Goal: Ask a question

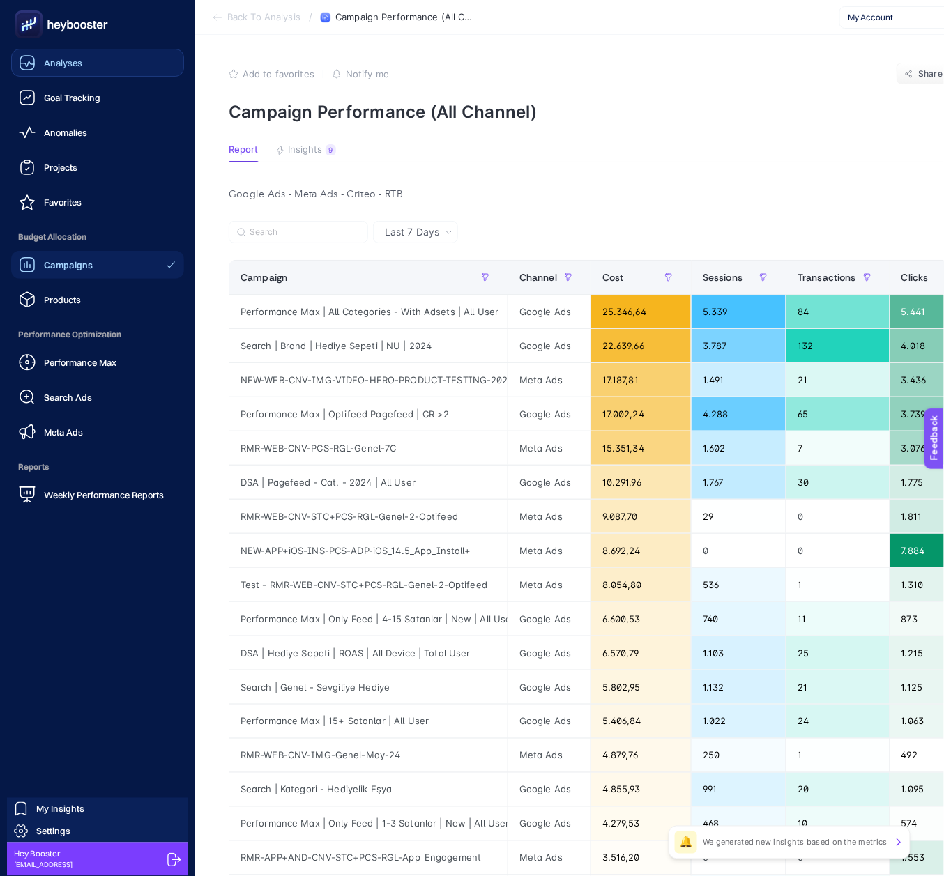
click at [49, 72] on link "Analyses" at bounding box center [97, 63] width 173 height 28
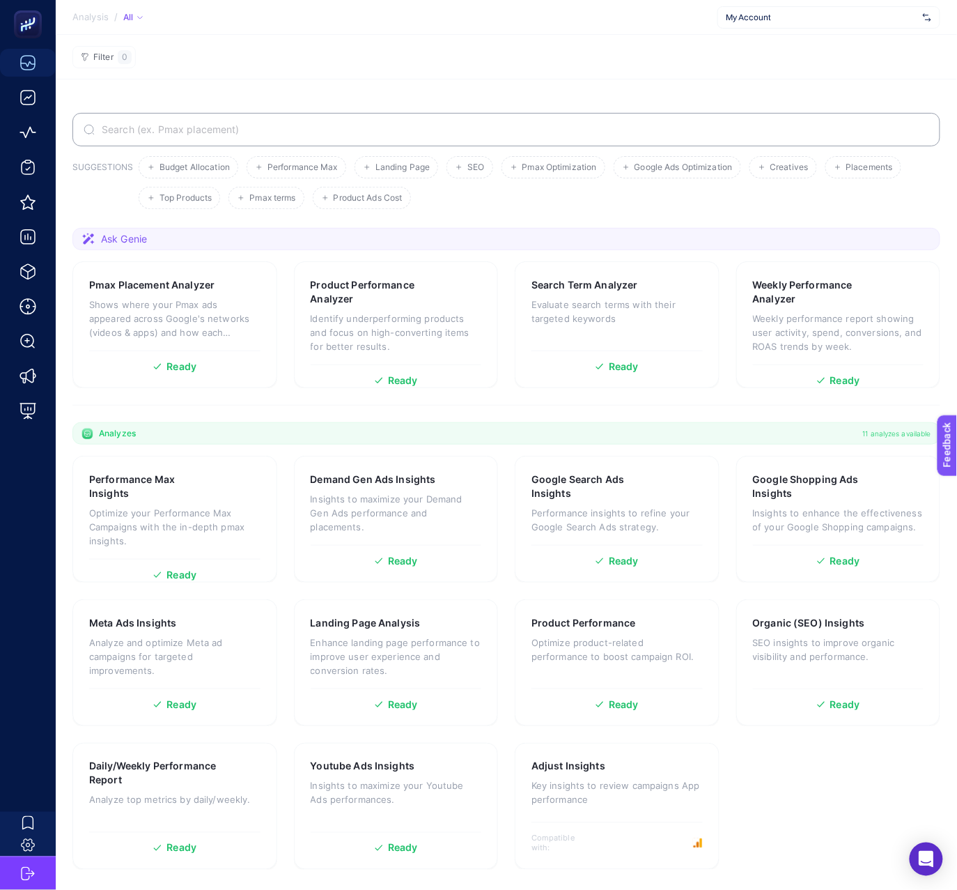
click at [118, 241] on span "Ask Genie" at bounding box center [124, 239] width 46 height 14
click at [87, 240] on icon at bounding box center [88, 239] width 13 height 12
click at [193, 237] on section "Ask Genie" at bounding box center [506, 239] width 868 height 22
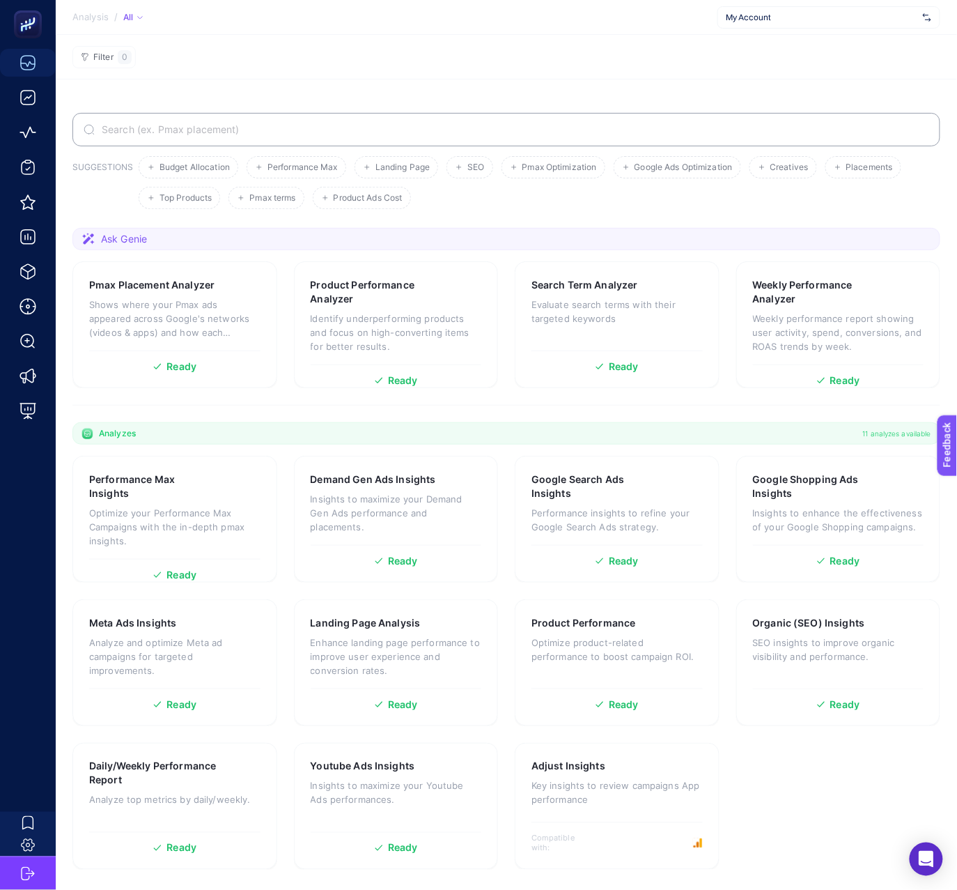
click at [193, 237] on section "Ask Genie" at bounding box center [506, 239] width 868 height 22
click at [443, 637] on p "Enhance landing page performance to improve user experience and conversion rate…" at bounding box center [396, 657] width 171 height 42
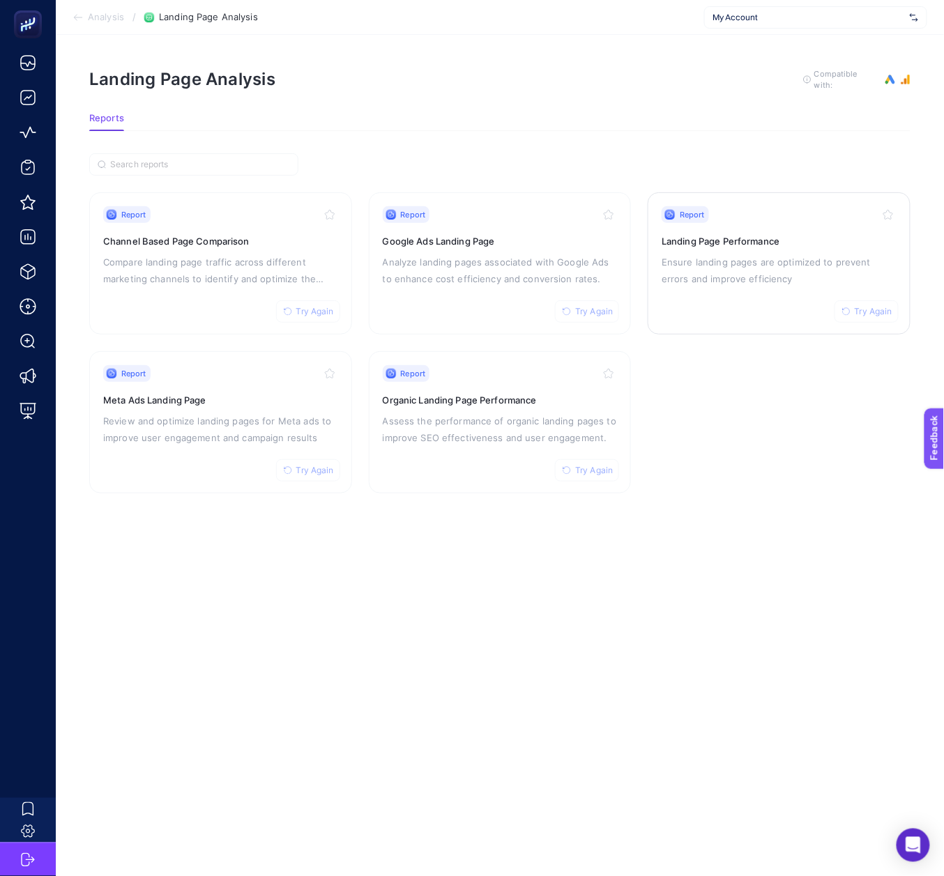
click at [771, 265] on p "Ensure landing pages are optimized to prevent errors and improve efficiency" at bounding box center [778, 270] width 235 height 33
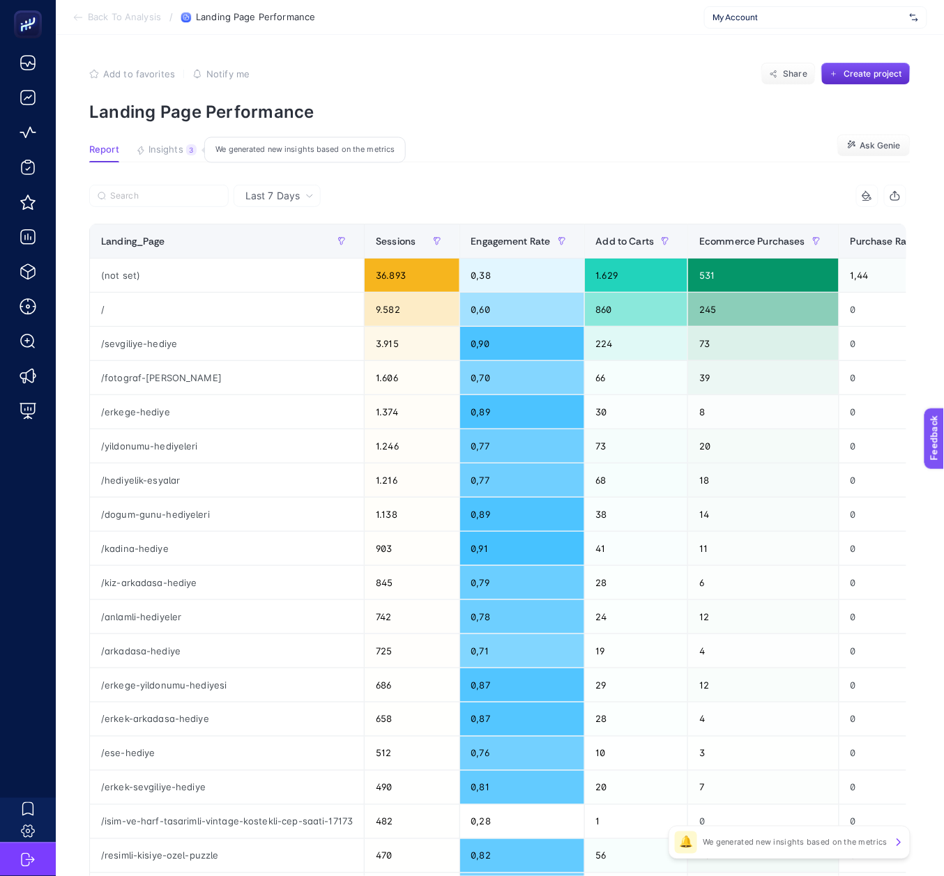
click at [155, 152] on span "Insights" at bounding box center [165, 149] width 35 height 11
click at [171, 139] on article "Add to favorites false Notify me Share Create project Landing Page Performance …" at bounding box center [500, 579] width 888 height 1089
click at [170, 146] on span "Insights" at bounding box center [165, 149] width 35 height 11
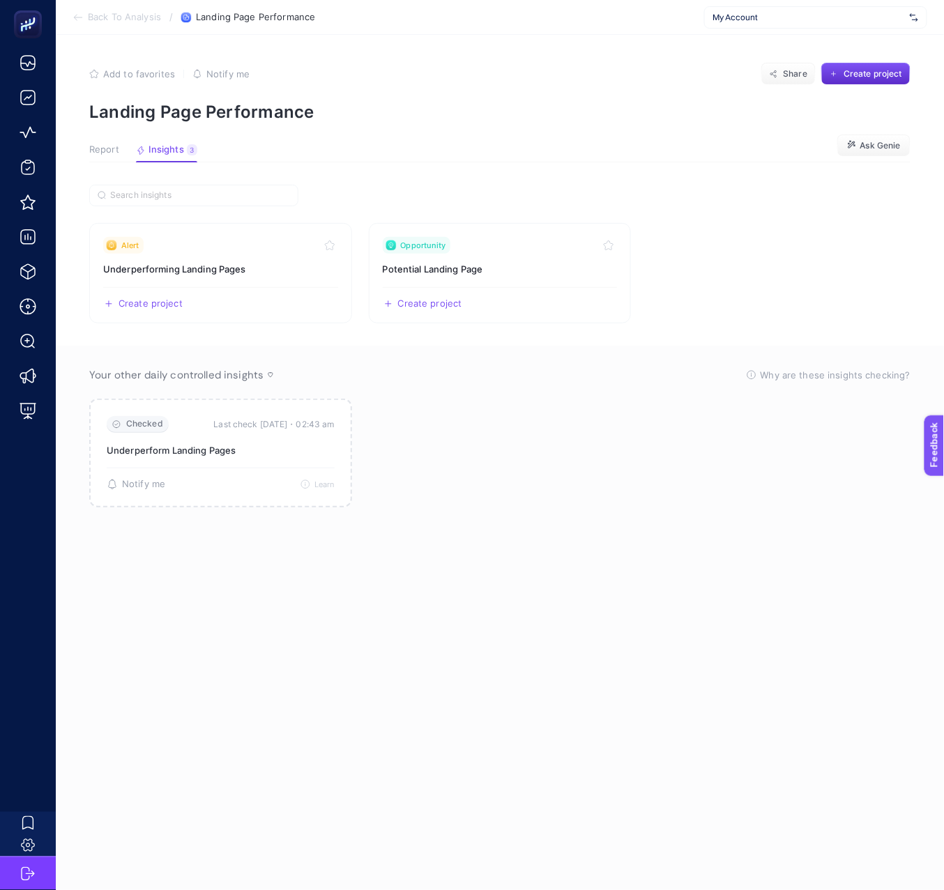
click at [752, 19] on span "My Account" at bounding box center [808, 17] width 191 height 11
type input "koç"
click at [750, 45] on div "Koçtaş" at bounding box center [816, 46] width 222 height 22
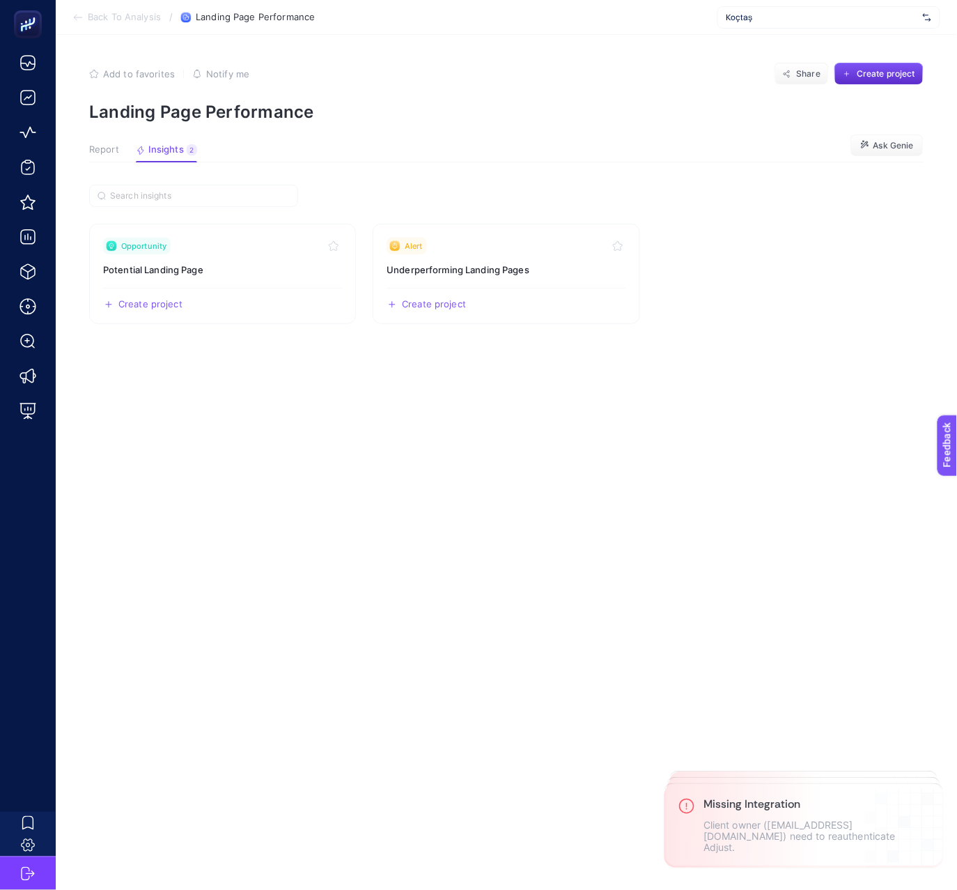
click at [787, 20] on span "Koçtaş" at bounding box center [822, 17] width 191 height 11
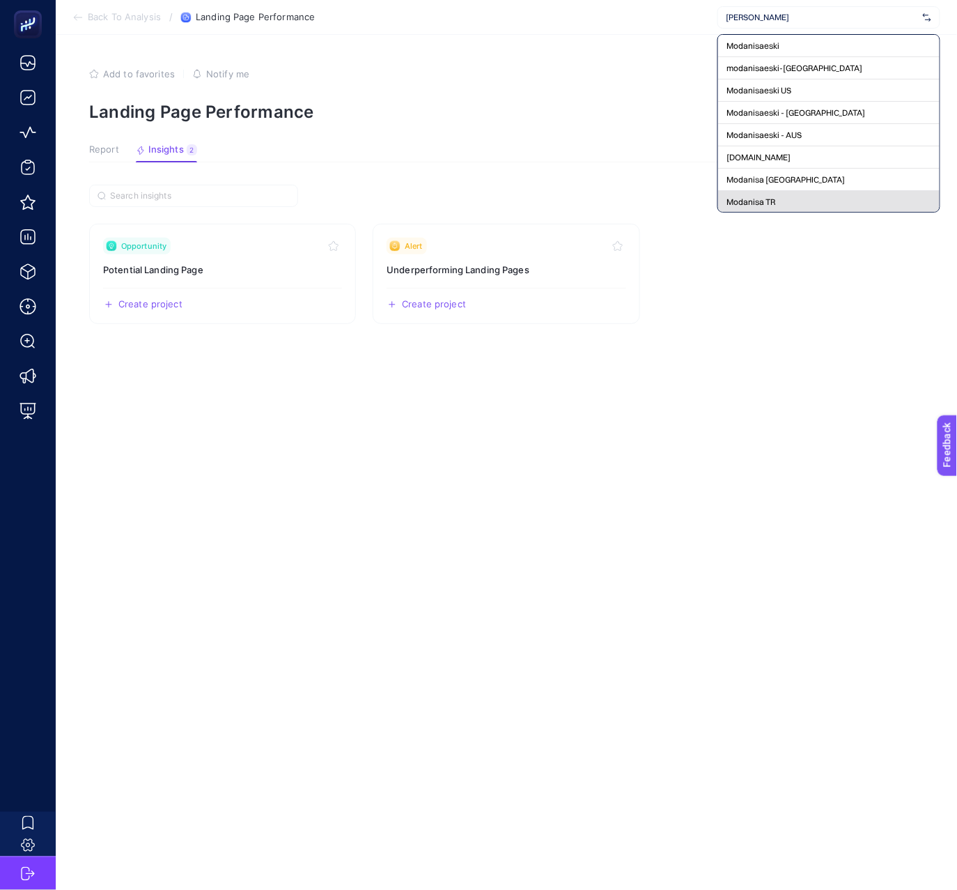
type input "modani"
click at [807, 213] on div "Modanisa TR" at bounding box center [829, 224] width 222 height 22
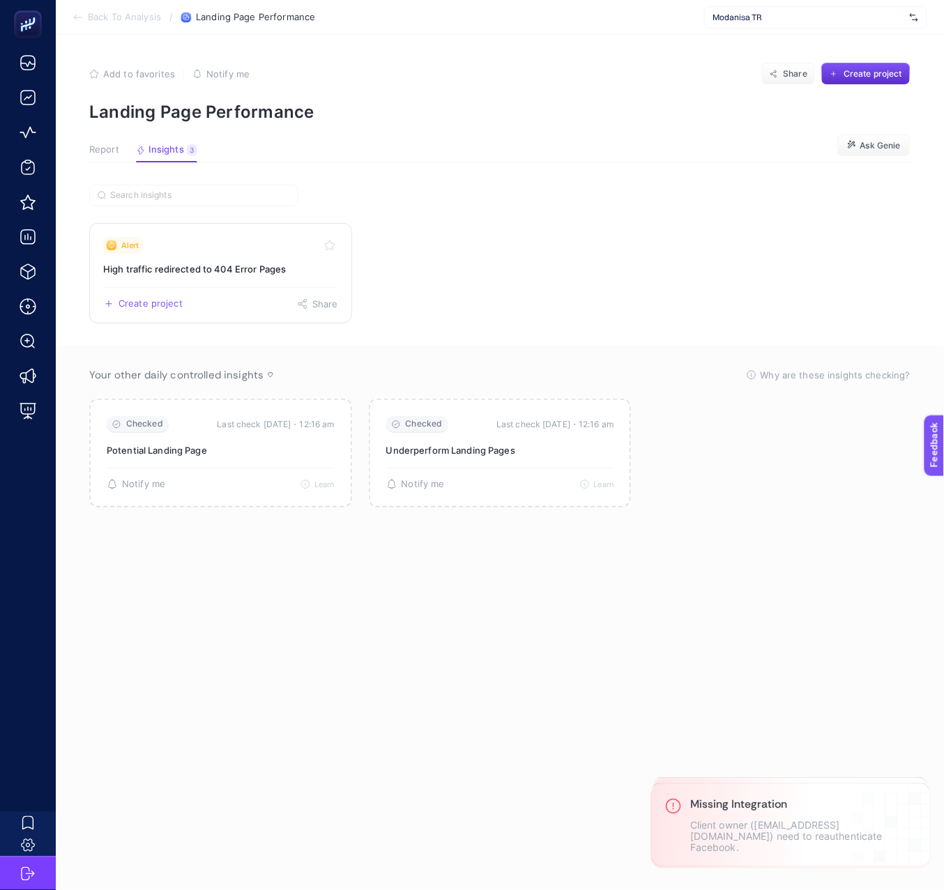
click at [240, 289] on div "Create project Share" at bounding box center [220, 298] width 235 height 22
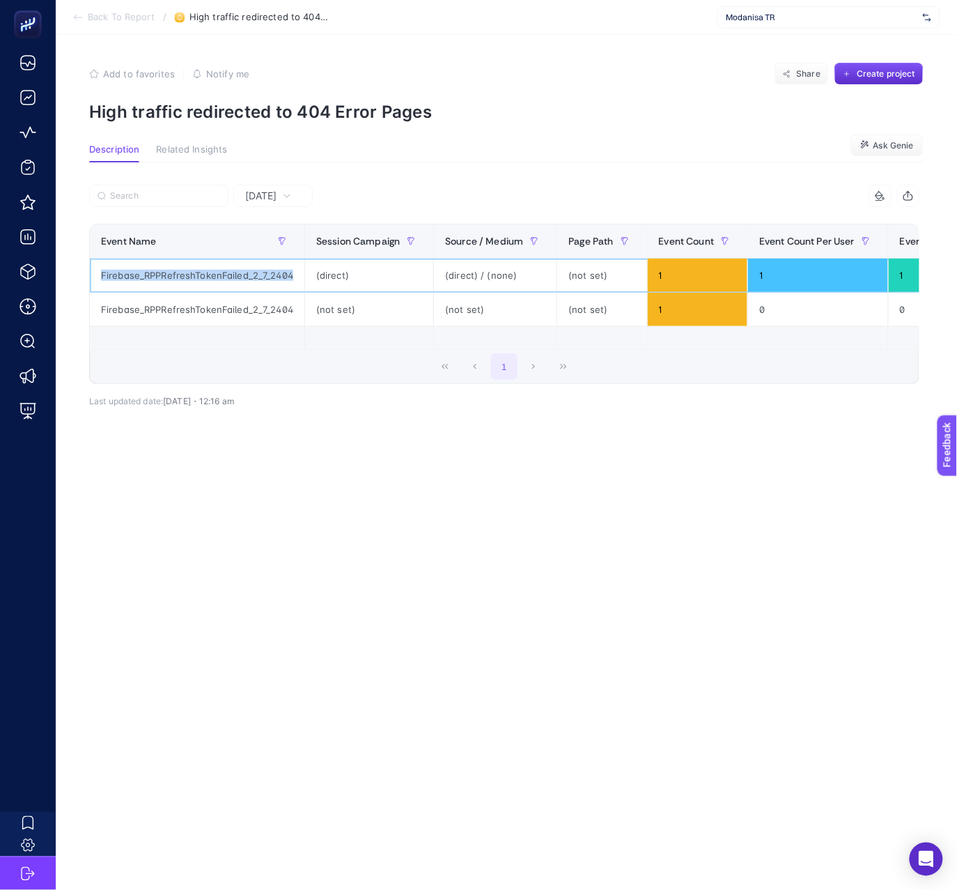
drag, startPoint x: 100, startPoint y: 274, endPoint x: 399, endPoint y: 269, distance: 298.3
click at [399, 269] on tr "Firebase_RPPRefreshTokenFailed_2_7_2404 (direct) (direct) / (none) (not set) 1 …" at bounding box center [580, 276] width 980 height 34
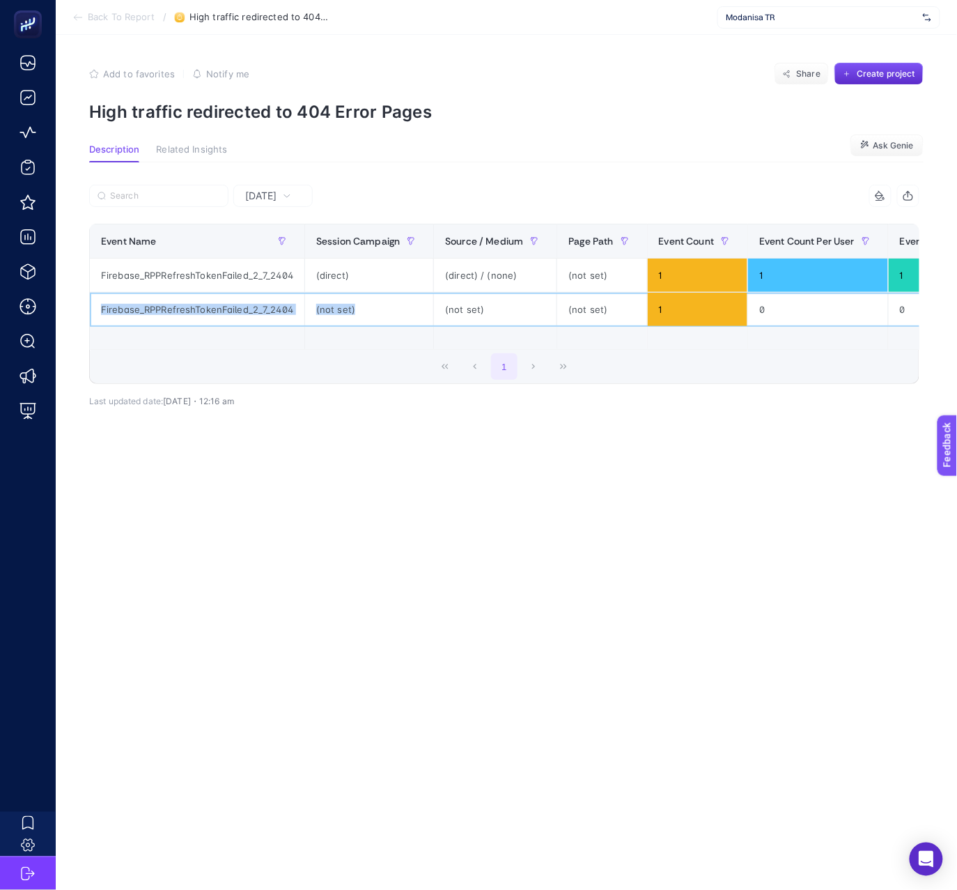
drag, startPoint x: 102, startPoint y: 314, endPoint x: 337, endPoint y: 317, distance: 234.2
click at [337, 317] on tr "Firebase_RPPRefreshTokenFailed_2_7_2404 (not set) (not set) (not set) 1 0 0" at bounding box center [580, 310] width 980 height 34
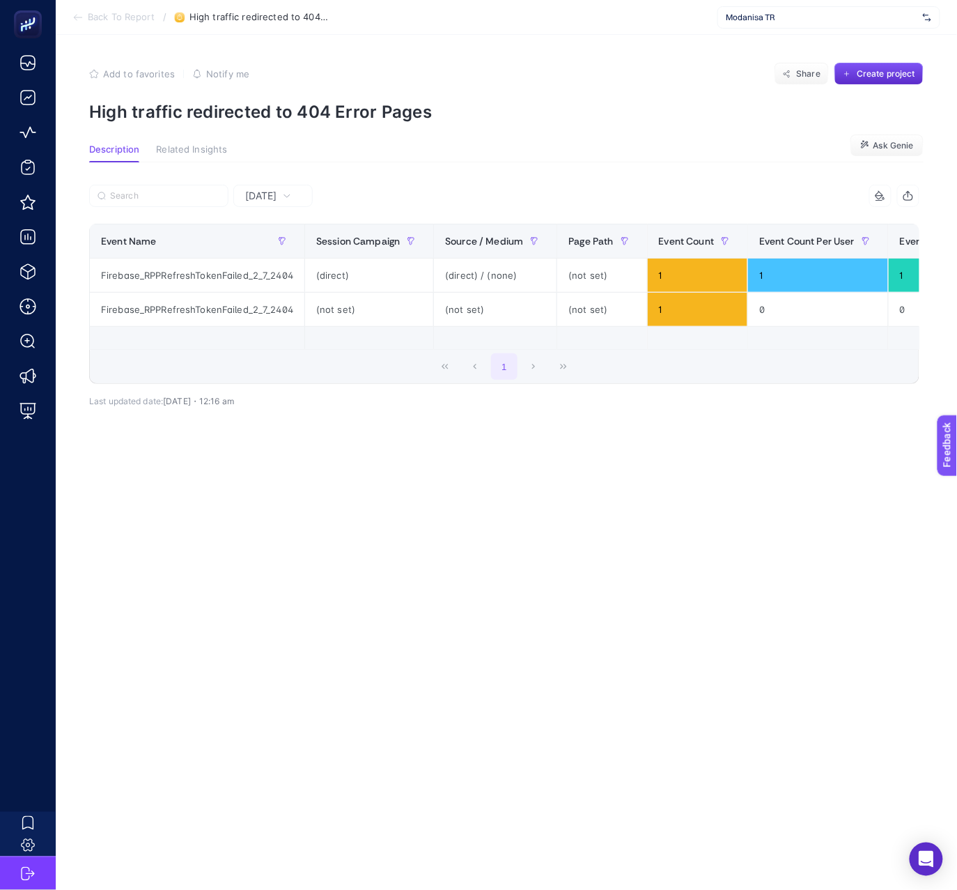
click at [548, 86] on section "Add to favorites false Notify me Share Create project High traffic redirected t…" at bounding box center [506, 92] width 835 height 59
click at [273, 199] on span "Yesterday" at bounding box center [261, 196] width 32 height 14
click at [291, 284] on li "Last 30 Days" at bounding box center [273, 282] width 71 height 39
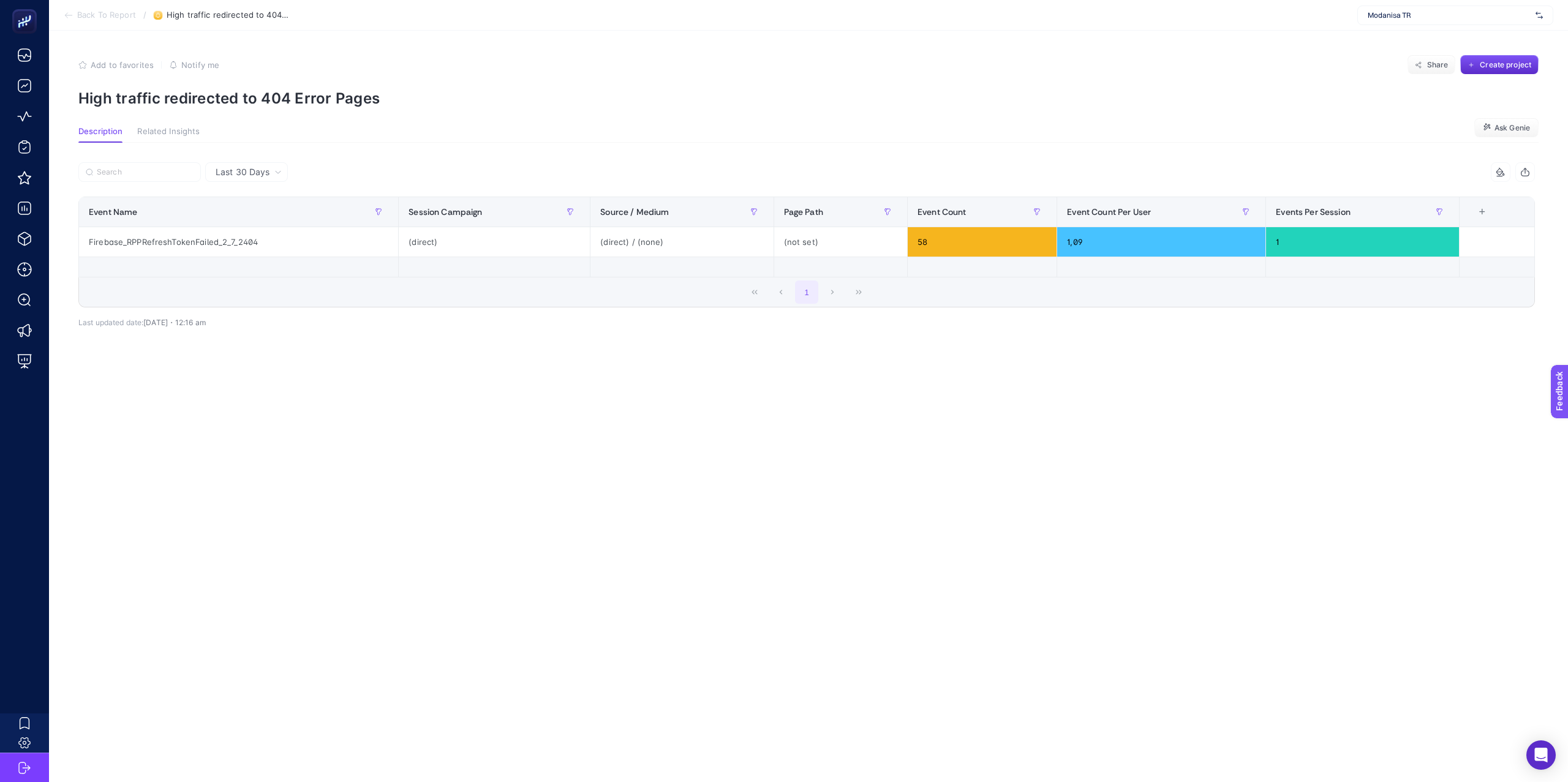
click at [114, 13] on span "Back To Report" at bounding box center [106, 15] width 59 height 10
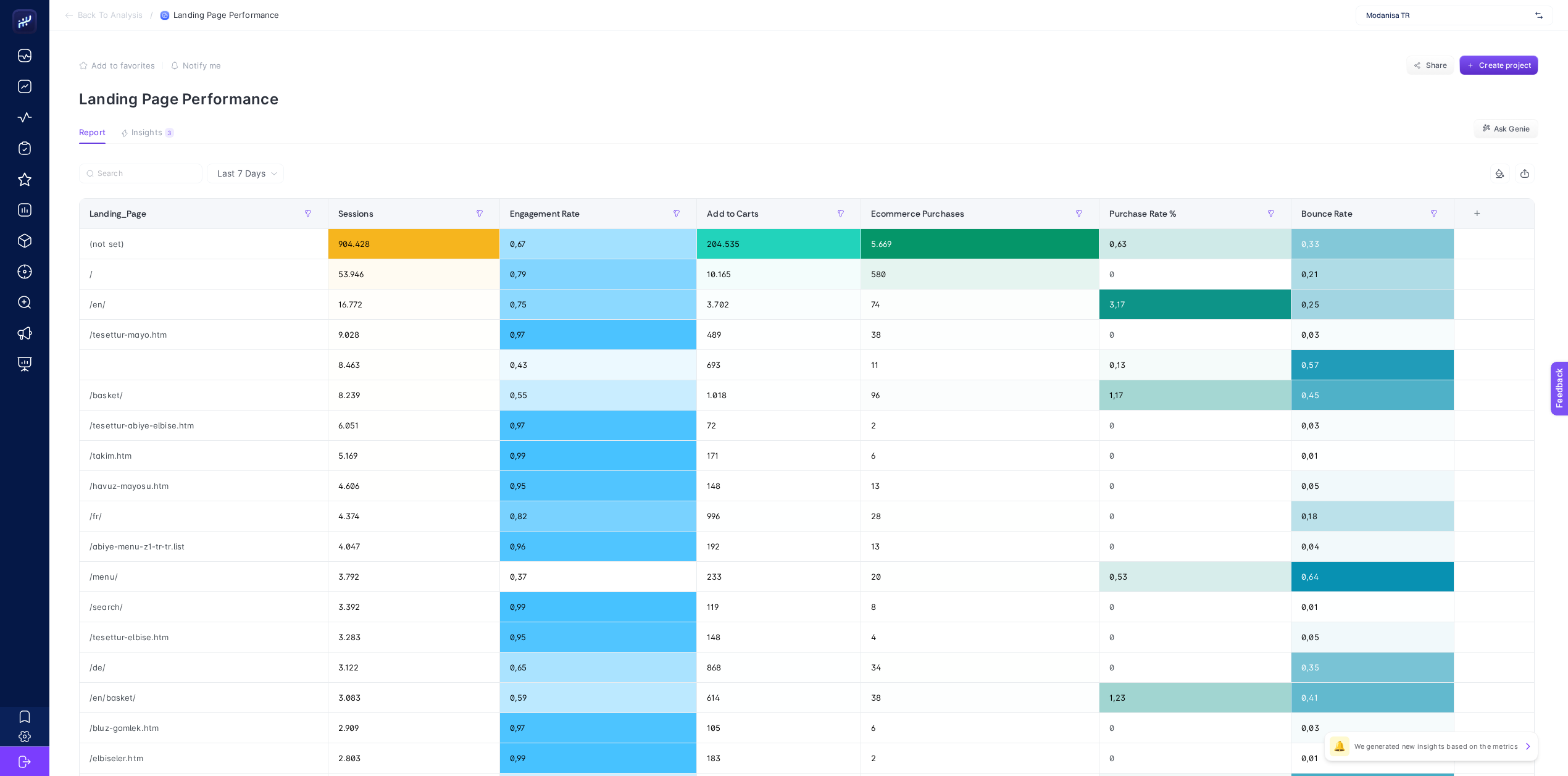
click at [102, 15] on span "Back To Analysis" at bounding box center [110, 15] width 65 height 10
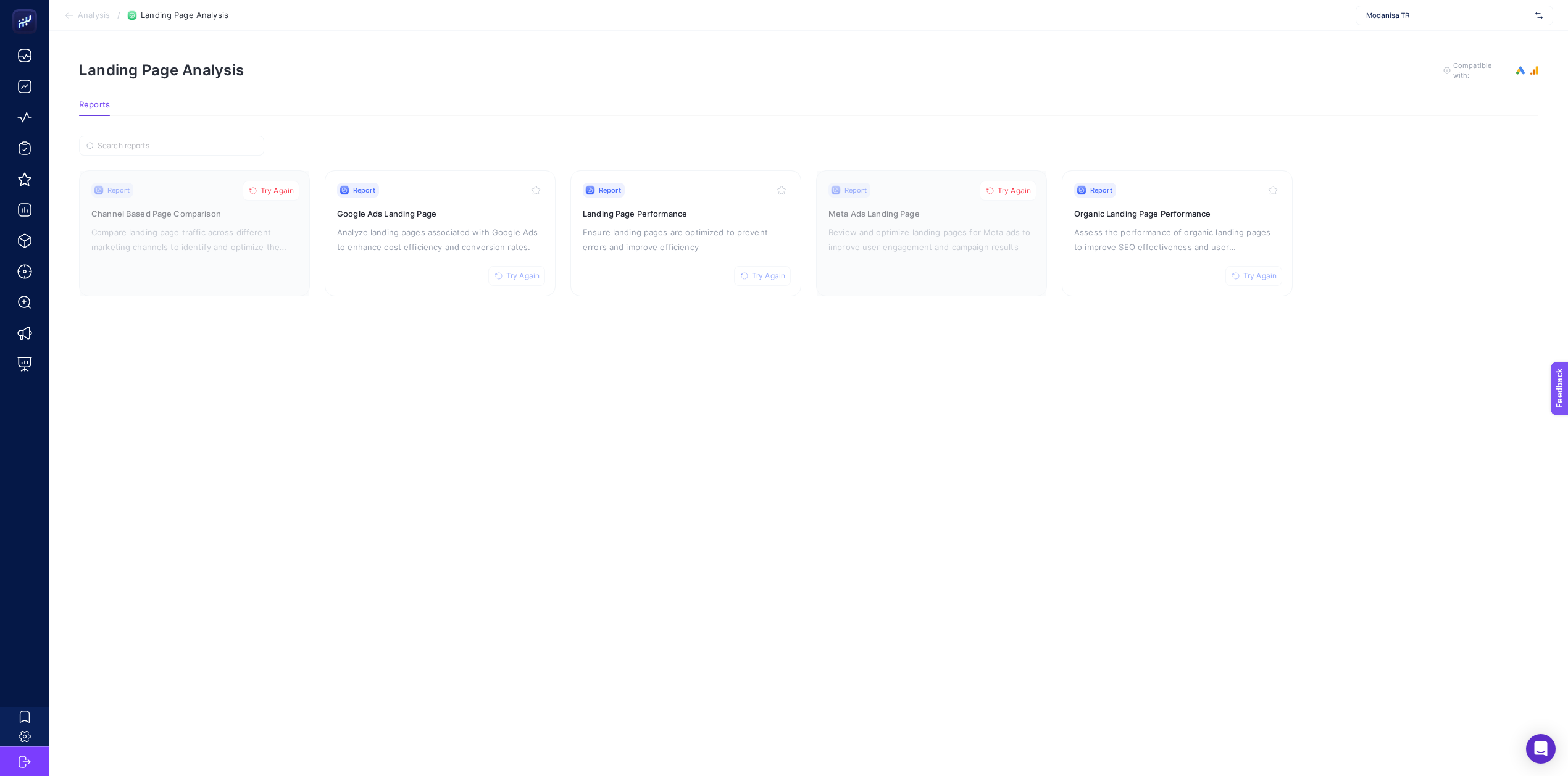
click at [94, 15] on span "Analysis" at bounding box center [94, 15] width 32 height 10
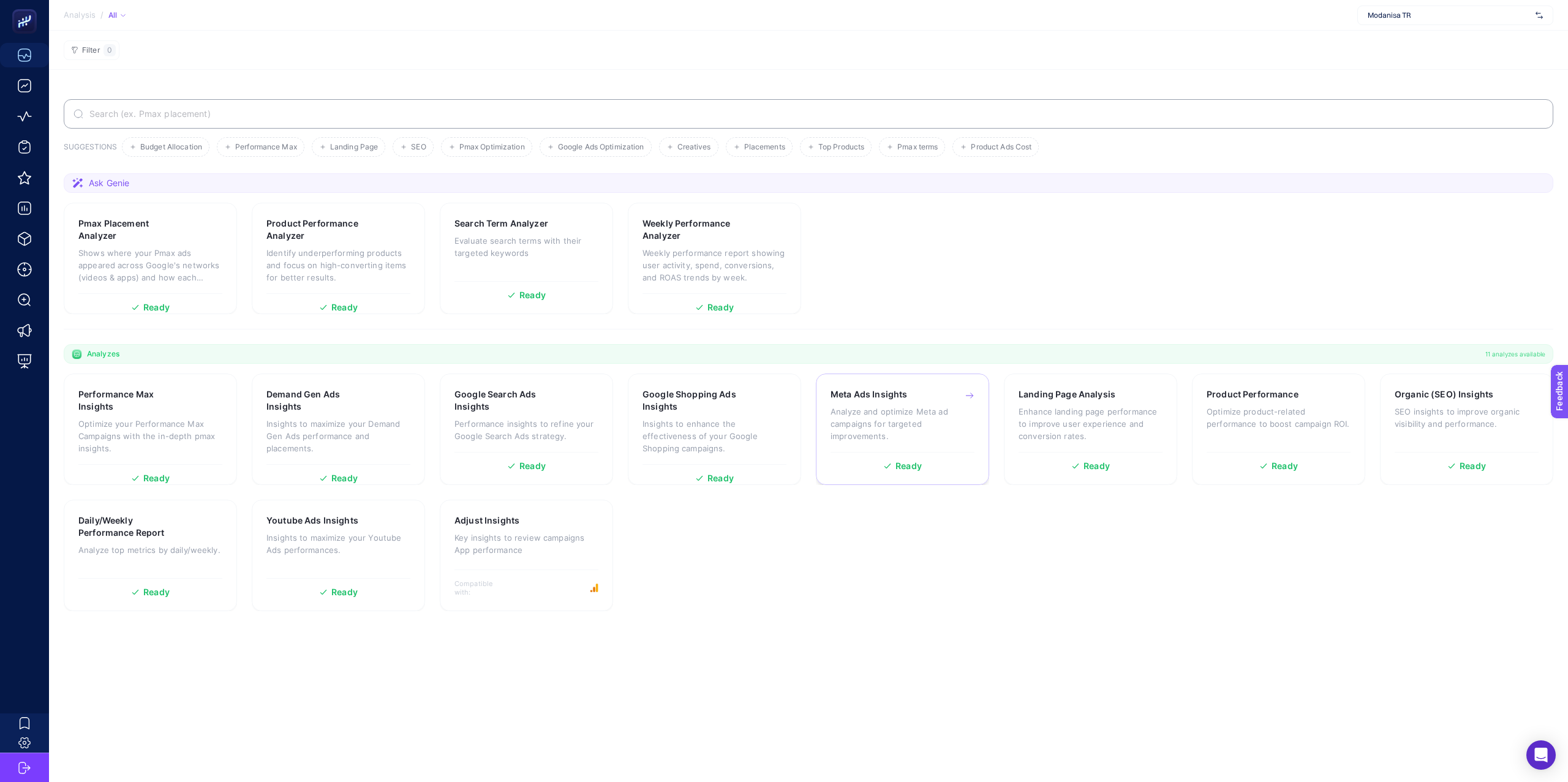
click at [836, 438] on p "Analyze and optimize Meta ad campaigns for targeted improvements." at bounding box center [903, 424] width 144 height 37
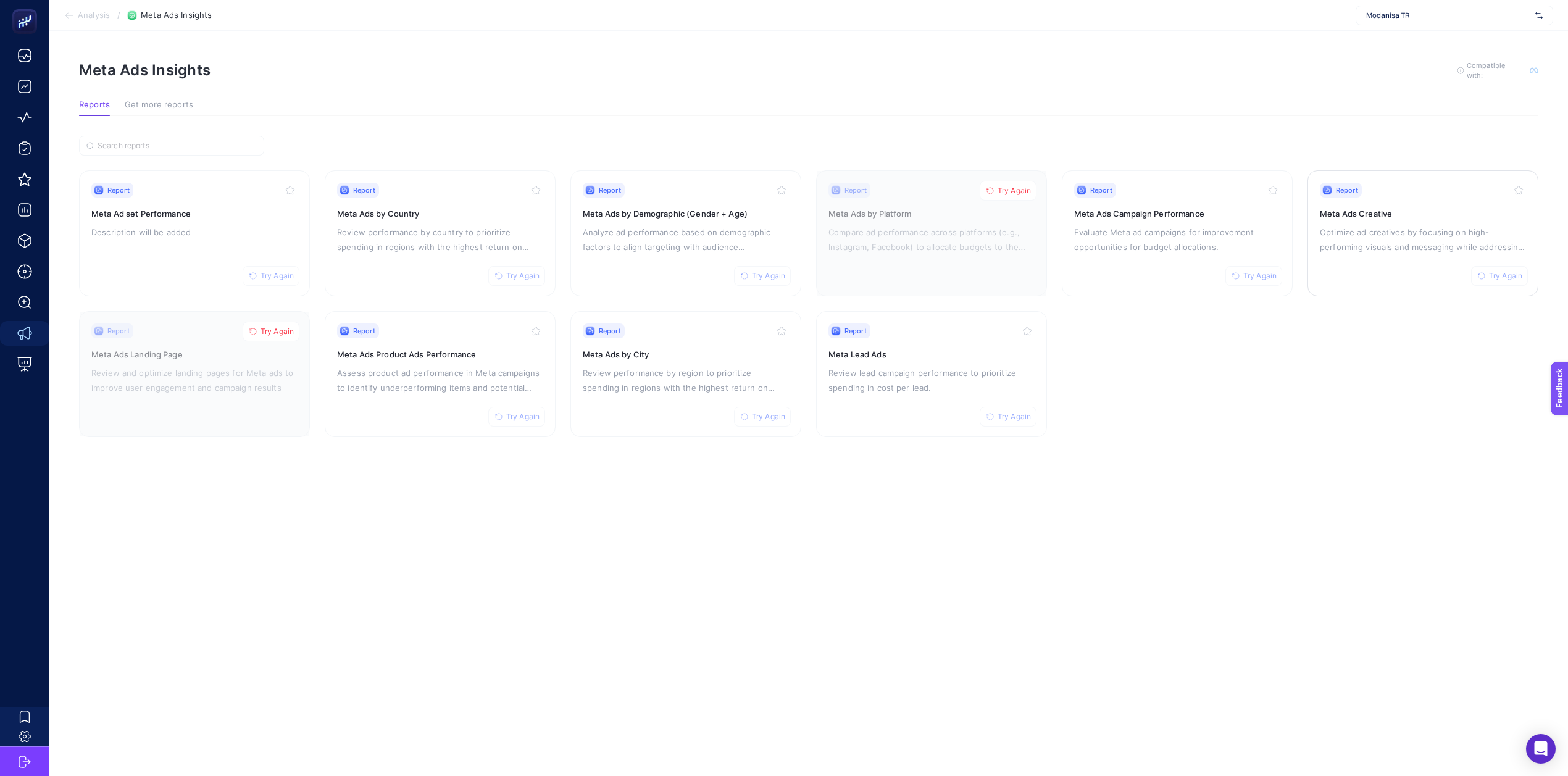
click at [848, 275] on div "Report Try Again Meta Ads Creative Optimize ad creatives by focusing on high-pe…" at bounding box center [1423, 233] width 206 height 101
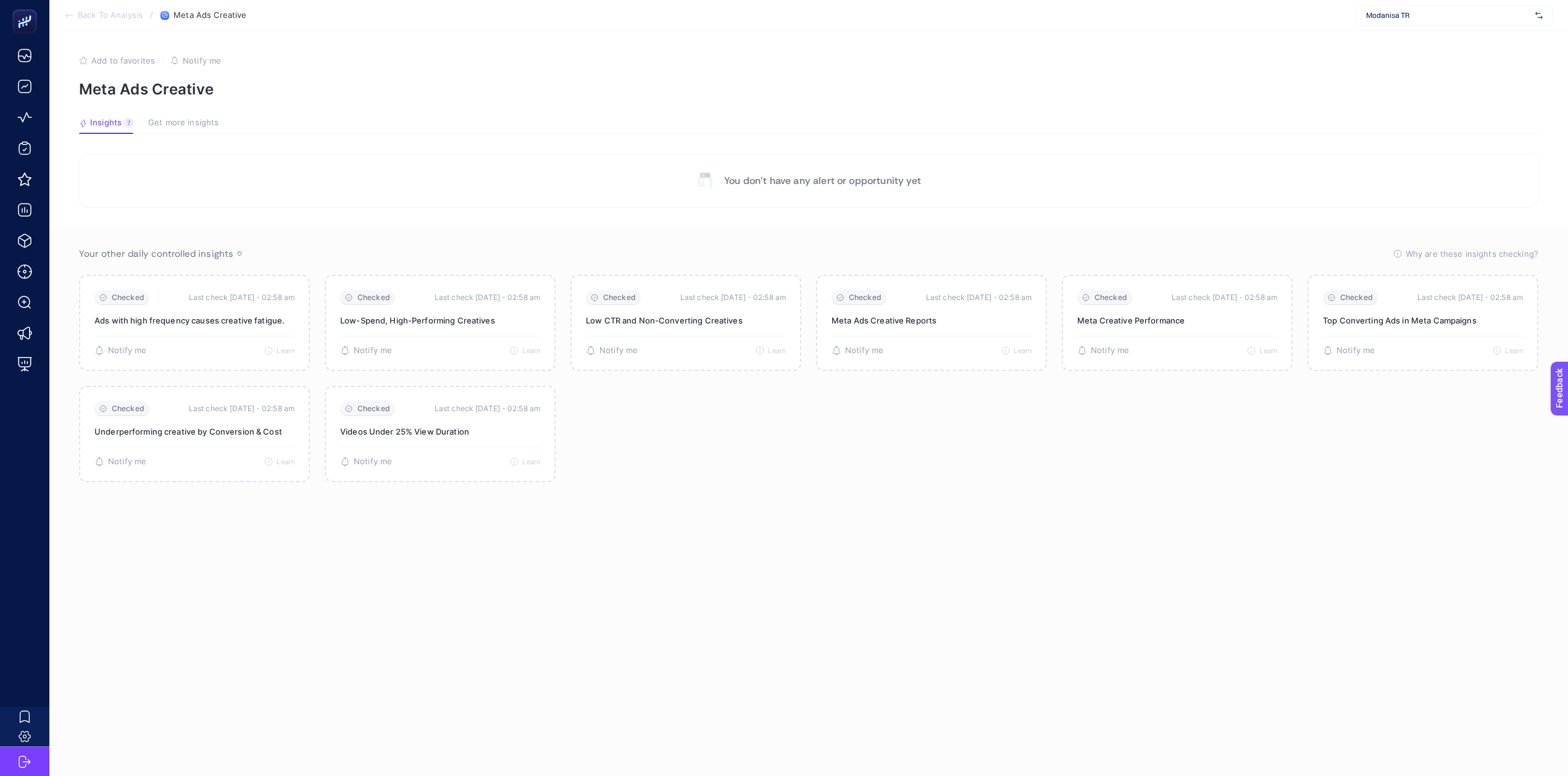
click at [848, 18] on span "Modanisa TR" at bounding box center [1448, 15] width 164 height 10
type input "modanisa"
click at [848, 158] on div "Modanisa Meta New" at bounding box center [1455, 159] width 197 height 19
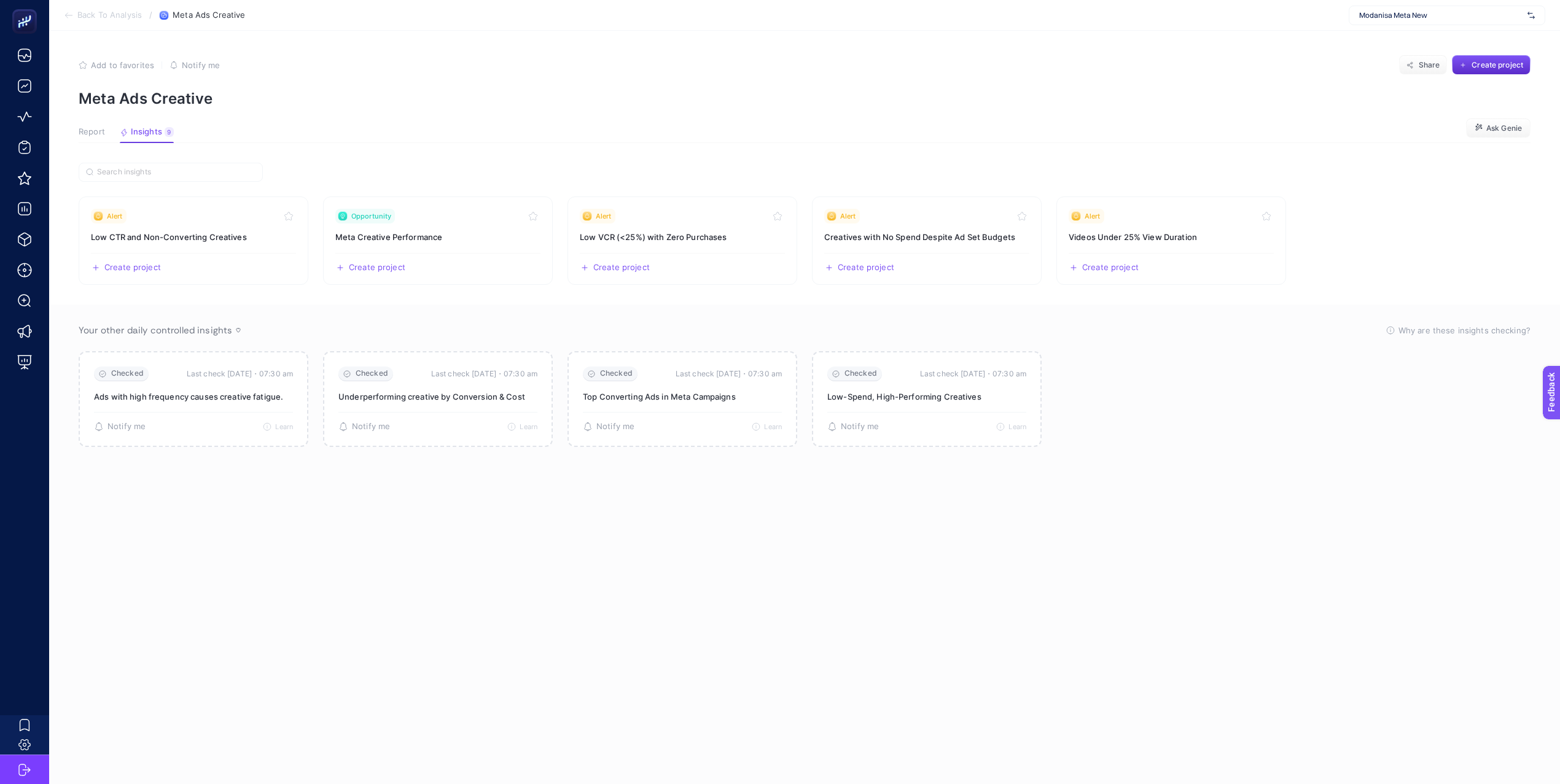
click at [120, 139] on button "Report" at bounding box center [146, 135] width 54 height 16
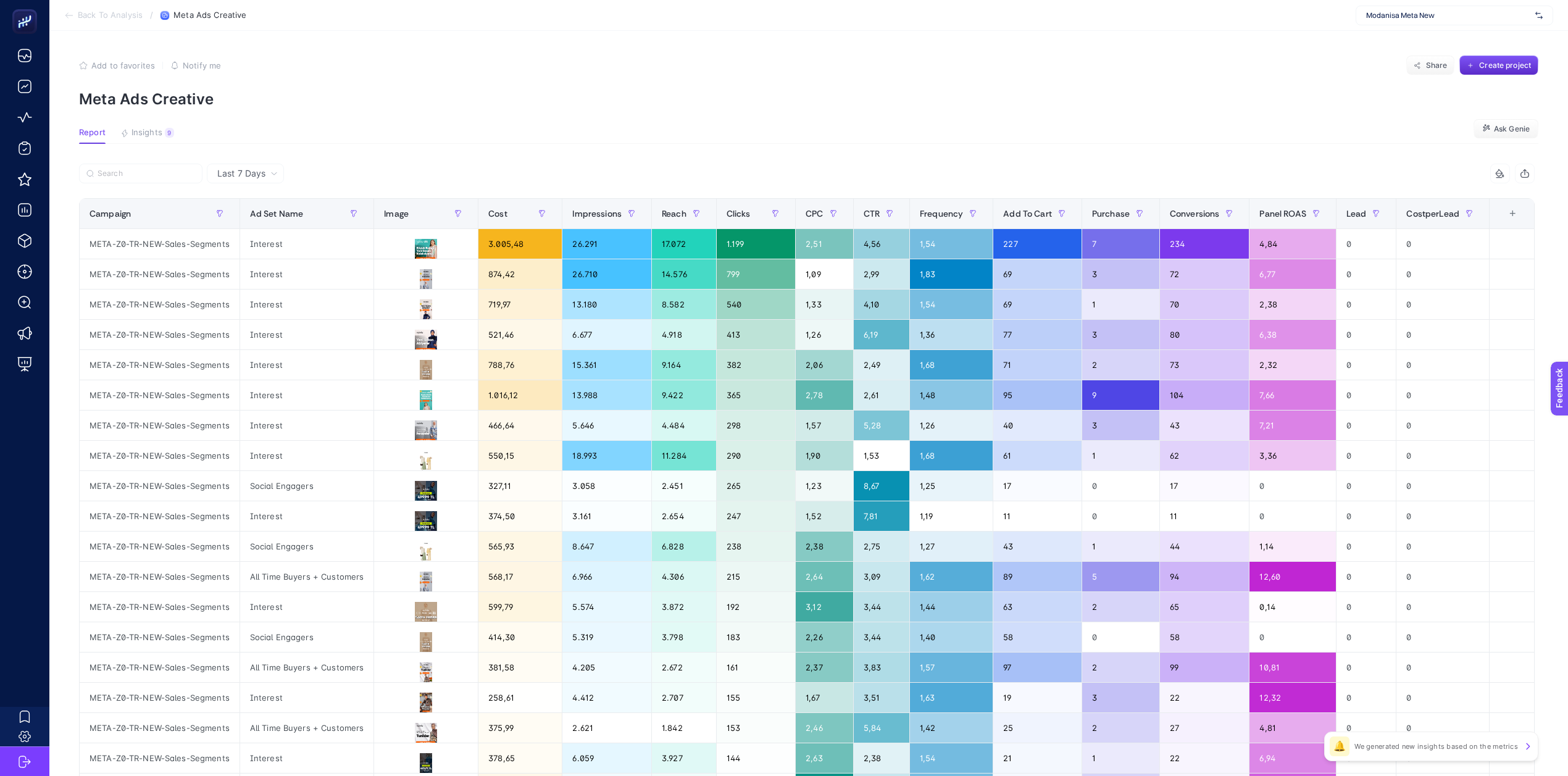
click at [524, 151] on article "Add to favorites false Notify me Share Create project Meta Ads Creative Report …" at bounding box center [809, 513] width 1518 height 965
click at [414, 93] on p "Meta Ads Creative" at bounding box center [808, 99] width 1459 height 18
click at [292, 48] on article "Add to favorites false Notify me Share Create project Meta Ads Creative Report …" at bounding box center [809, 513] width 1518 height 965
click at [152, 138] on button "Insights 9 We generated new insights based on the metrics" at bounding box center [147, 136] width 54 height 16
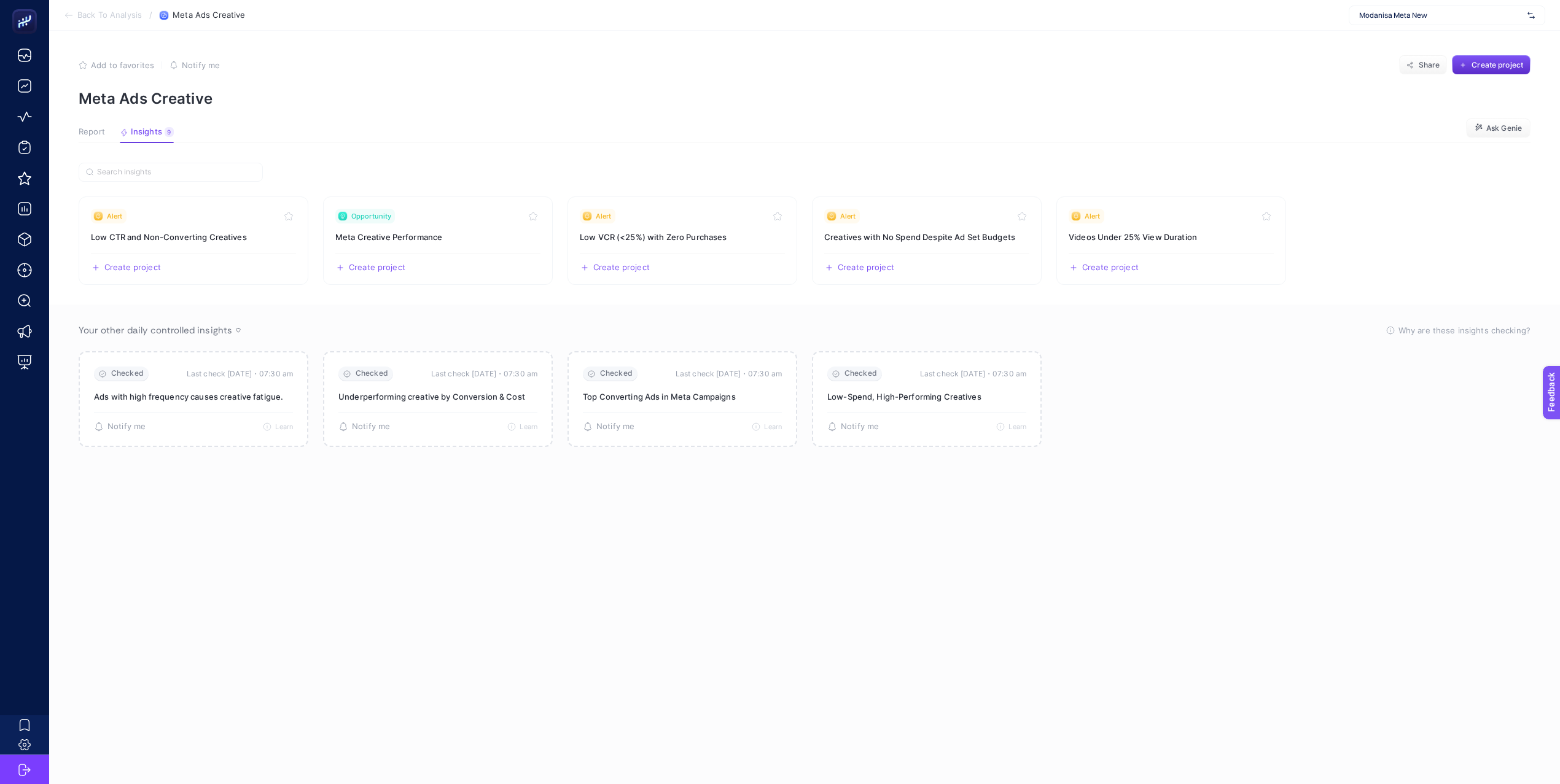
click at [452, 124] on article "Add to favorites false Notify me Share Create project Meta Ads Creative Report …" at bounding box center [805, 407] width 1511 height 753
click at [450, 123] on article "Add to favorites false Notify me Share Create project Meta Ads Creative Report …" at bounding box center [805, 407] width 1511 height 753
click at [547, 118] on article "Add to favorites false Notify me Share Create project Meta Ads Creative Report …" at bounding box center [805, 407] width 1511 height 753
click at [554, 112] on article "Add to favorites false Notify me Share Create project Meta Ads Creative Report …" at bounding box center [805, 407] width 1511 height 753
click at [843, 107] on article "Add to favorites false Notify me Share Create project Meta Ads Creative Report …" at bounding box center [805, 407] width 1511 height 753
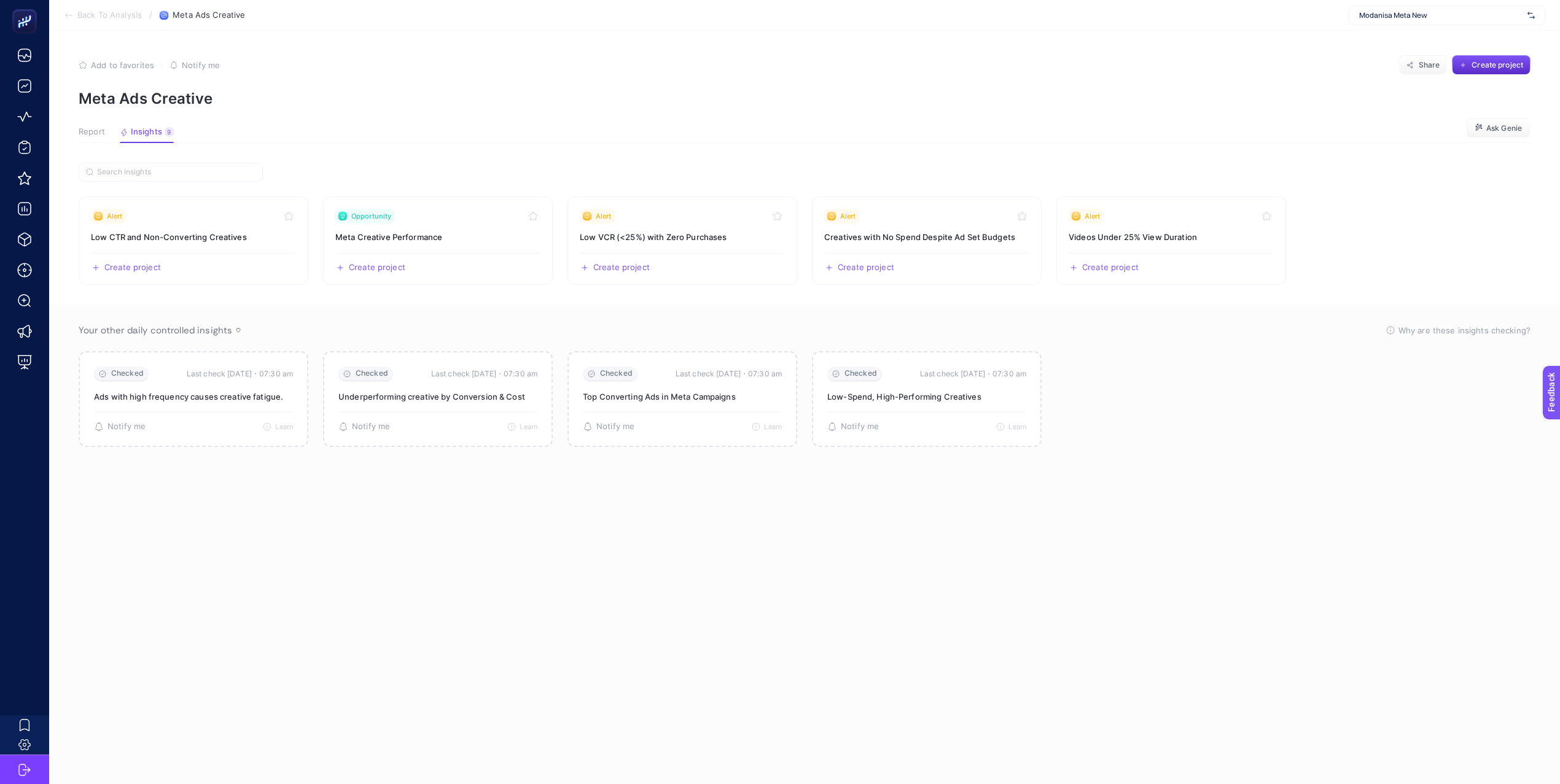
click at [843, 325] on div "Your other daily controlled insights Why are these insights checking? These ins…" at bounding box center [804, 330] width 1452 height 12
click at [843, 21] on div "Modanisa Meta New" at bounding box center [1446, 15] width 197 height 19
click at [374, 339] on section "Your other daily controlled insights Why are these insights checking? These ins…" at bounding box center [805, 547] width 1511 height 484
click at [733, 625] on section "Your other daily controlled insights Why are these insights checking? These ins…" at bounding box center [805, 547] width 1511 height 484
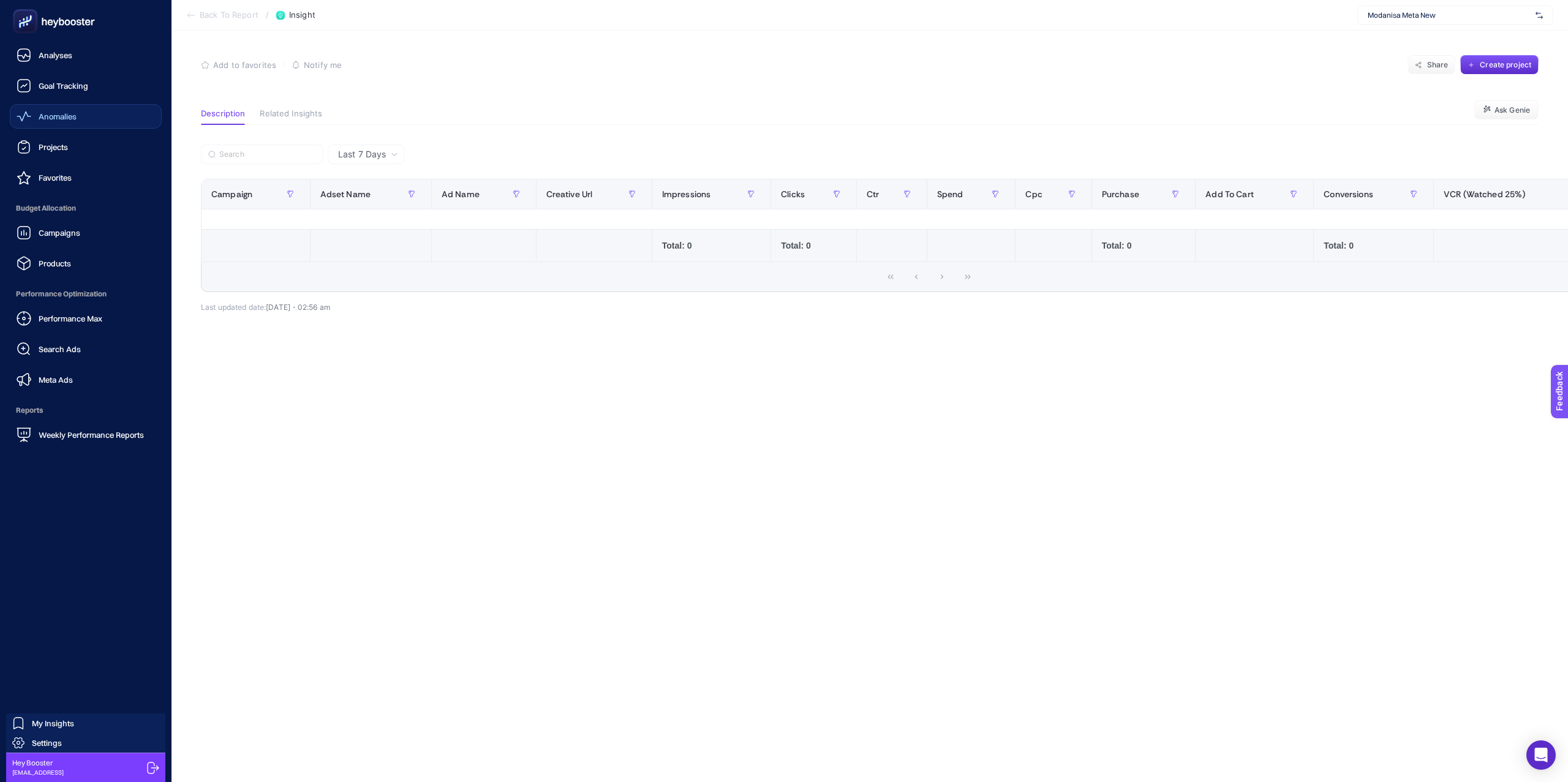
click at [116, 112] on link "Anomalies" at bounding box center [85, 116] width 152 height 25
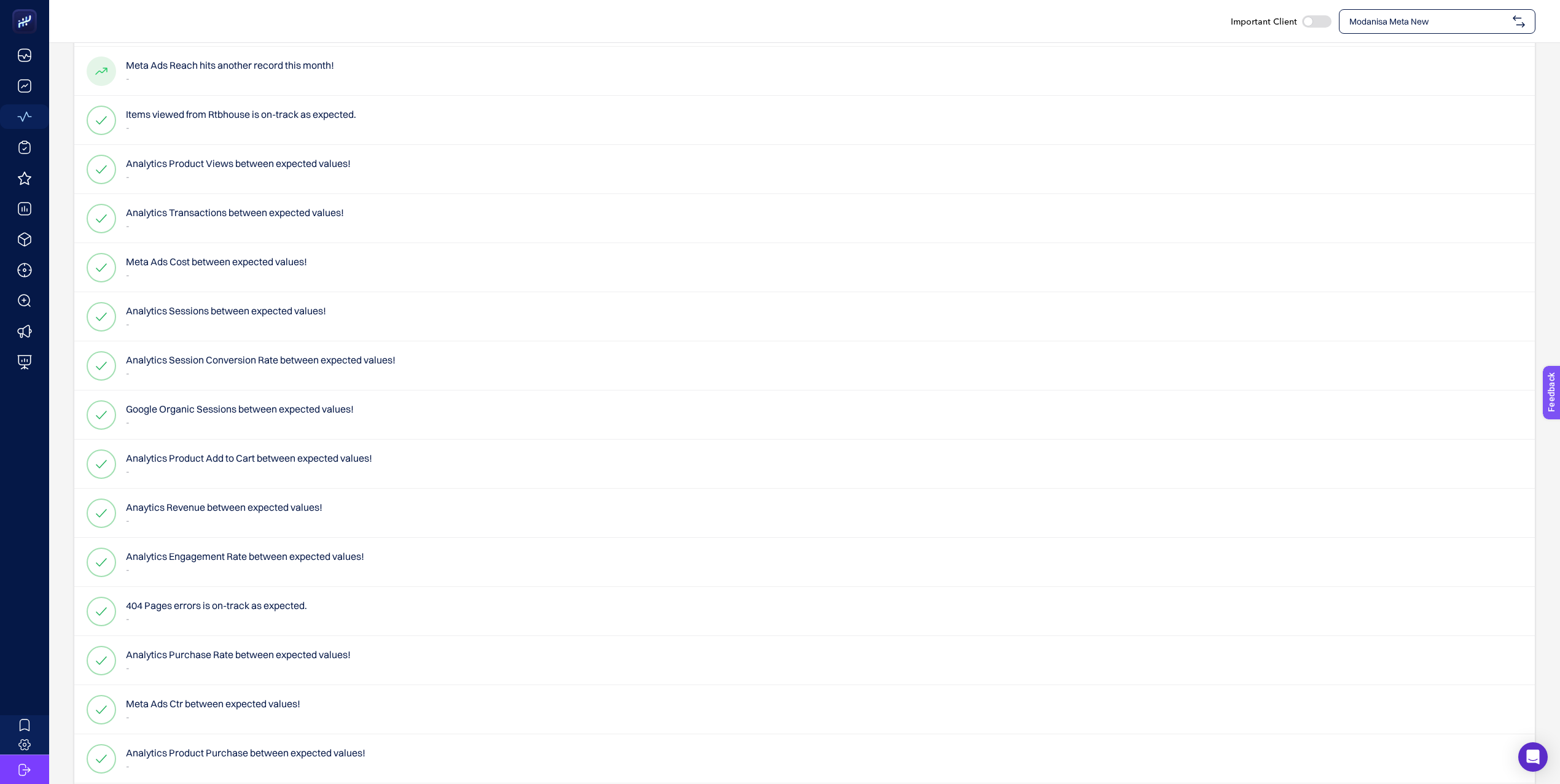
scroll to position [308, 0]
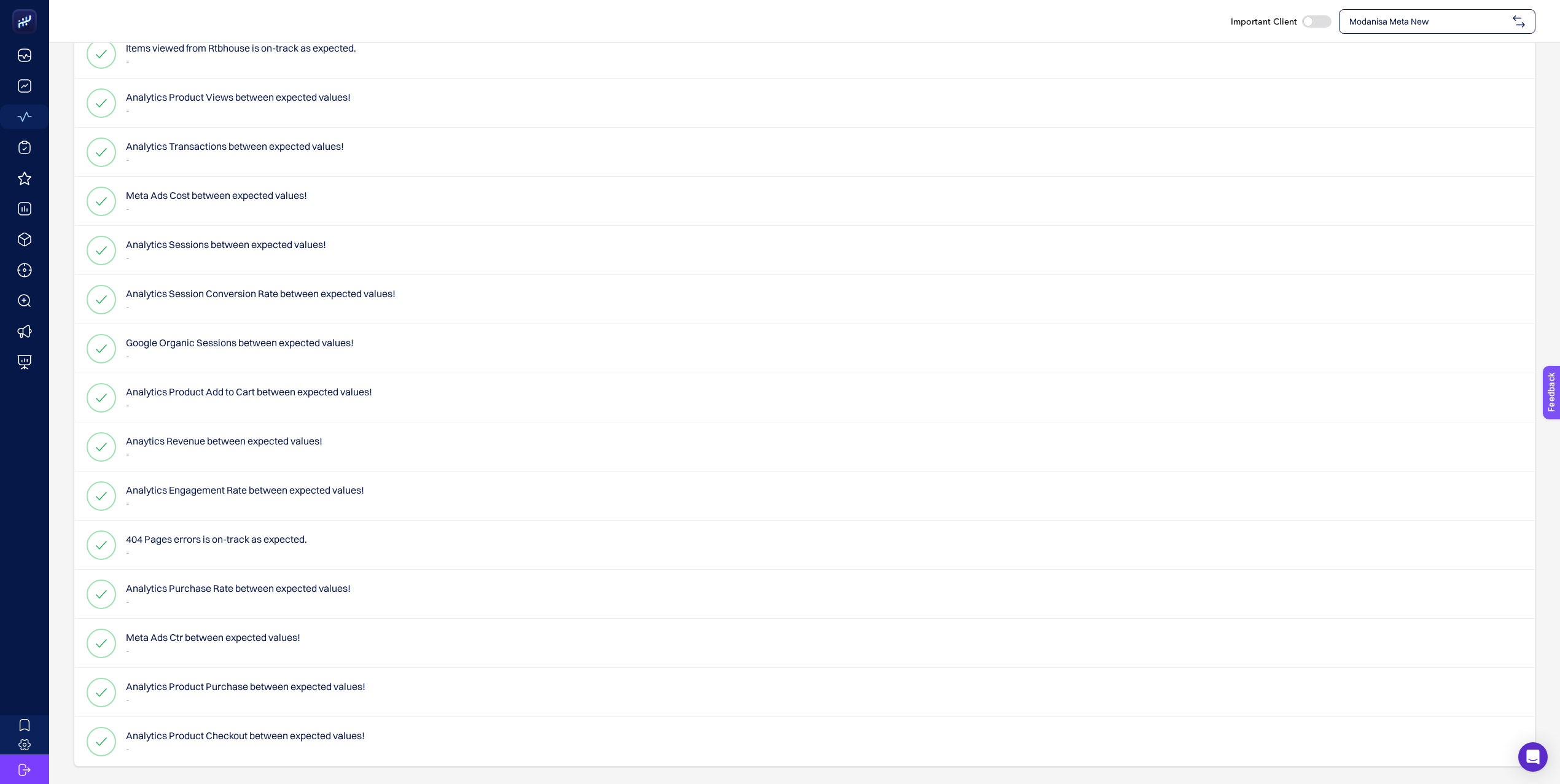
click at [1178, 21] on span "Modanisa Meta New" at bounding box center [1429, 21] width 159 height 12
click at [1178, 63] on div "My Account" at bounding box center [1437, 76] width 196 height 25
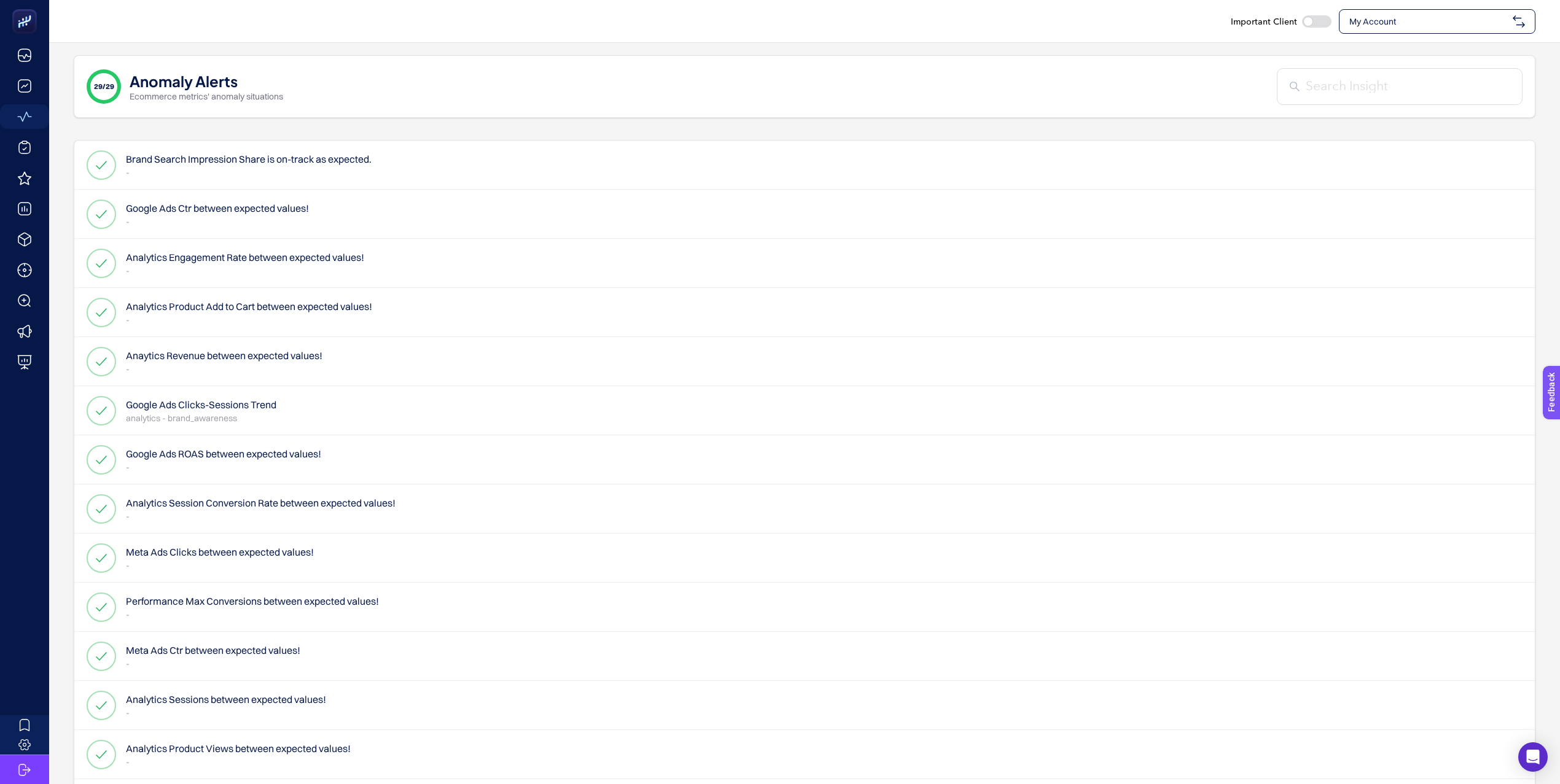
click at [291, 178] on div "Brand Search Impression Share is on-track as expected. -" at bounding box center [228, 165] width 285 height 29
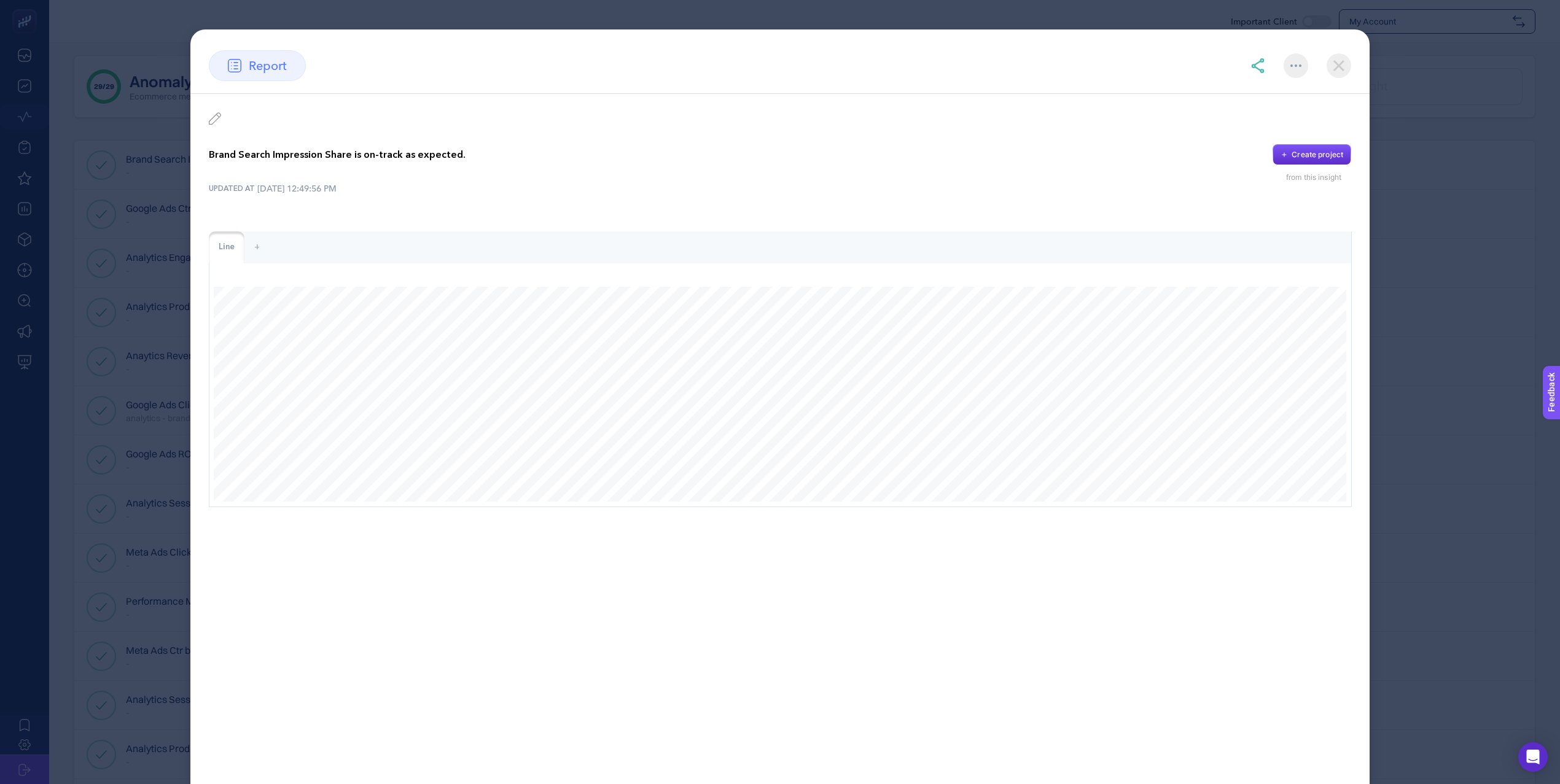
click at [1178, 58] on img at bounding box center [1339, 66] width 25 height 25
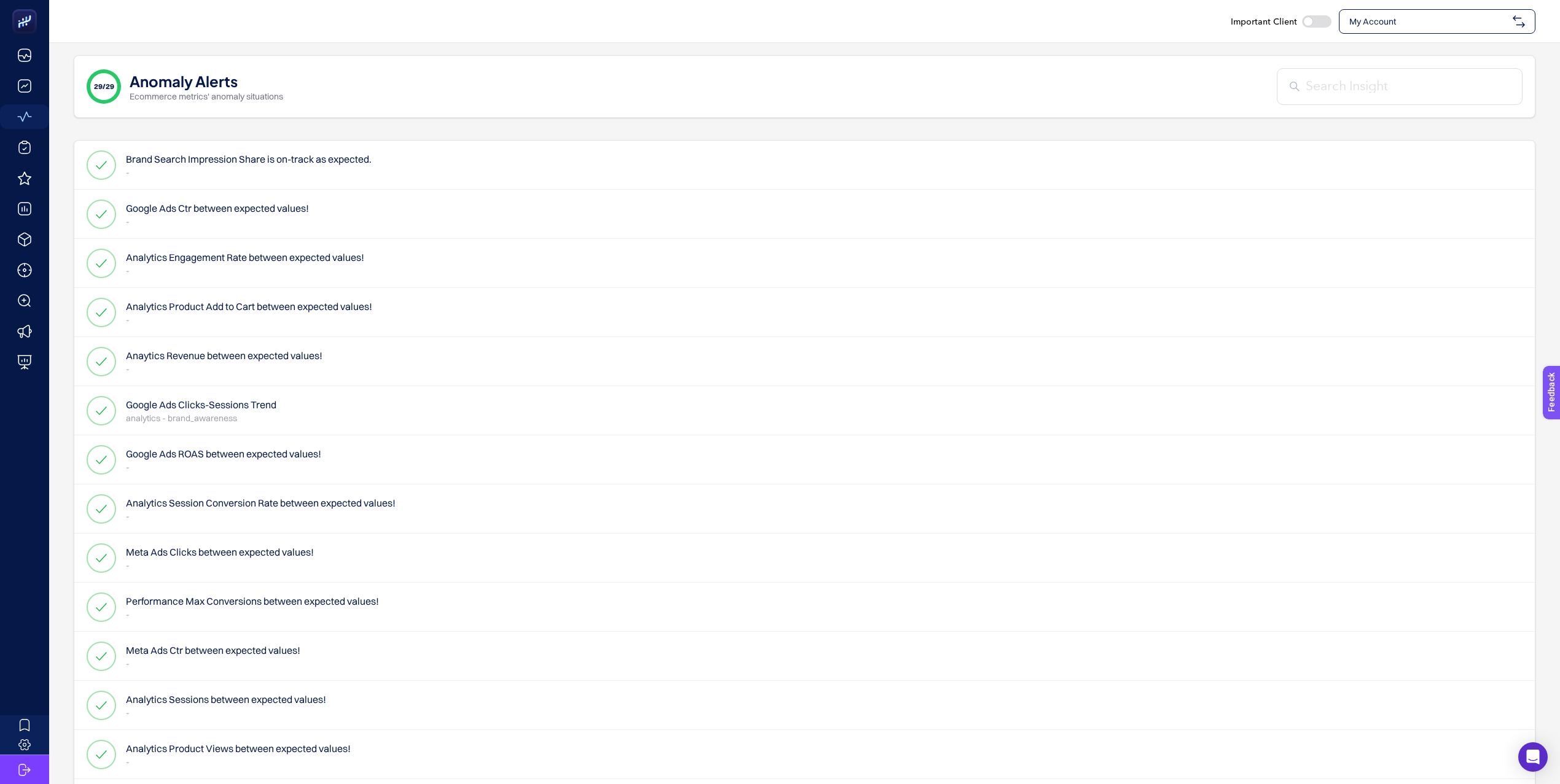
click at [333, 239] on div "Google Ads Ctr between expected values! -" at bounding box center [804, 263] width 1460 height 49
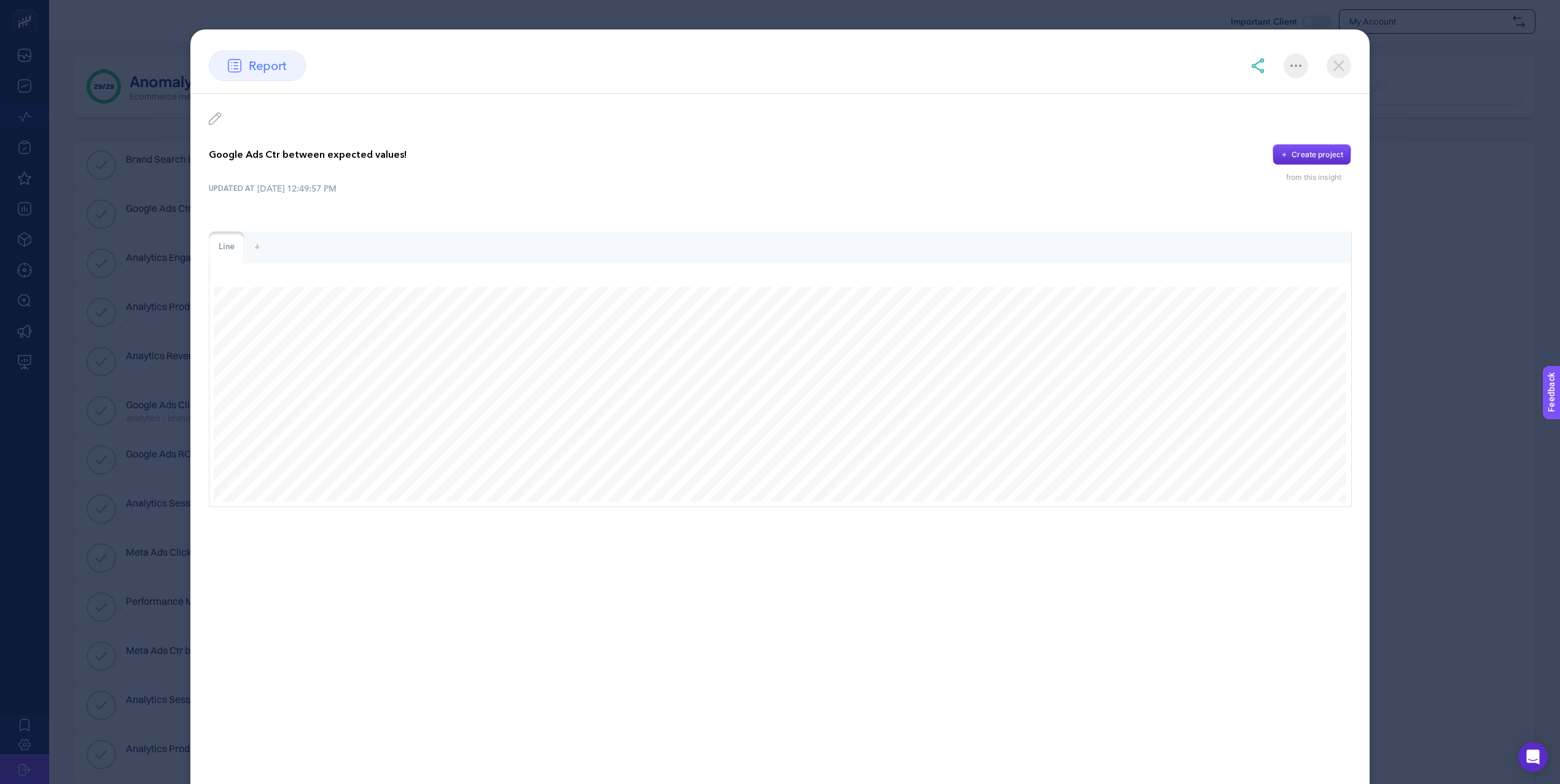
click at [1178, 65] on img at bounding box center [1339, 66] width 25 height 25
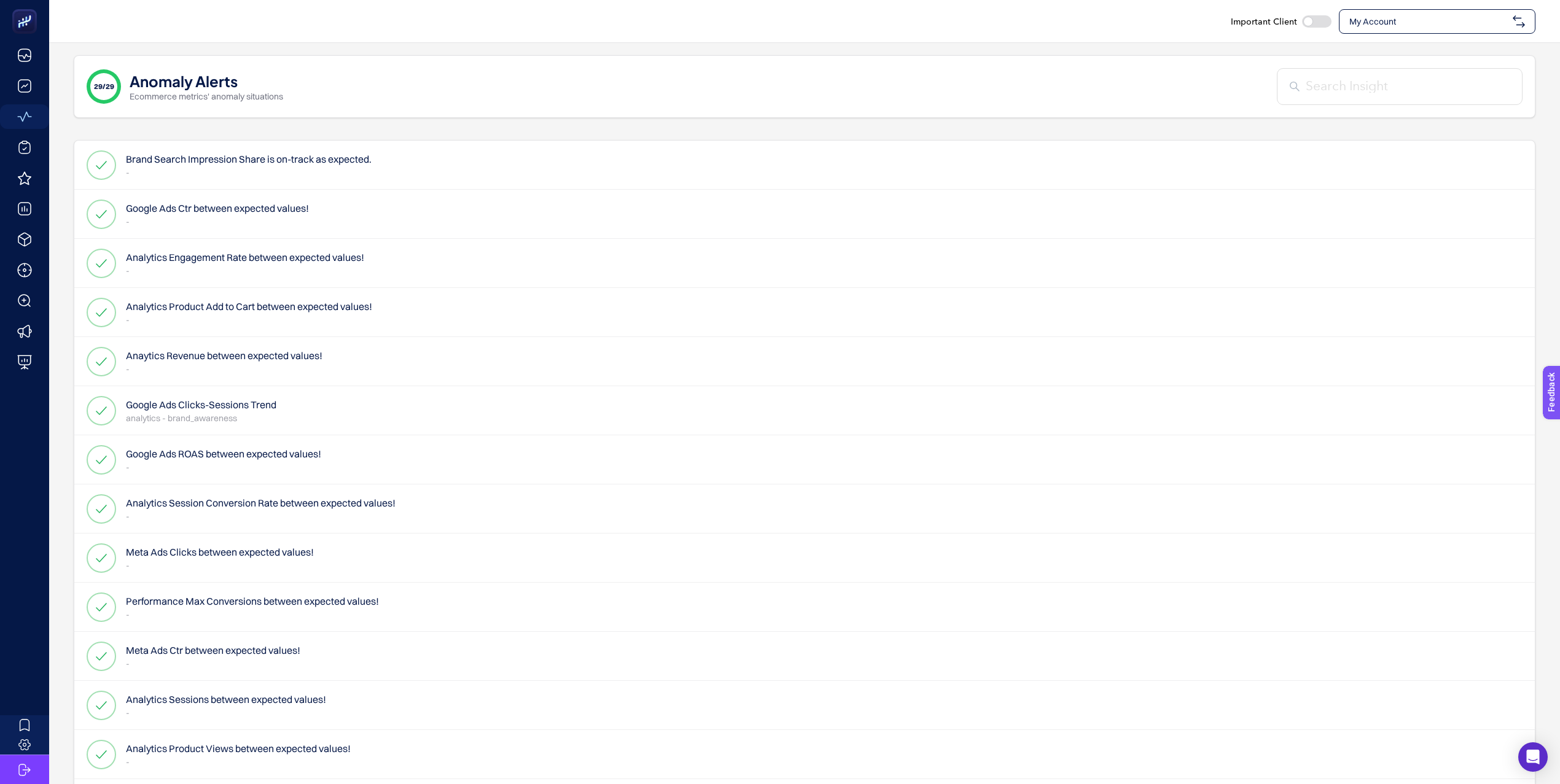
click at [1178, 21] on span "My Account" at bounding box center [1429, 21] width 159 height 12
type input "etstur"
click at [1178, 63] on div "ETSTur" at bounding box center [1437, 76] width 196 height 25
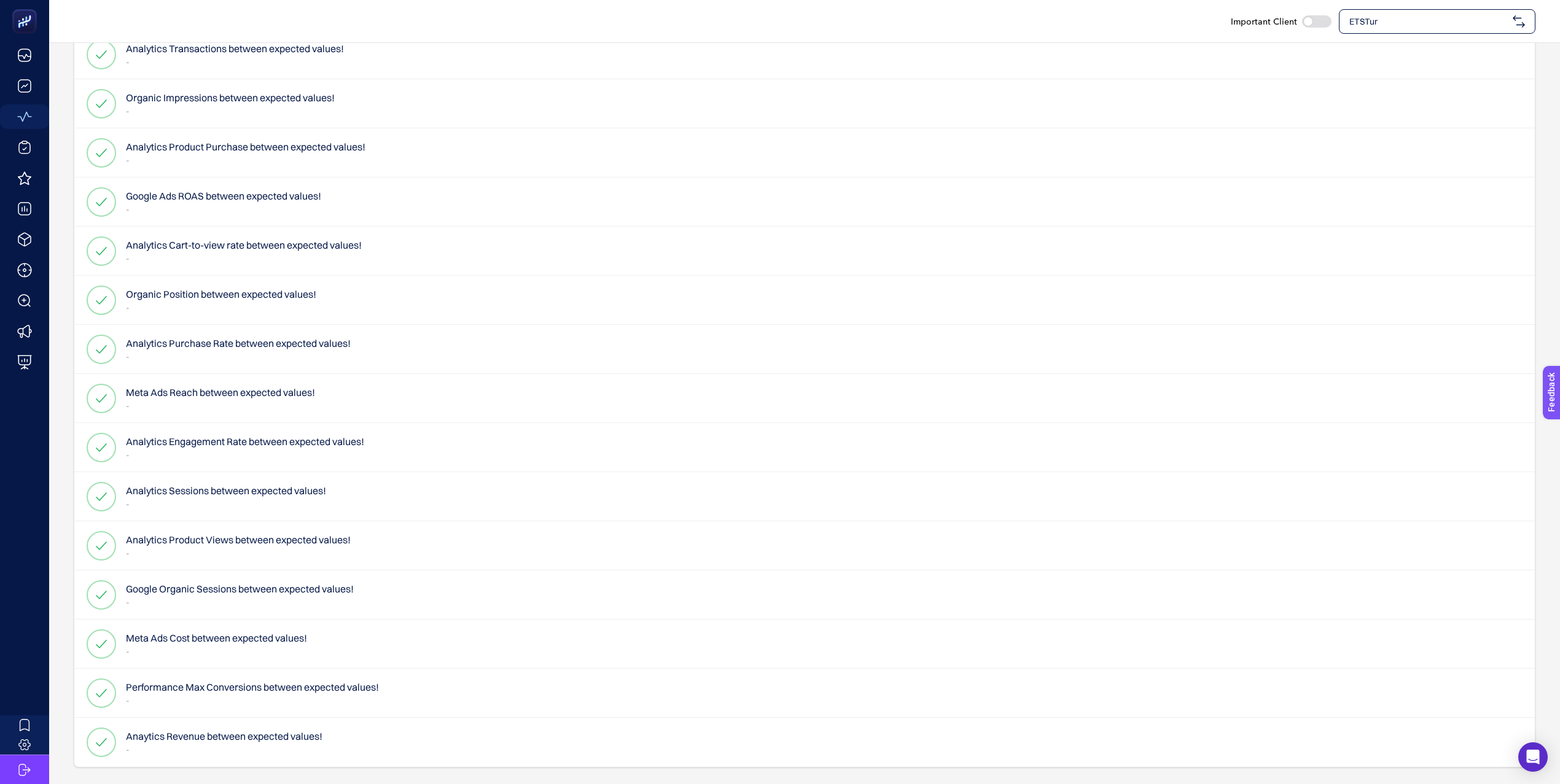
scroll to position [947, 0]
click at [459, 636] on div "Performance Max Conversions between expected values! -" at bounding box center [804, 742] width 1460 height 49
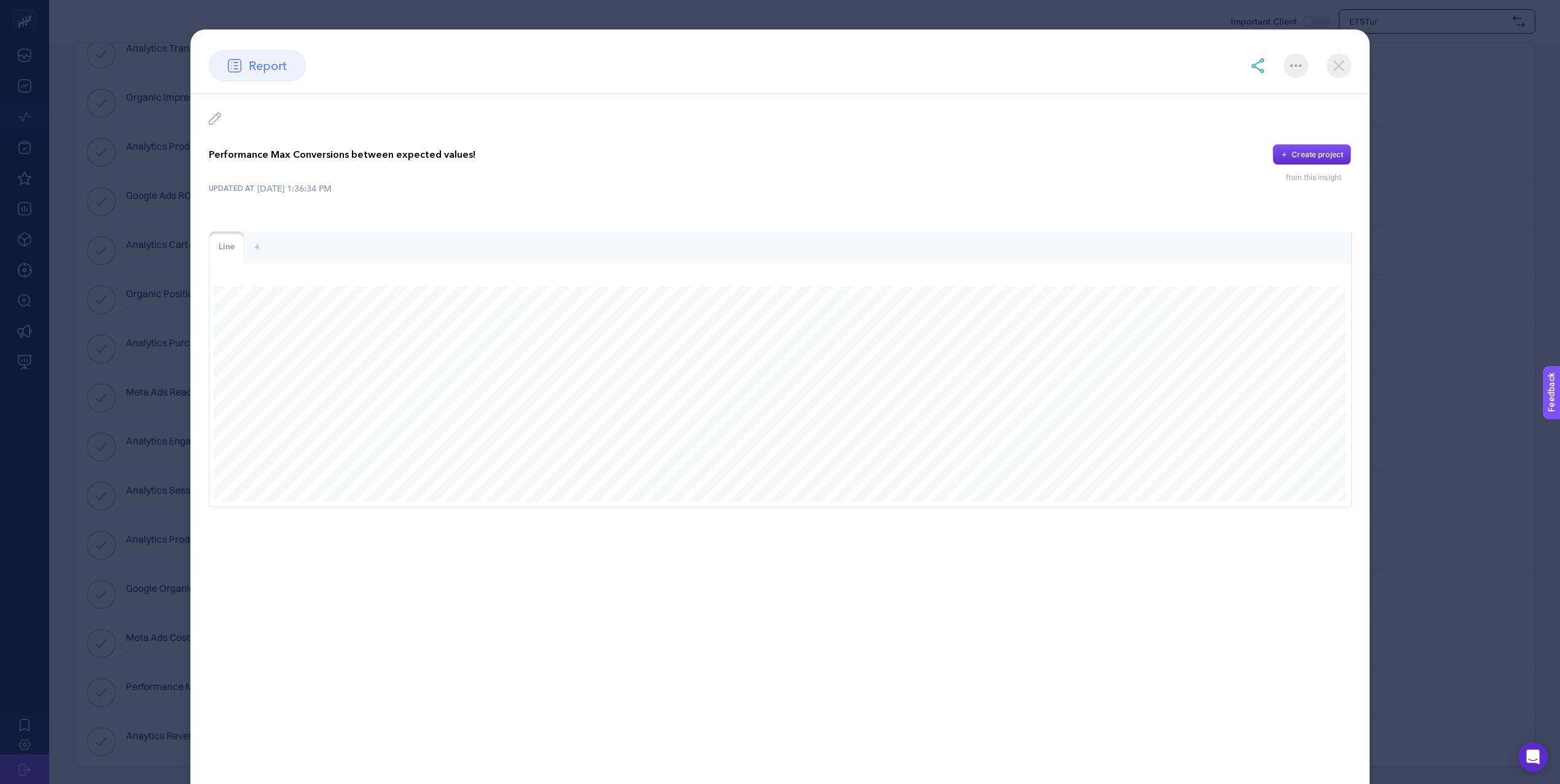
click at [1178, 76] on div at bounding box center [1301, 66] width 100 height 25
click at [1178, 61] on img at bounding box center [1258, 65] width 15 height 15
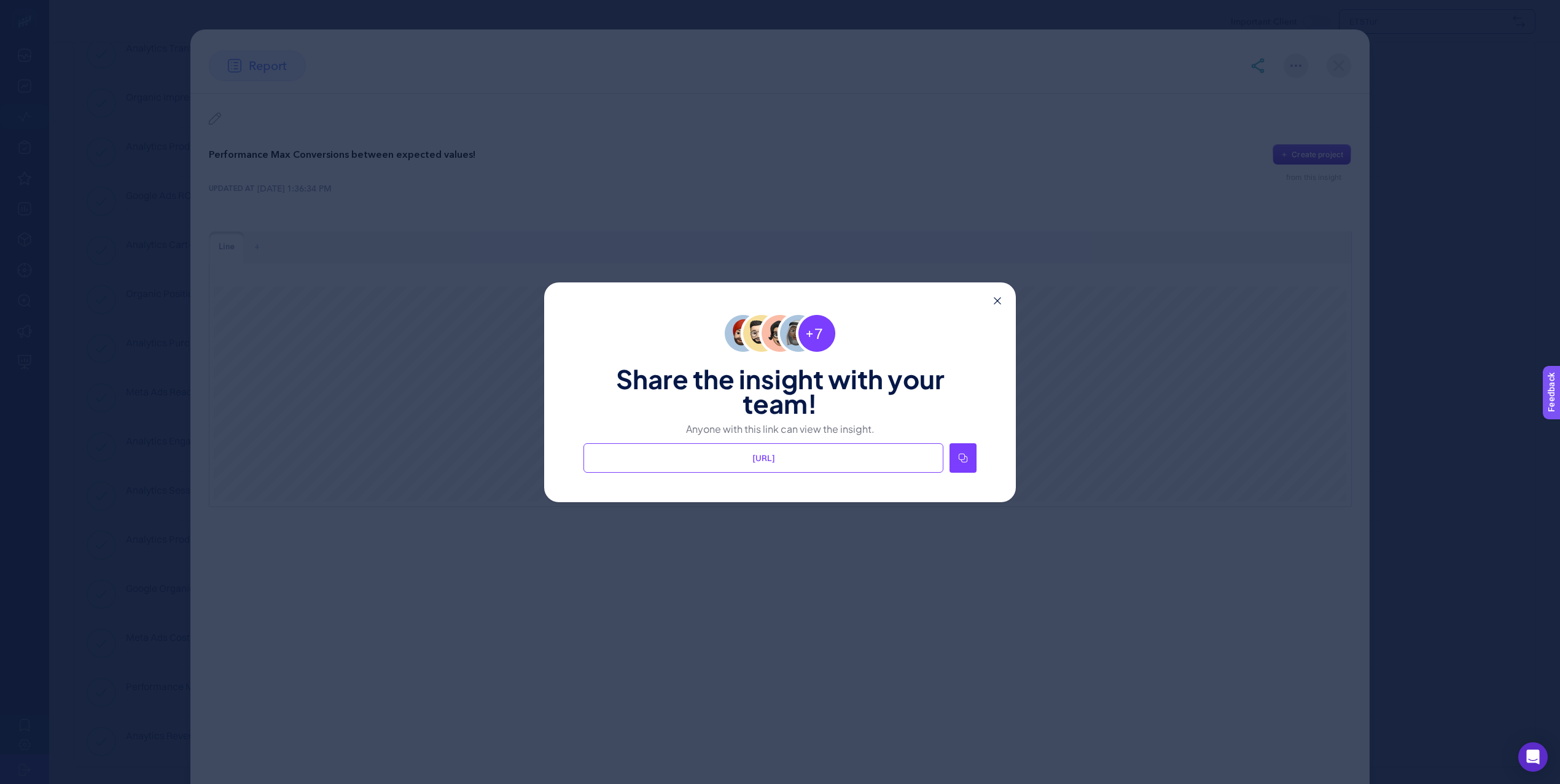
click at [955, 452] on div at bounding box center [962, 457] width 27 height 29
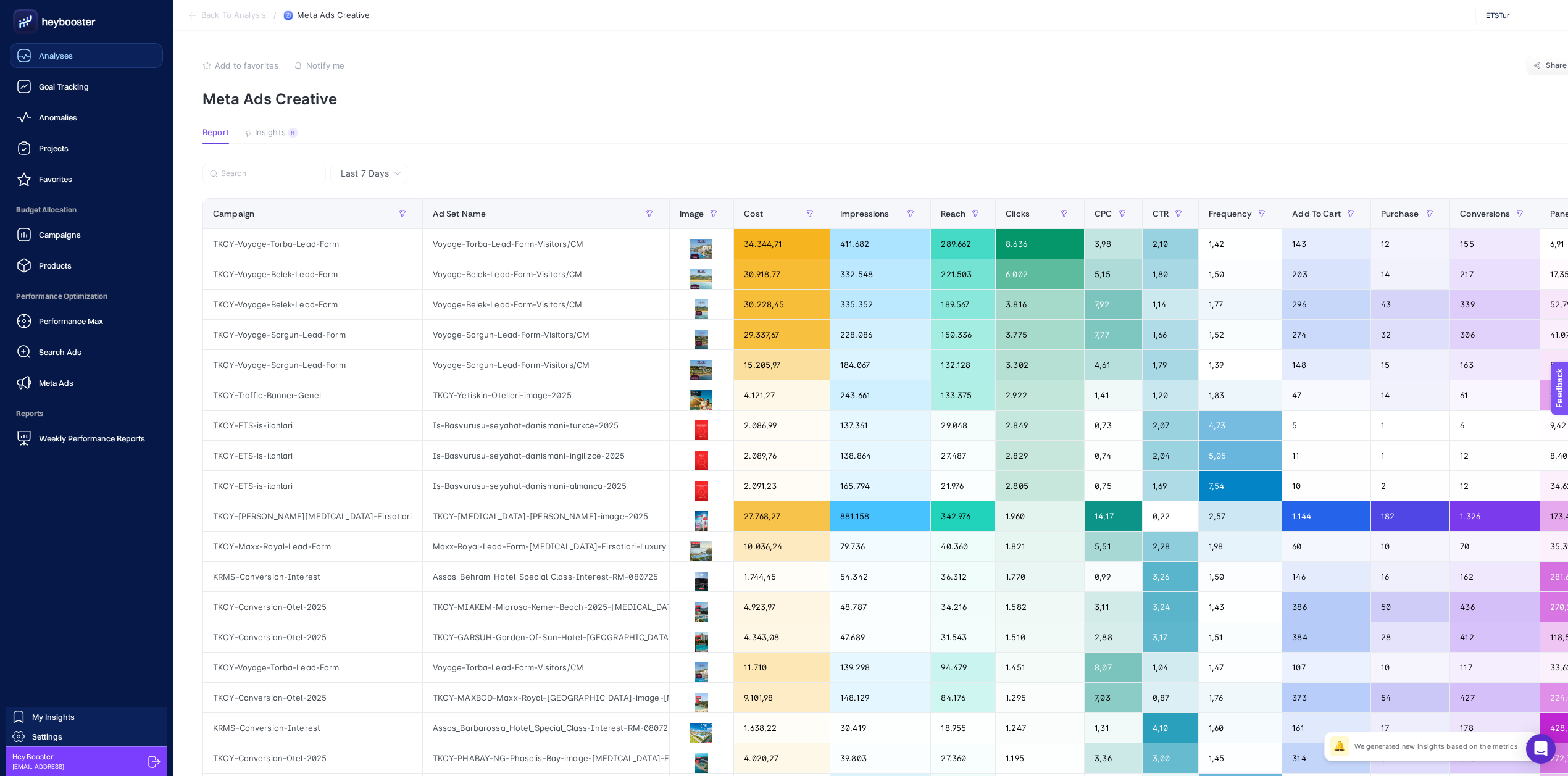
click at [27, 64] on link "Analyses" at bounding box center [86, 56] width 153 height 25
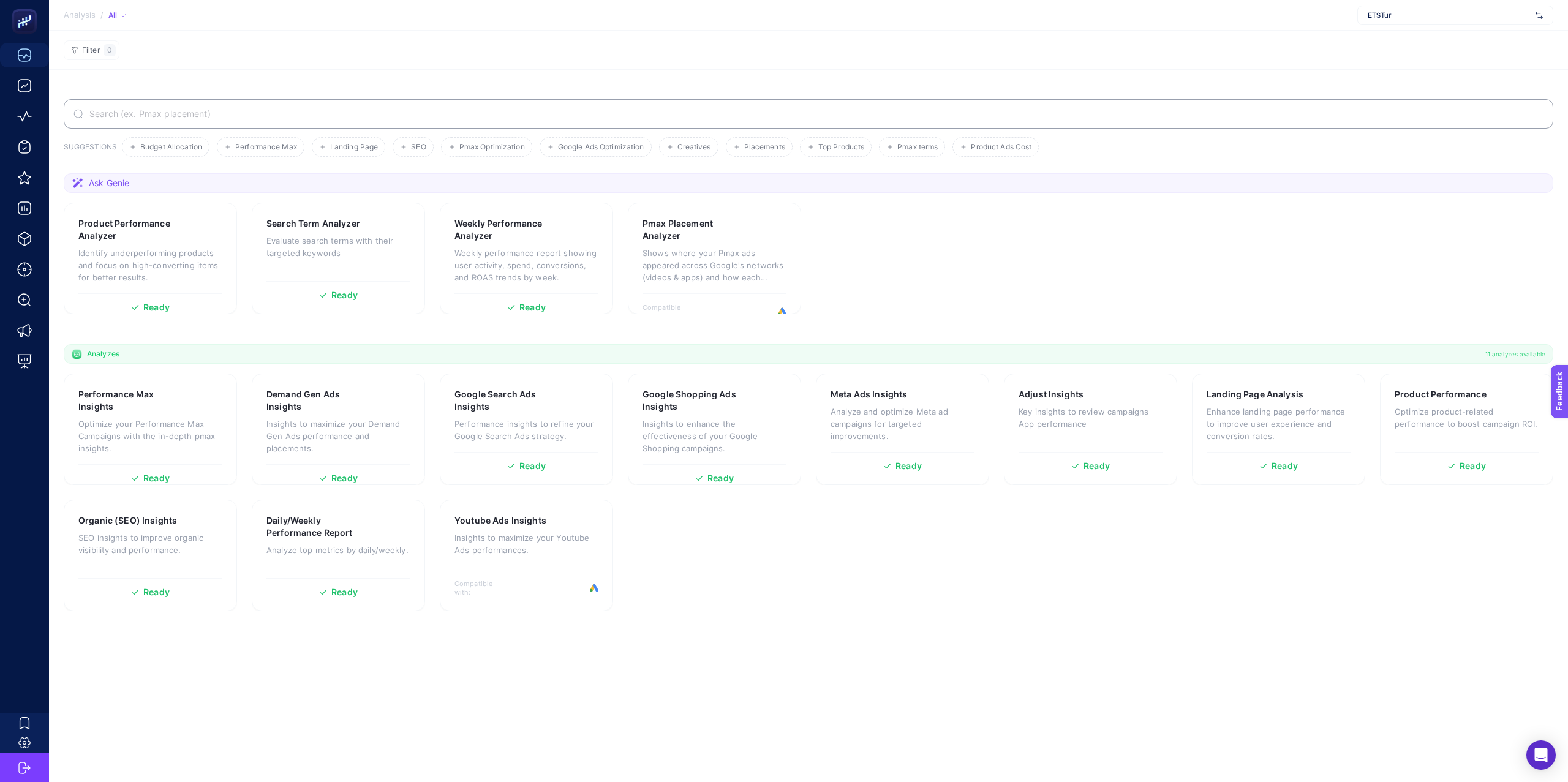
click at [952, 264] on section "Product Performance Analyzer Identify underperforming products and focus on hig…" at bounding box center [808, 258] width 1490 height 112
click at [1428, 4] on section "Analysis / All ETSTur" at bounding box center [809, 15] width 1519 height 31
click at [1427, 17] on span "ETSTur" at bounding box center [1448, 15] width 163 height 10
click at [1429, 50] on div "My Account" at bounding box center [1455, 60] width 195 height 19
click at [179, 226] on h3 "Pmax Placement Analyzer" at bounding box center [131, 229] width 105 height 25
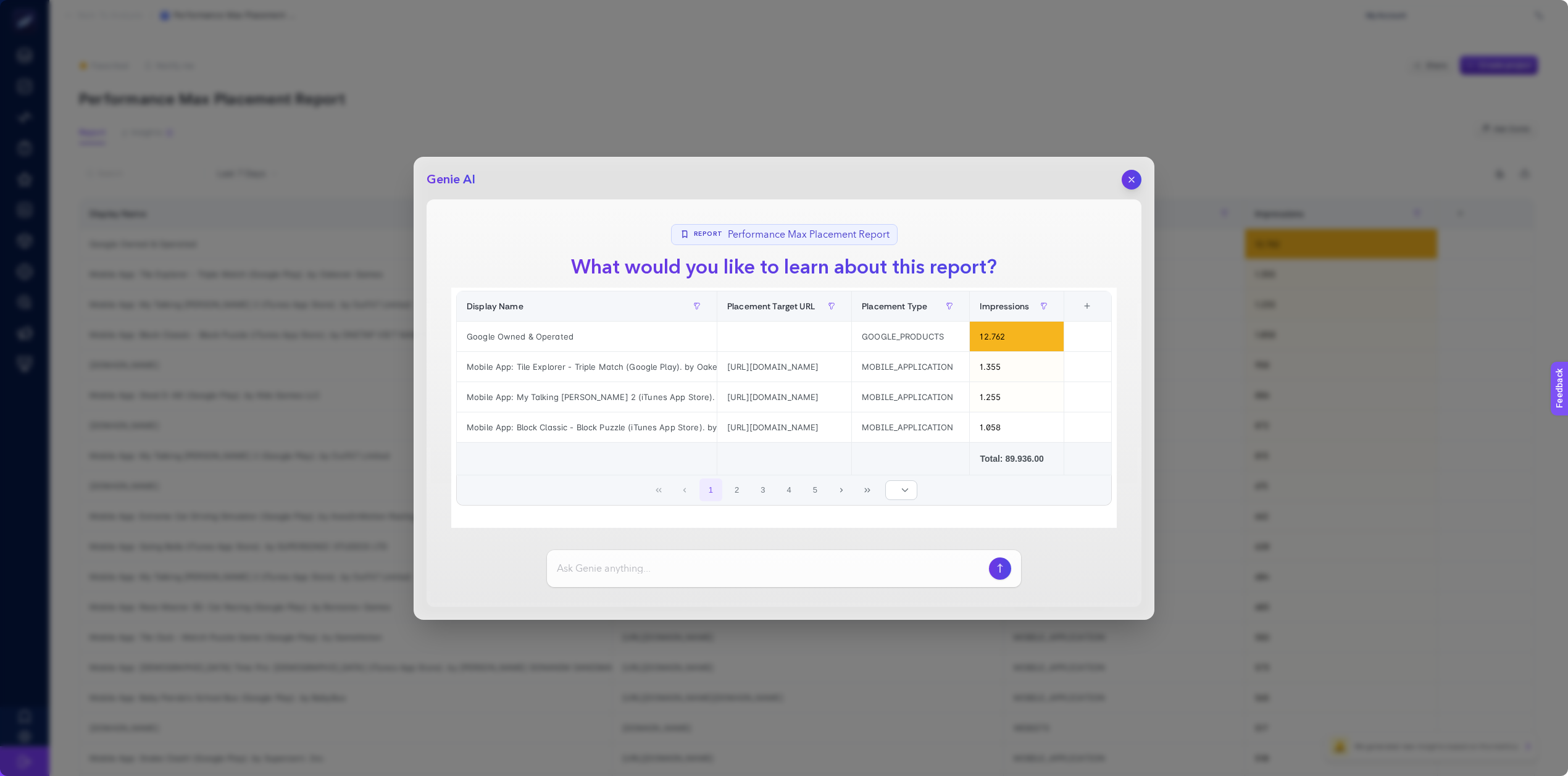
scroll to position [0, 98]
click at [1078, 301] on div "+" at bounding box center [1087, 306] width 23 height 10
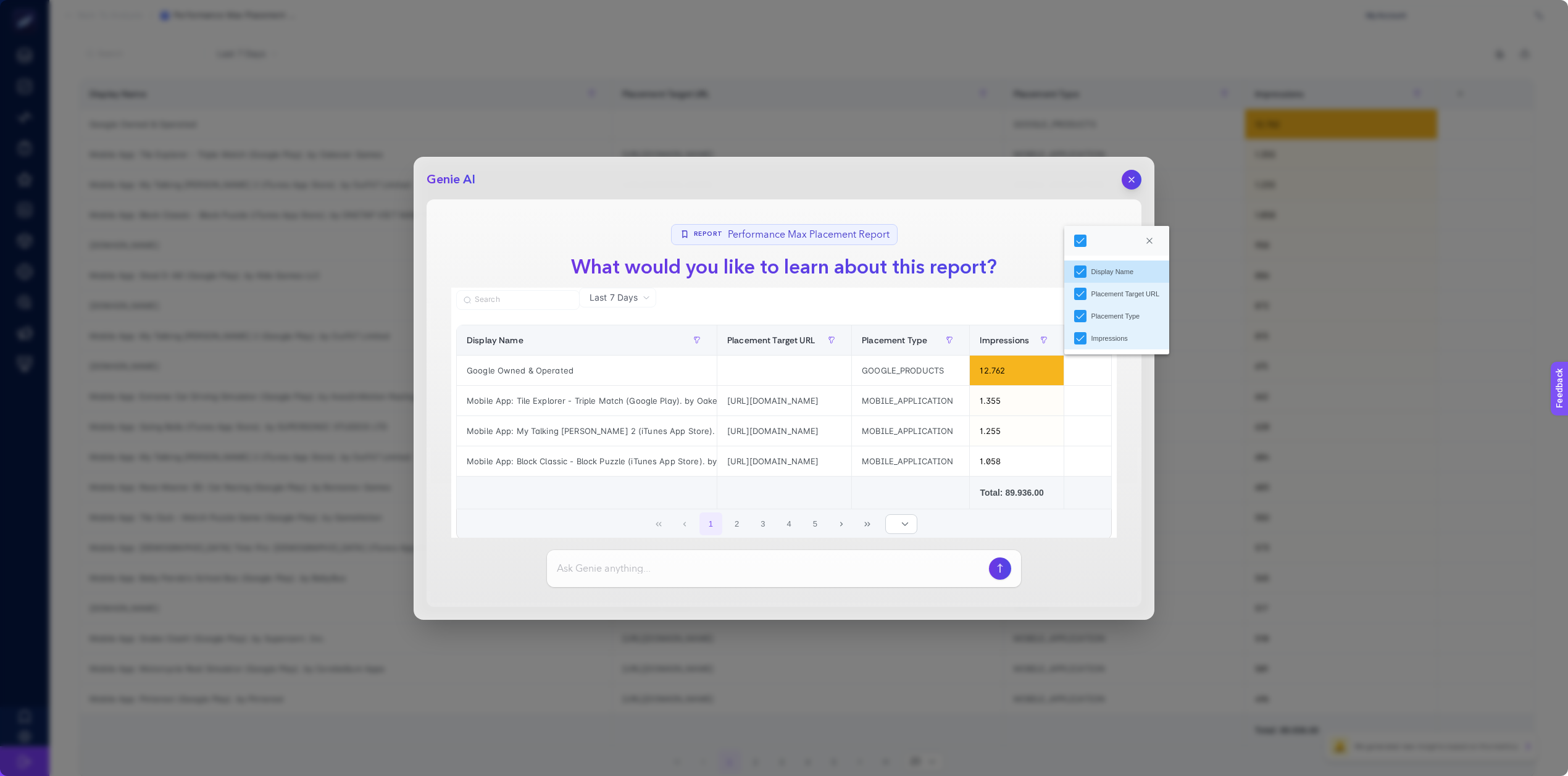
scroll to position [52, 0]
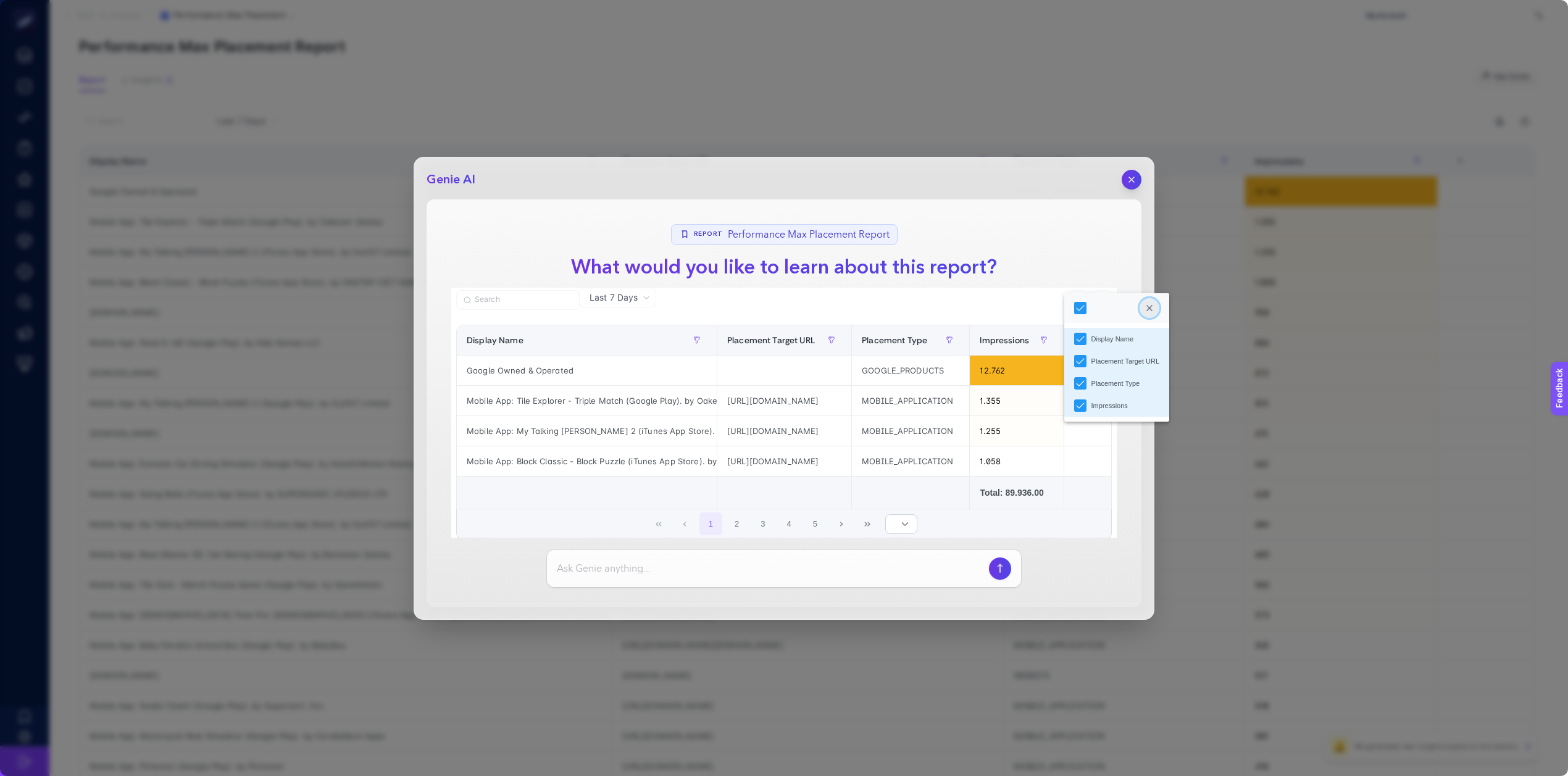
click at [1153, 309] on icon "Close" at bounding box center [1149, 308] width 7 height 7
click at [1136, 175] on icon "button" at bounding box center [1132, 180] width 11 height 11
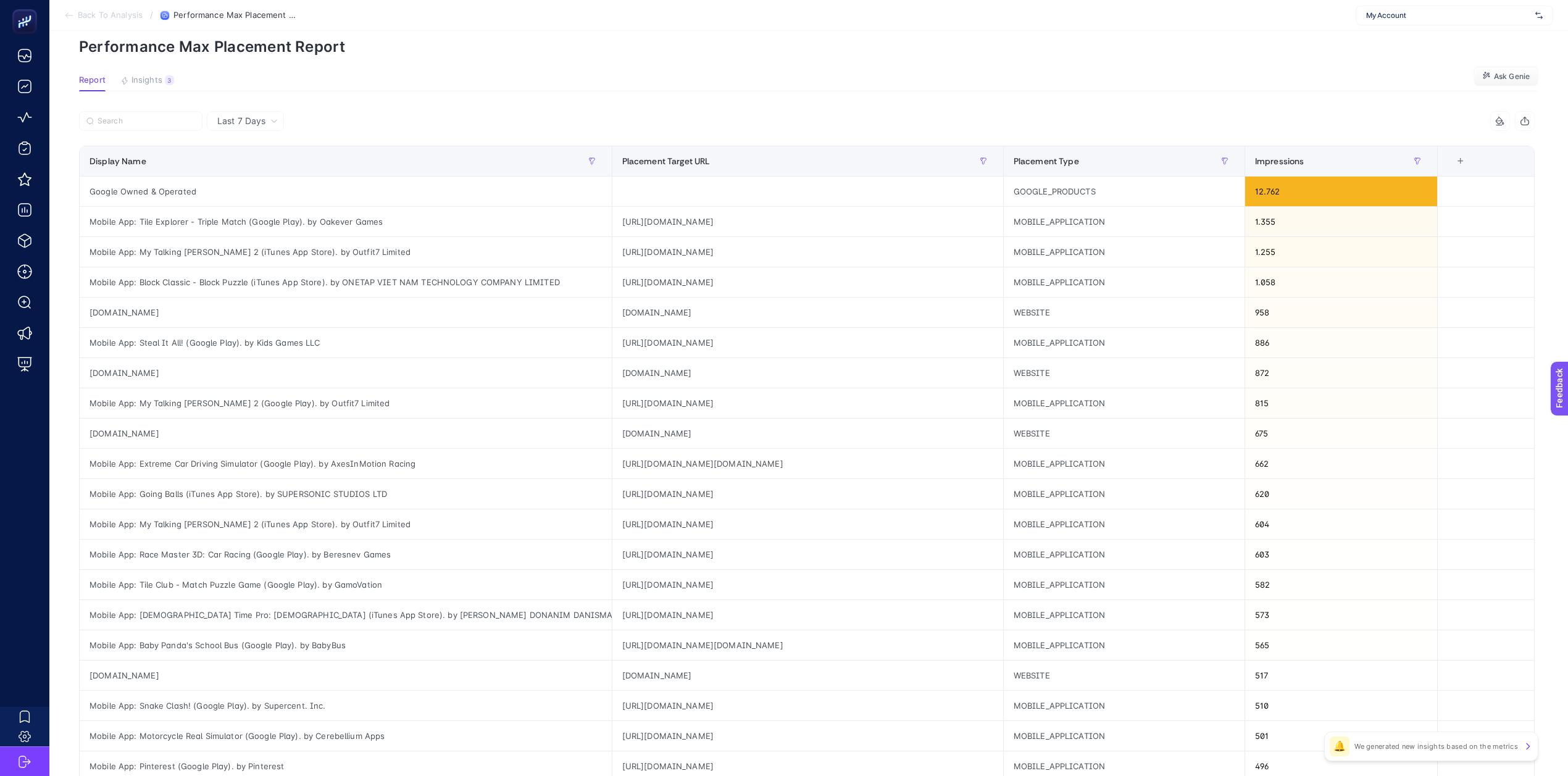
click at [985, 96] on article "Favorited true Notify me Share Create project Performance Max Placement Report …" at bounding box center [809, 461] width 1518 height 965
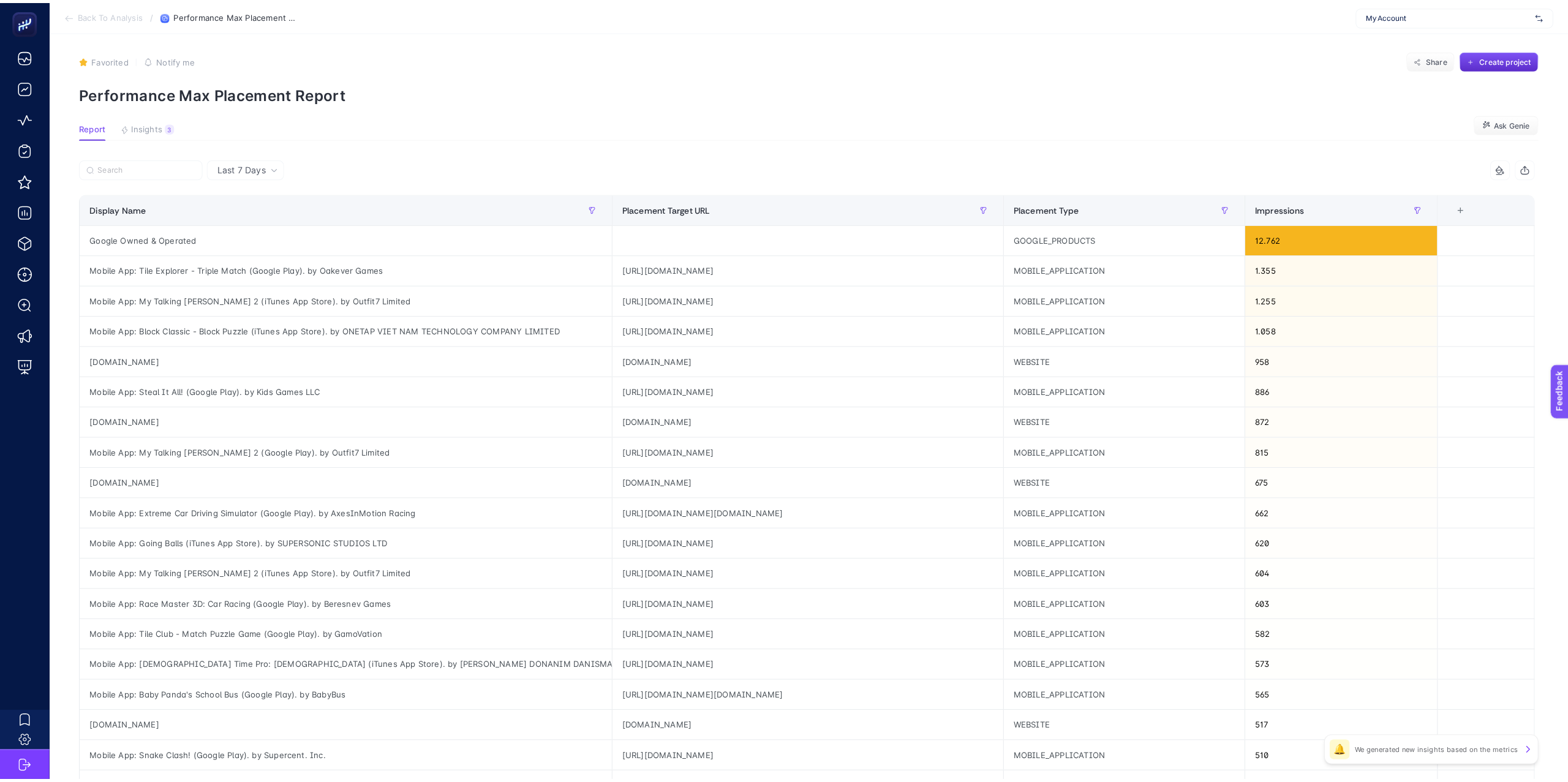
scroll to position [0, 0]
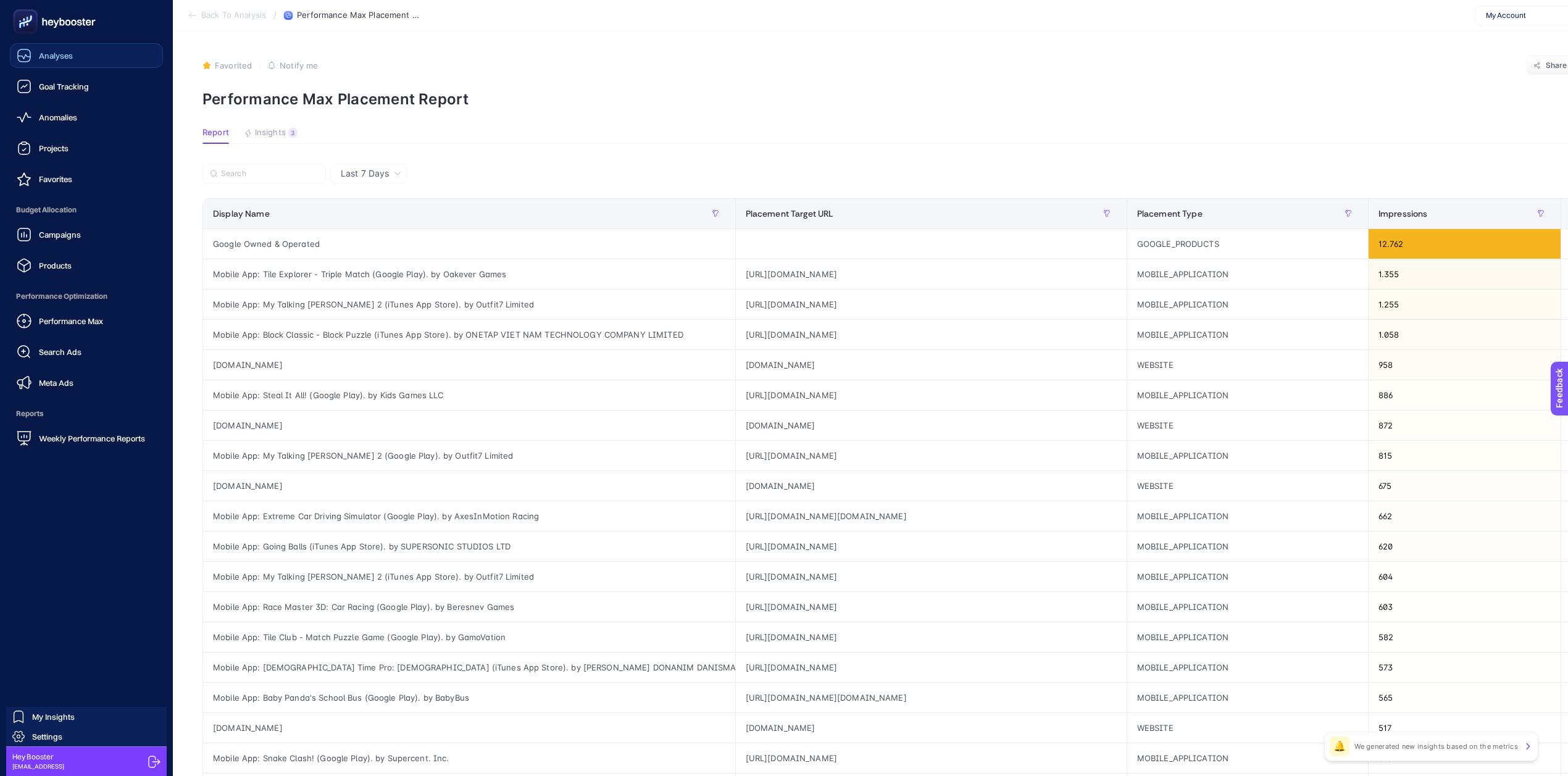
click at [95, 49] on link "Analyses" at bounding box center [86, 56] width 153 height 25
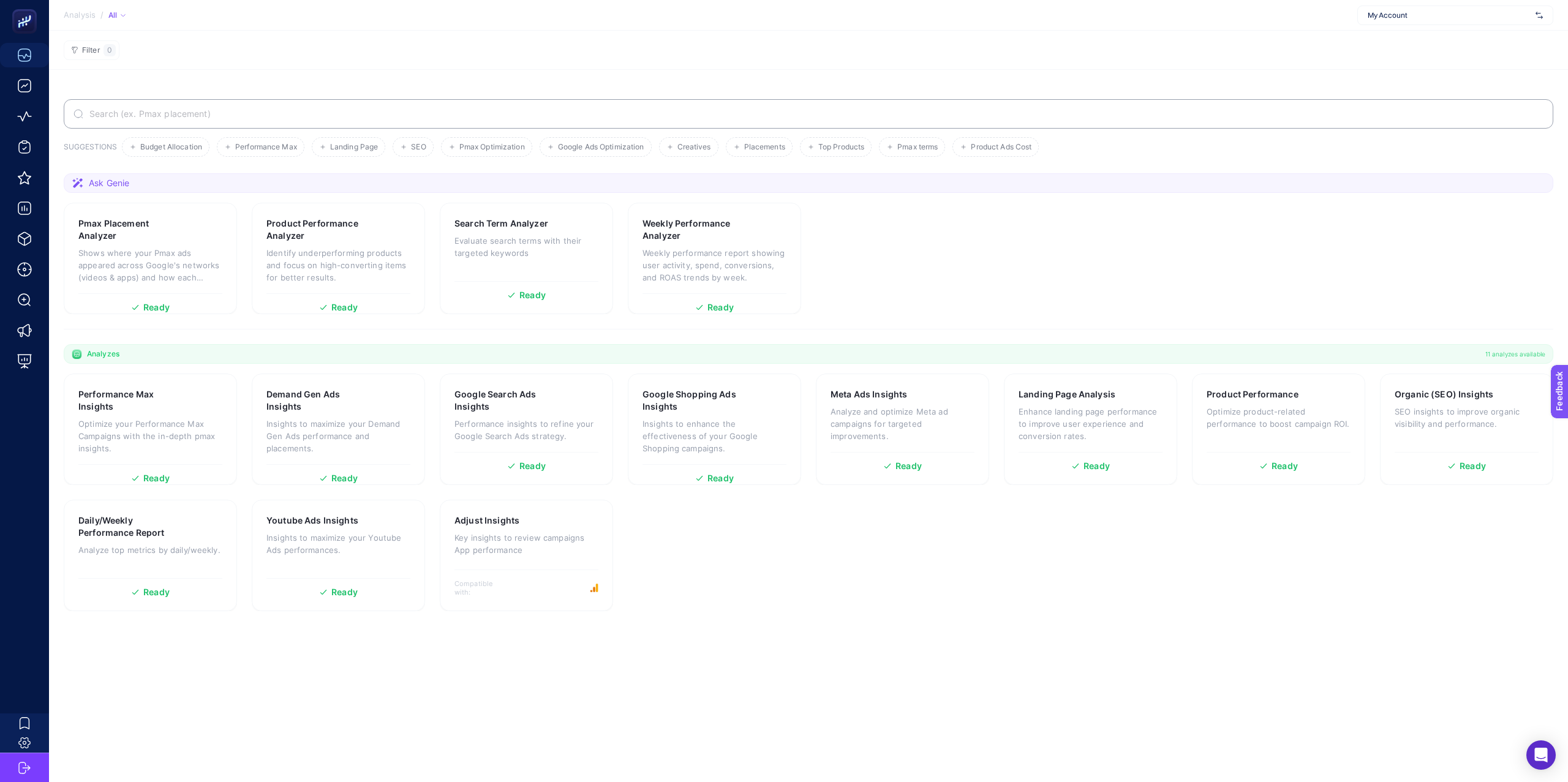
click at [833, 190] on section "Ask Genie" at bounding box center [808, 183] width 1490 height 19
click at [1181, 305] on section "Pmax Placement Analyzer Shows where your Pmax ads appeared across Google's netw…" at bounding box center [808, 258] width 1490 height 112
click at [1435, 17] on span "My Account" at bounding box center [1448, 15] width 163 height 10
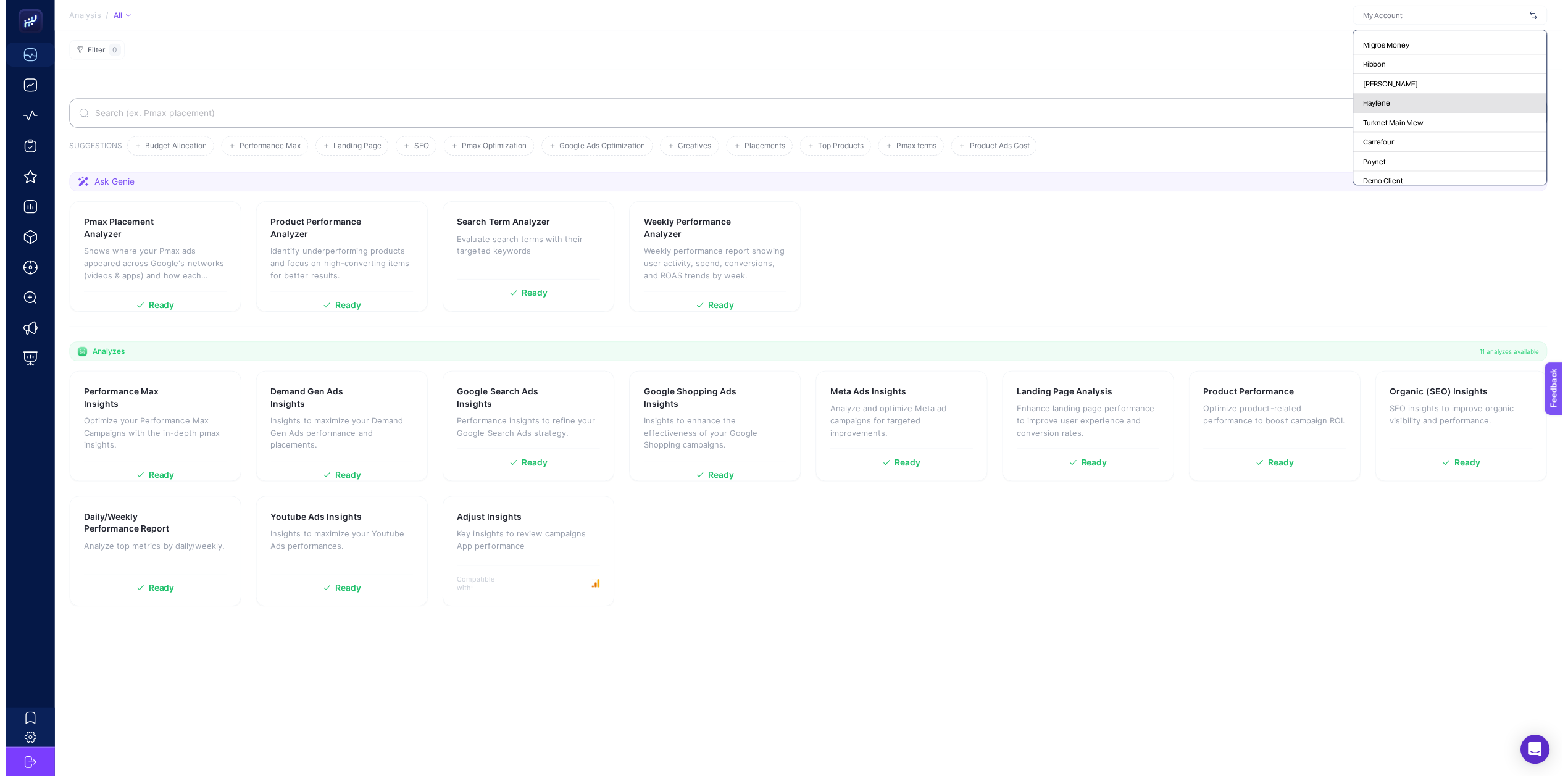
scroll to position [186, 0]
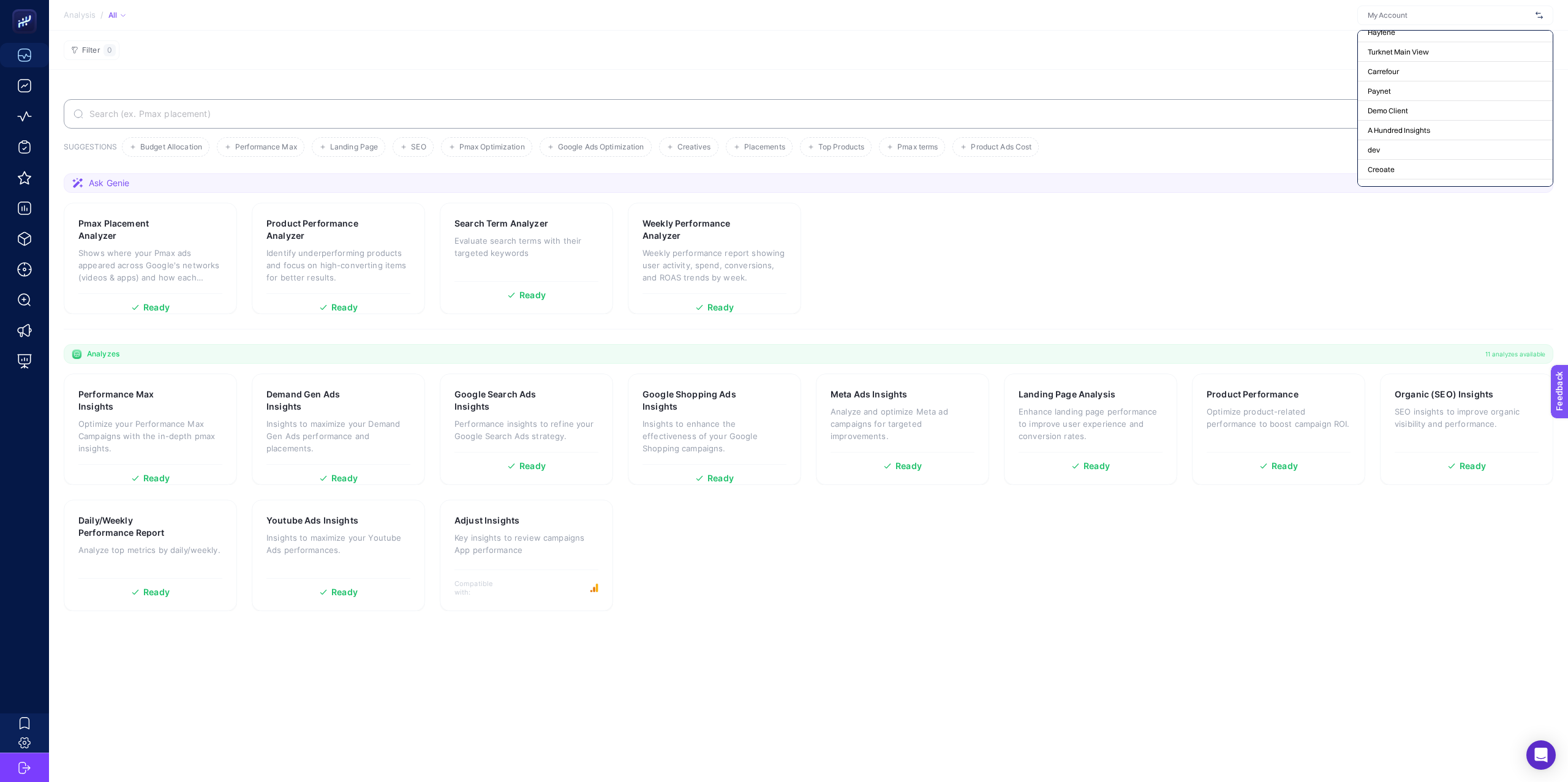
drag, startPoint x: 1399, startPoint y: 262, endPoint x: 1405, endPoint y: 272, distance: 11.7
click at [1402, 267] on section "Pmax Placement Analyzer Shows where your Pmax ads appeared across Google's netw…" at bounding box center [808, 258] width 1490 height 112
click at [396, 252] on p "Identify underperforming products and focus on high-converting items for better…" at bounding box center [338, 265] width 144 height 37
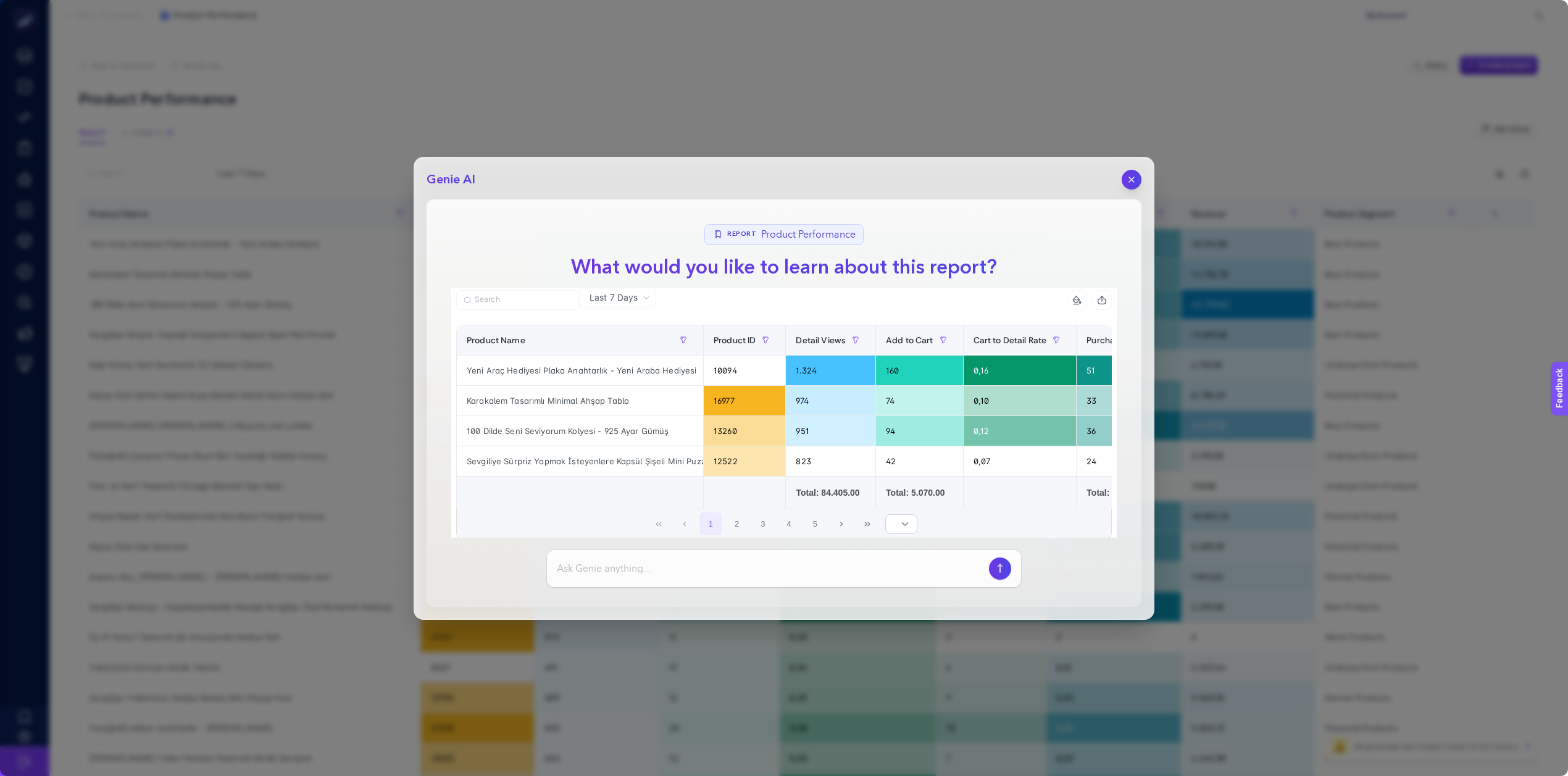
click at [629, 563] on input at bounding box center [771, 568] width 427 height 15
click at [586, 570] on input at bounding box center [771, 568] width 427 height 15
click at [633, 568] on input at bounding box center [771, 568] width 427 height 15
type input "Burada BEst değinilmesine rağmen best olmadığını düşündüğün bir ürün var mı?"
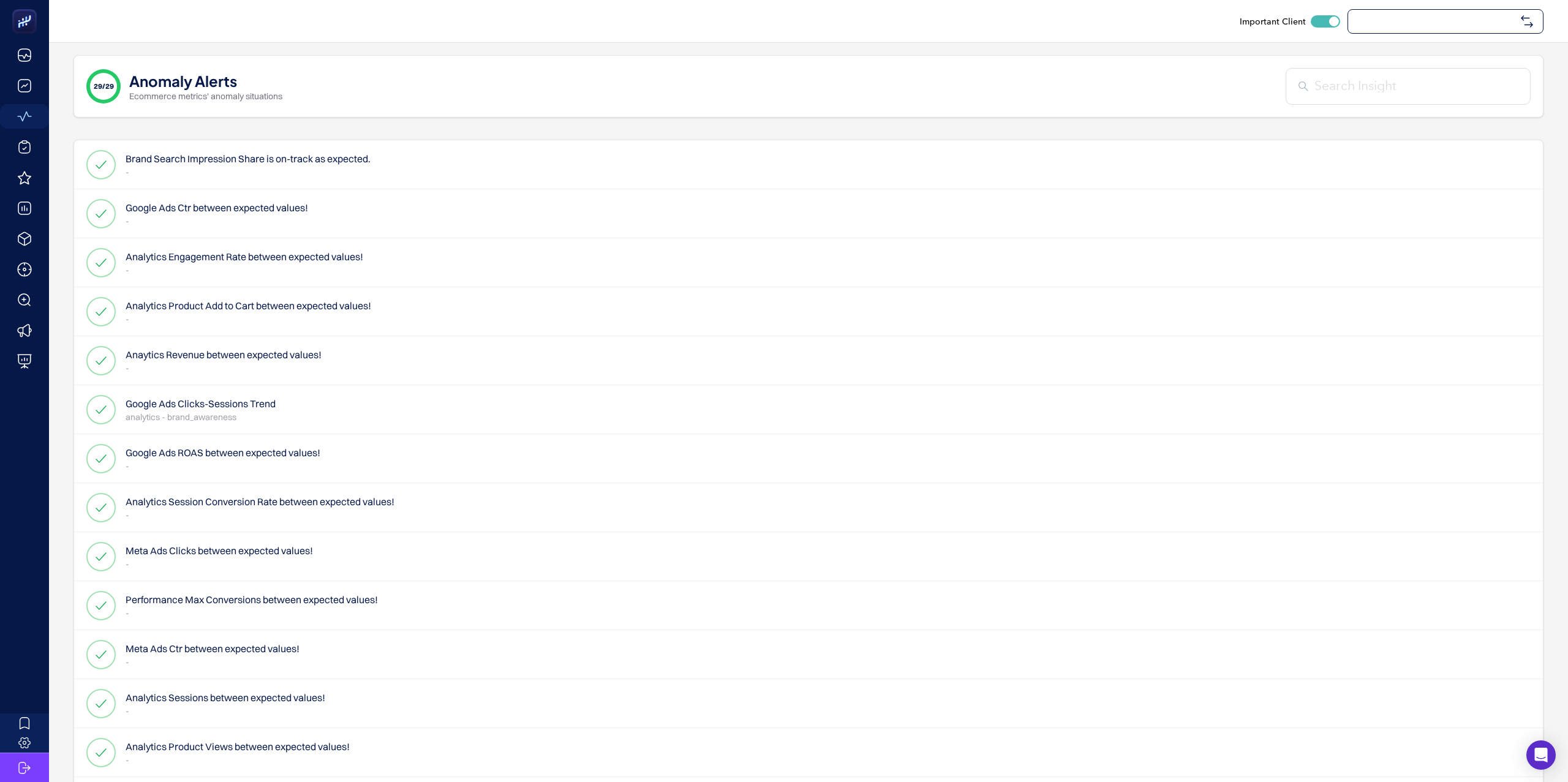
checkbox input "true"
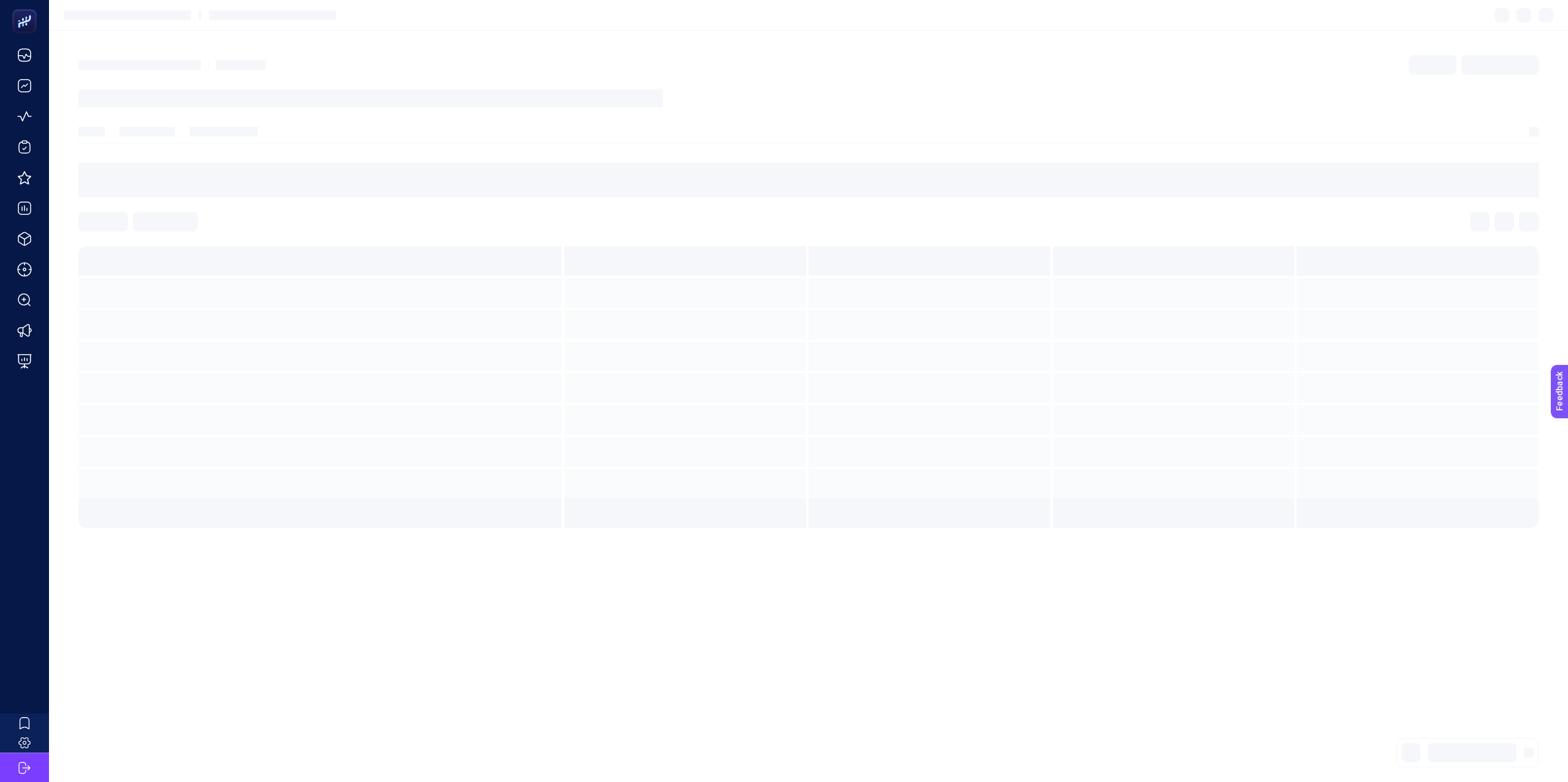
click at [524, 45] on article at bounding box center [809, 406] width 1519 height 751
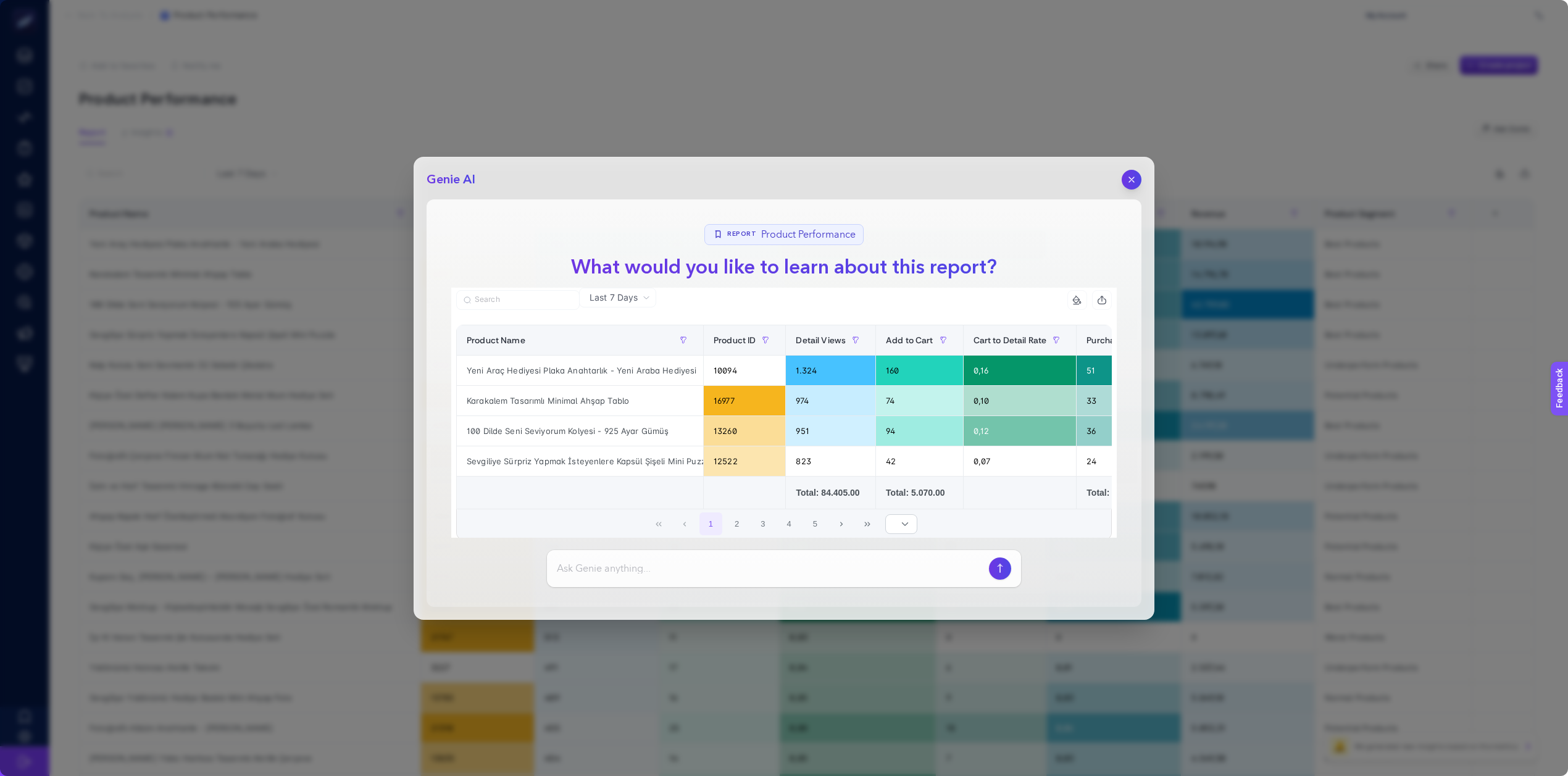
click at [662, 575] on input at bounding box center [771, 568] width 427 height 15
type input "Bu raporun Best product demesine rağmen Best product olmadığını düşündüğün bir …"
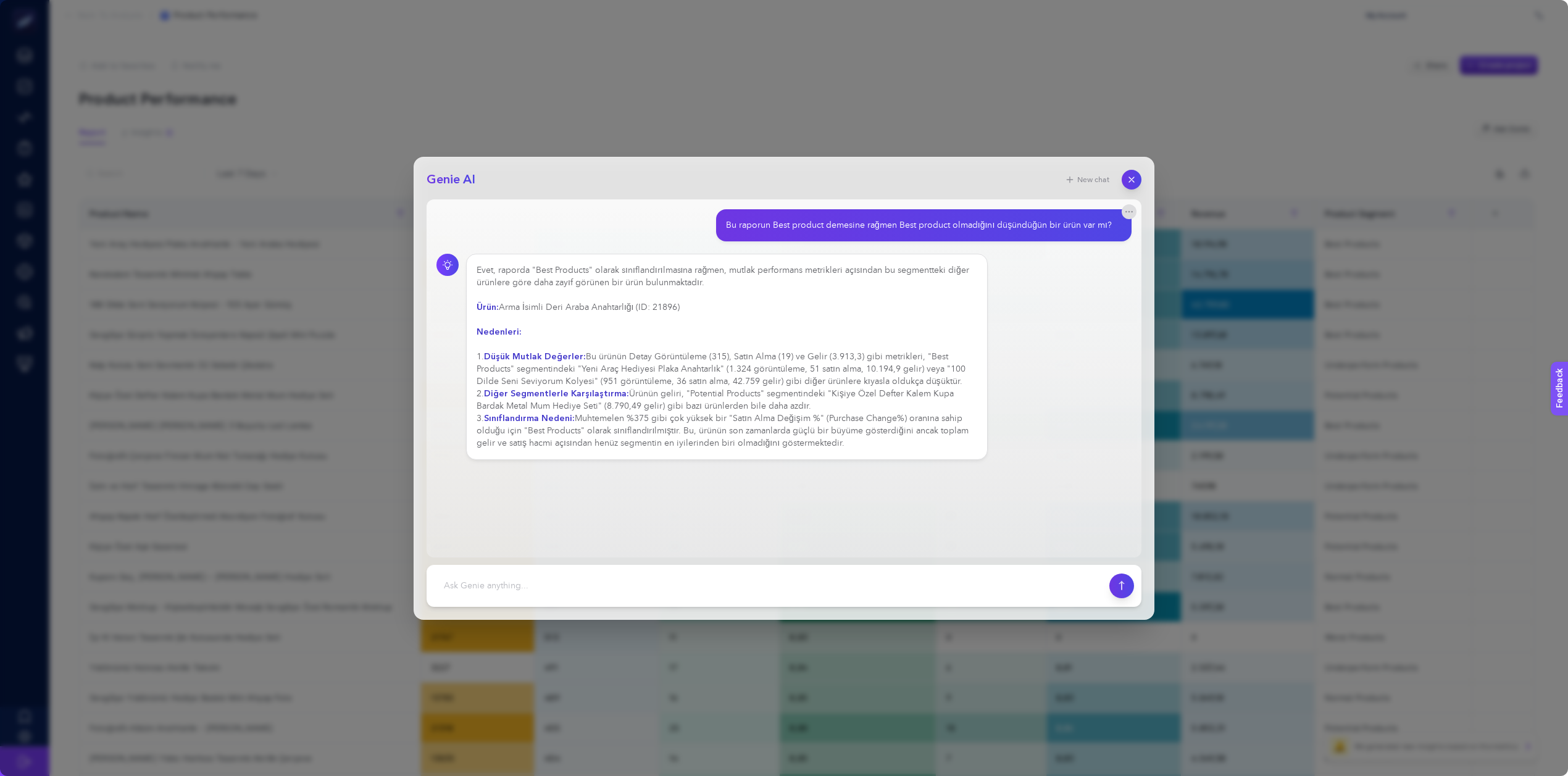
drag, startPoint x: 503, startPoint y: 307, endPoint x: 748, endPoint y: 309, distance: 245.0
click at [748, 309] on div "Evet, raporda "Best Products" olarak sınıflandırılmasına rağmen, mutlak perform…" at bounding box center [726, 356] width 501 height 185
click at [591, 313] on div "Evet, raporda "Best Products" olarak sınıflandırılmasına rağmen, mutlak perform…" at bounding box center [726, 356] width 501 height 185
click at [622, 302] on div "Evet, raporda "Best Products" olarak sınıflandırılmasına rağmen, mutlak perform…" at bounding box center [726, 356] width 501 height 185
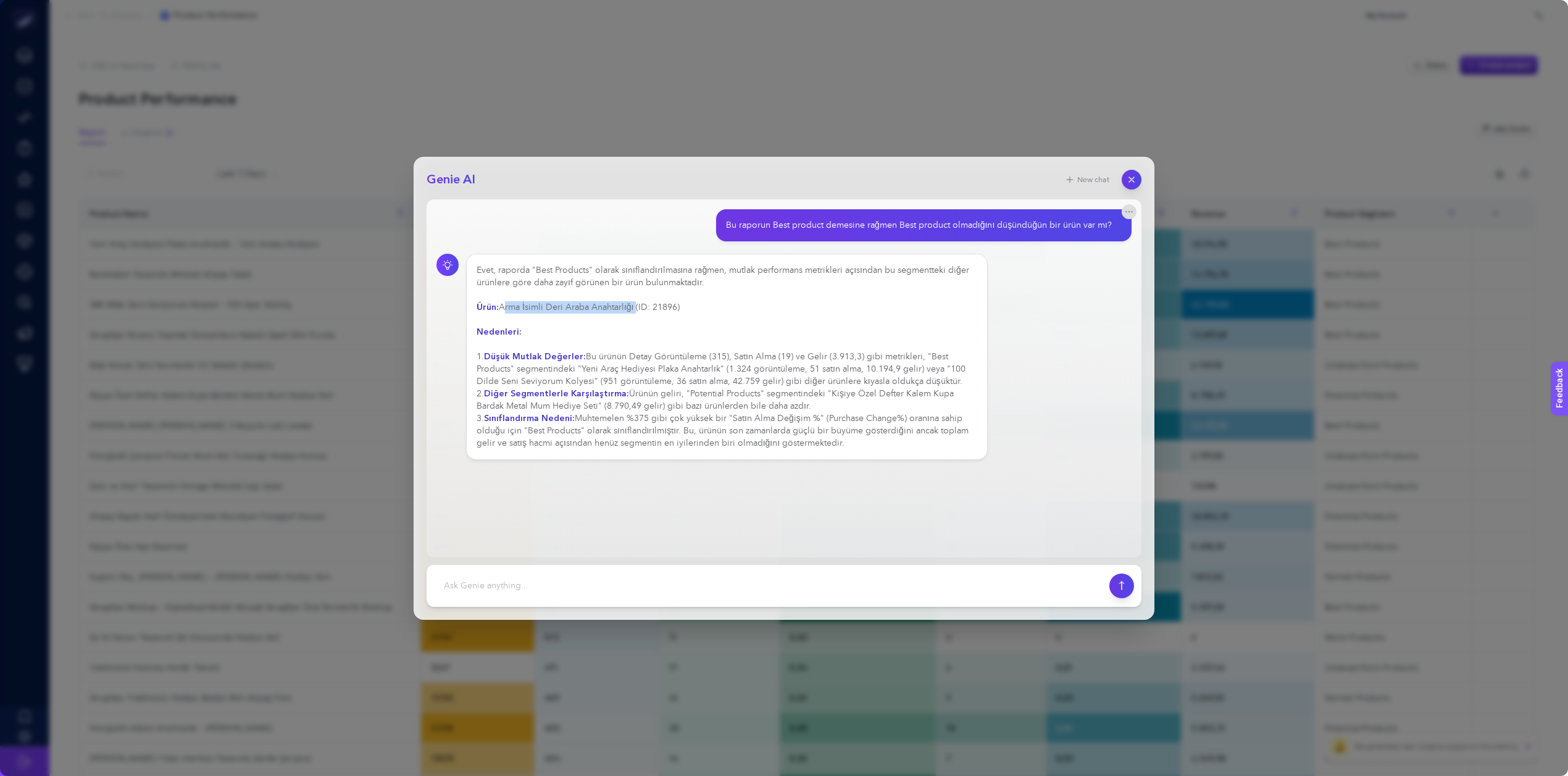
drag, startPoint x: 634, startPoint y: 305, endPoint x: 502, endPoint y: 303, distance: 132.0
click at [502, 303] on div "Evet, raporda "Best Products" olarak sınıflandırılmasına rağmen, mutlak perform…" at bounding box center [726, 356] width 501 height 185
copy div "Arma İsimli Deri Araba Anahtarlığı"
drag, startPoint x: 725, startPoint y: 355, endPoint x: 710, endPoint y: 353, distance: 15.1
click at [710, 353] on div "Evet, raporda "Best Products" olarak sınıflandırılmasına rağmen, mutlak perform…" at bounding box center [726, 356] width 501 height 185
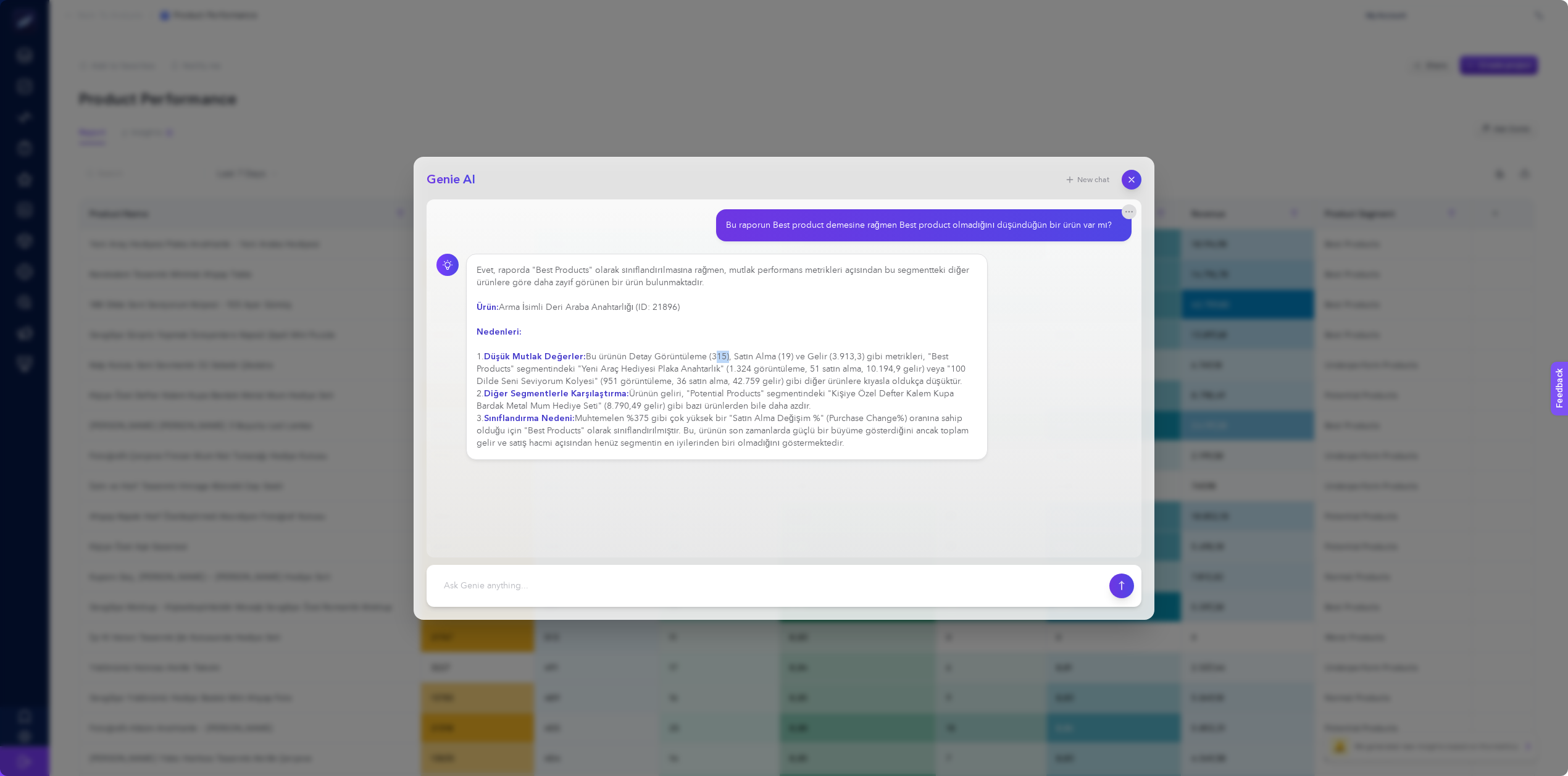
click at [720, 361] on div "Evet, raporda "Best Products" olarak sınıflandırılmasına rağmen, mutlak perform…" at bounding box center [726, 356] width 501 height 185
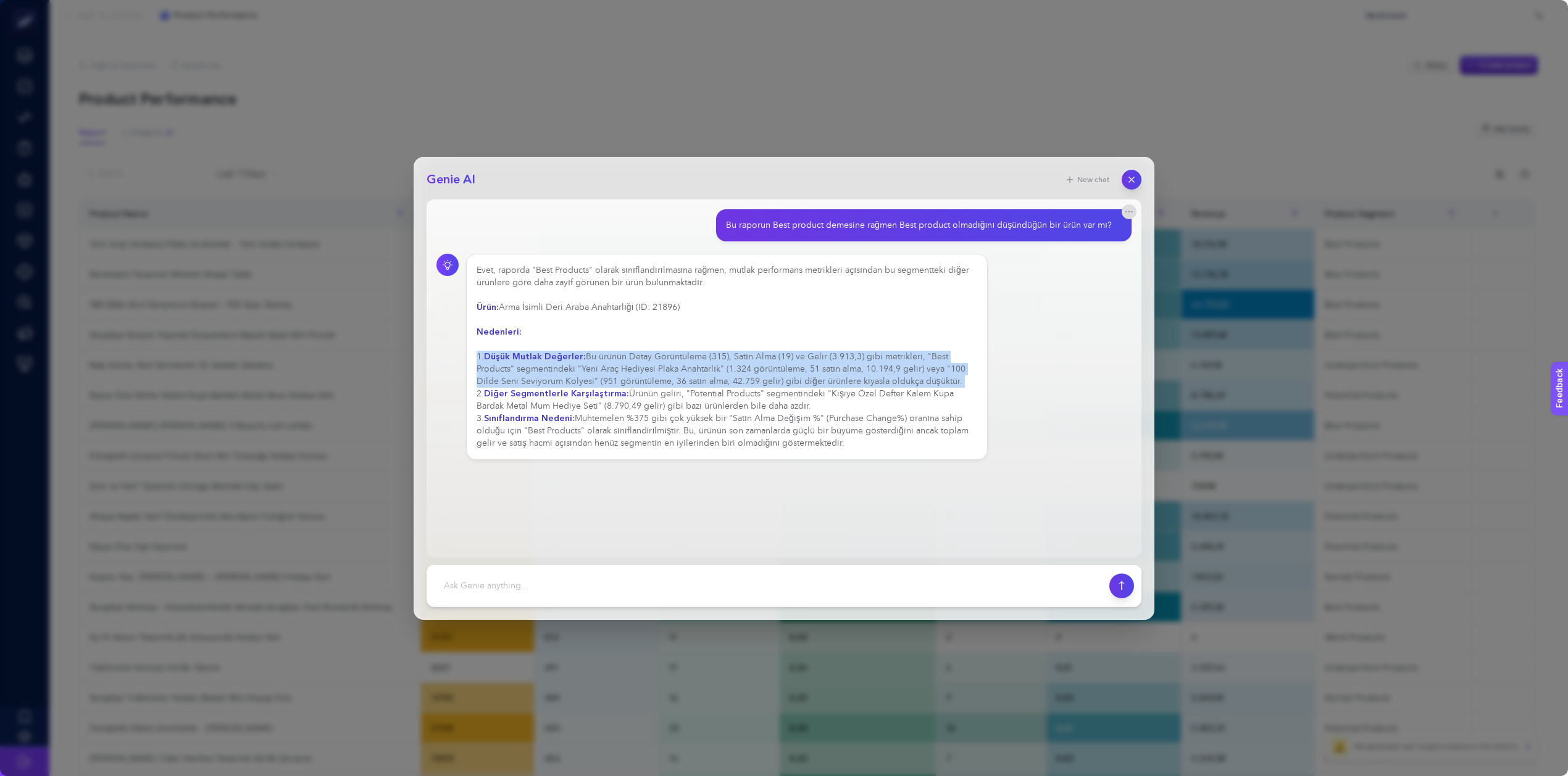
click at [720, 361] on div "Evet, raporda "Best Products" olarak sınıflandırılmasına rağmen, mutlak perform…" at bounding box center [726, 356] width 501 height 185
click at [786, 359] on div "Evet, raporda "Best Products" olarak sınıflandırılmasına rağmen, mutlak perform…" at bounding box center [726, 356] width 501 height 185
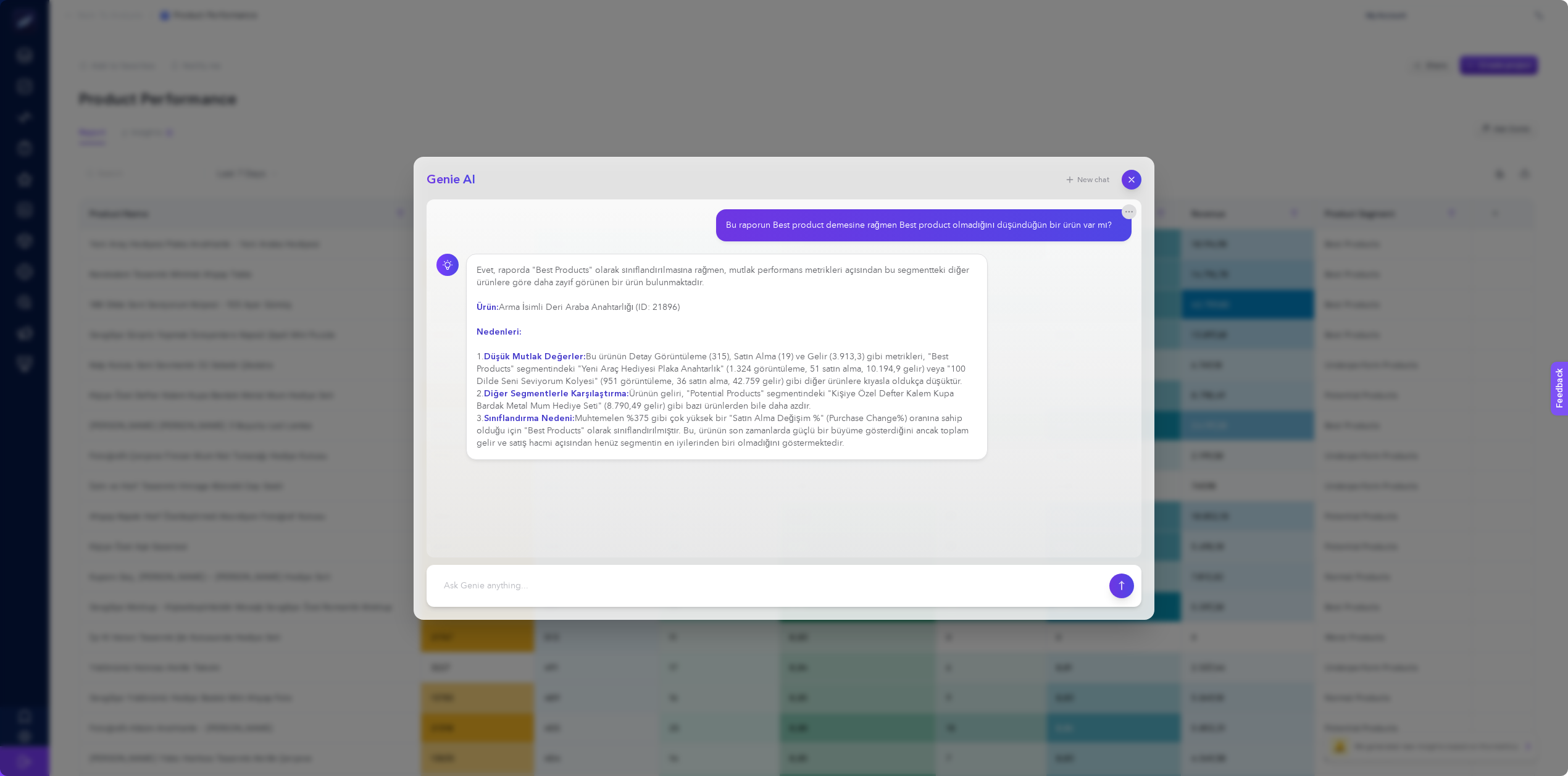
click at [1005, 332] on div "Evet, raporda "Best Products" olarak sınıflandırılmasına rağmen, mutlak perform…" at bounding box center [784, 356] width 695 height 206
click at [687, 592] on textarea at bounding box center [768, 586] width 668 height 27
click at [631, 589] on textarea at bounding box center [768, 586] width 668 height 27
click at [842, 593] on textarea at bounding box center [768, 586] width 668 height 27
click at [584, 578] on textarea "YAz se" at bounding box center [768, 586] width 668 height 27
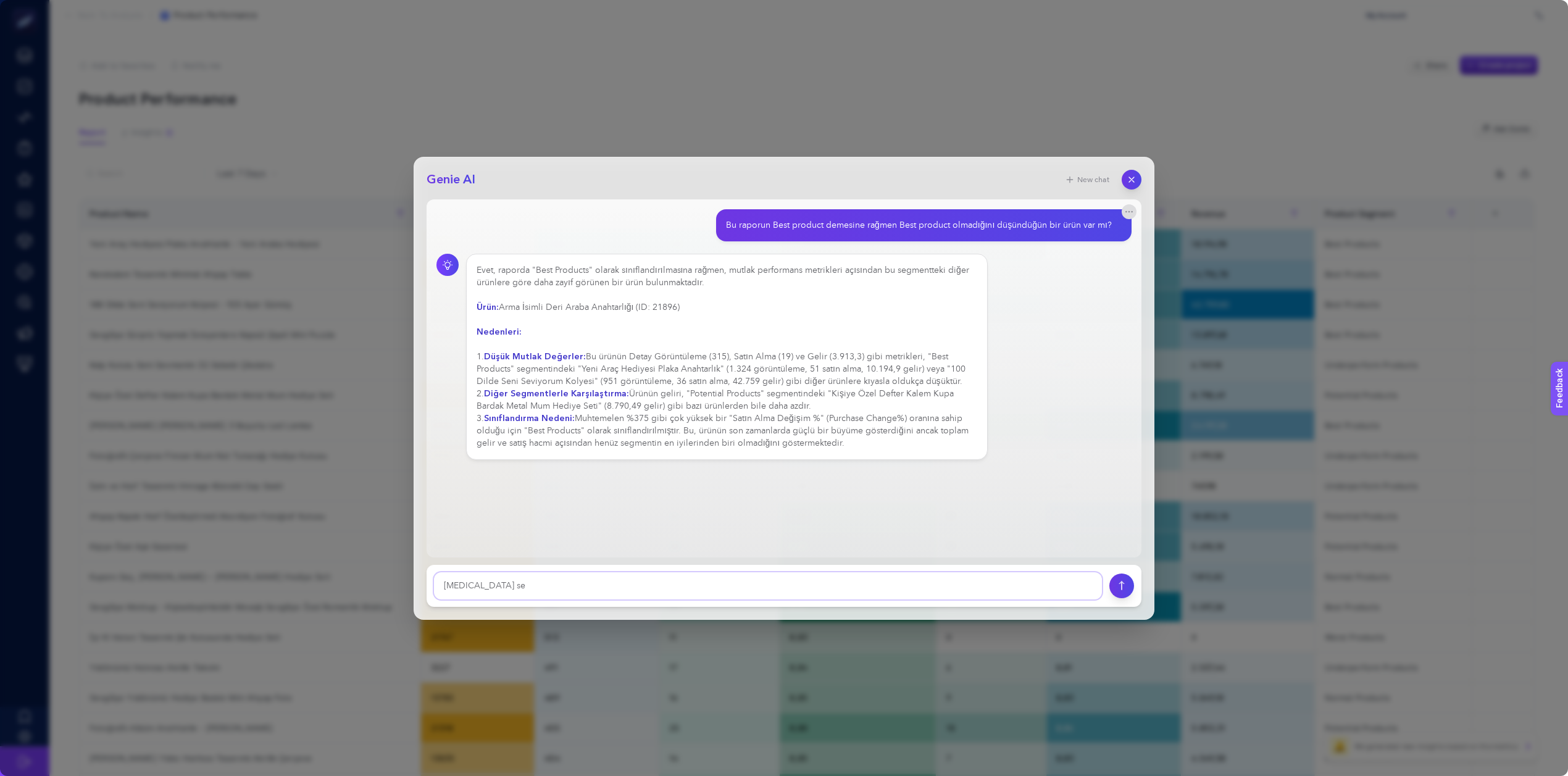
click at [584, 578] on textarea "YAz se" at bounding box center [768, 586] width 668 height 27
click at [617, 583] on textarea "önümüzdeki ilk özel gün hangi bu özel gün iin kampanya yapmak istesem hangi ürü…" at bounding box center [768, 586] width 668 height 27
type textarea "önümüzdeki ilk özel gün hangi bu özel gün için kampanya yapmak istesem hangi ür…"
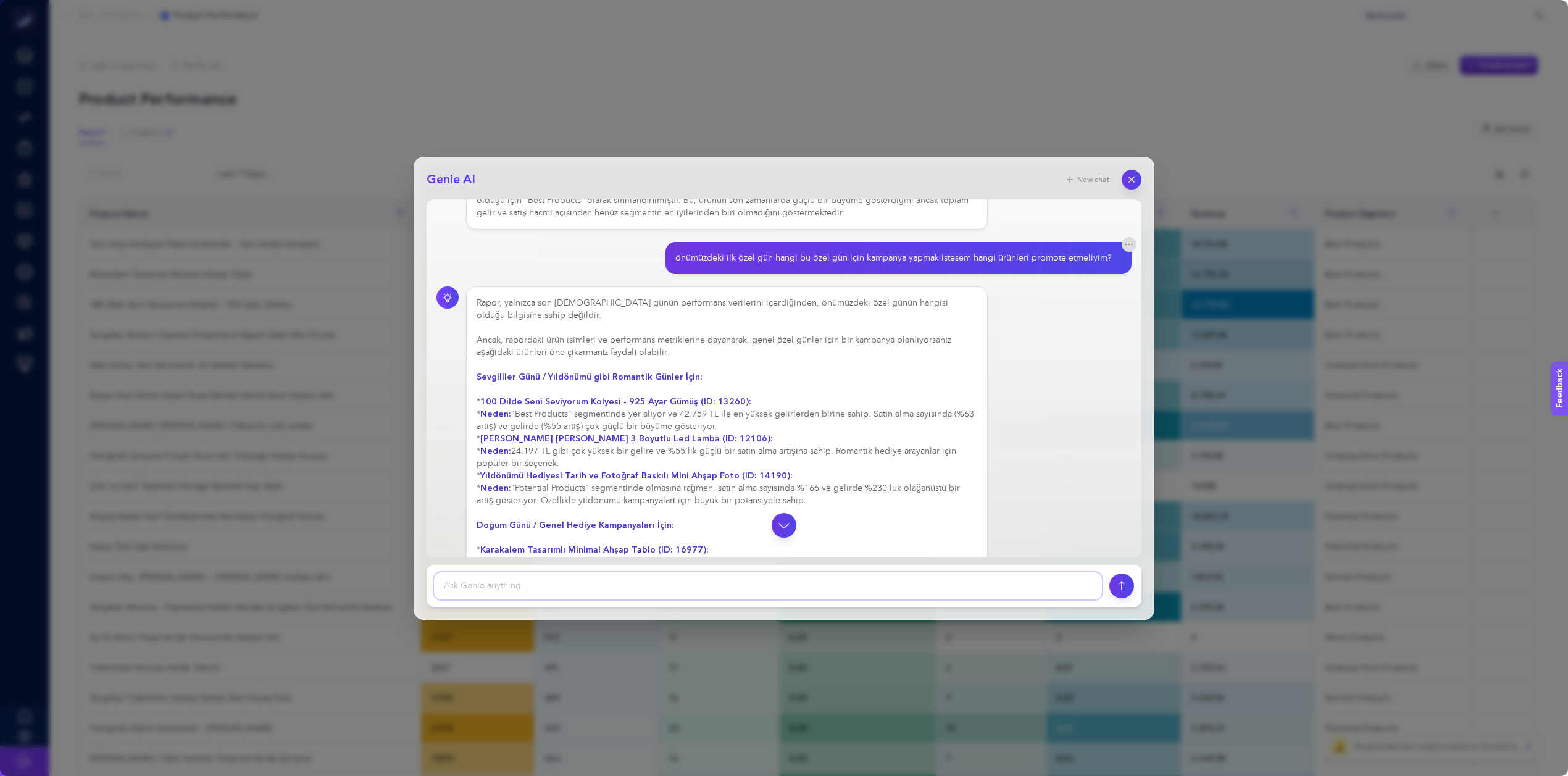
scroll to position [184, 0]
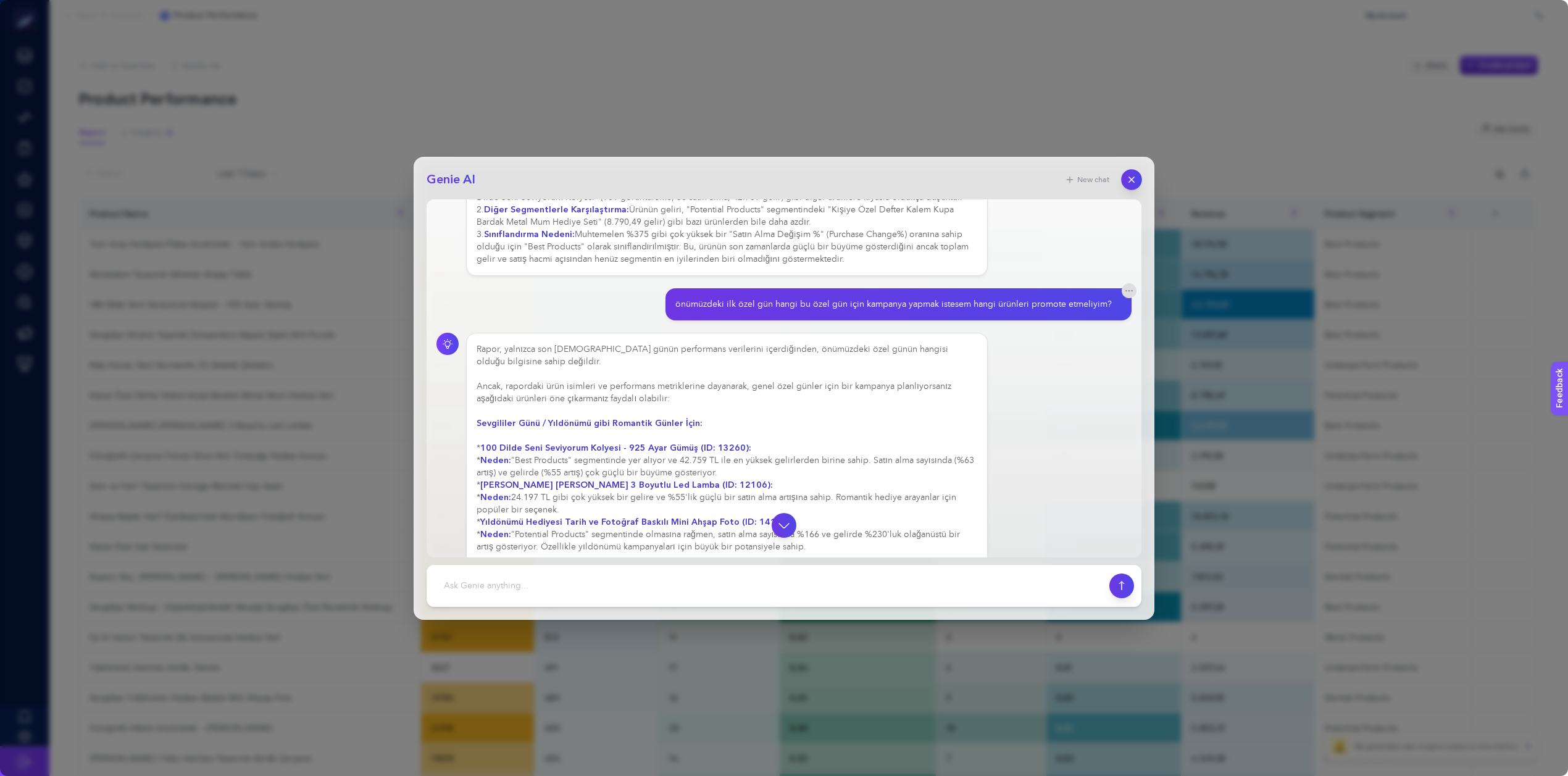
click at [1135, 177] on icon "button" at bounding box center [1132, 180] width 11 height 11
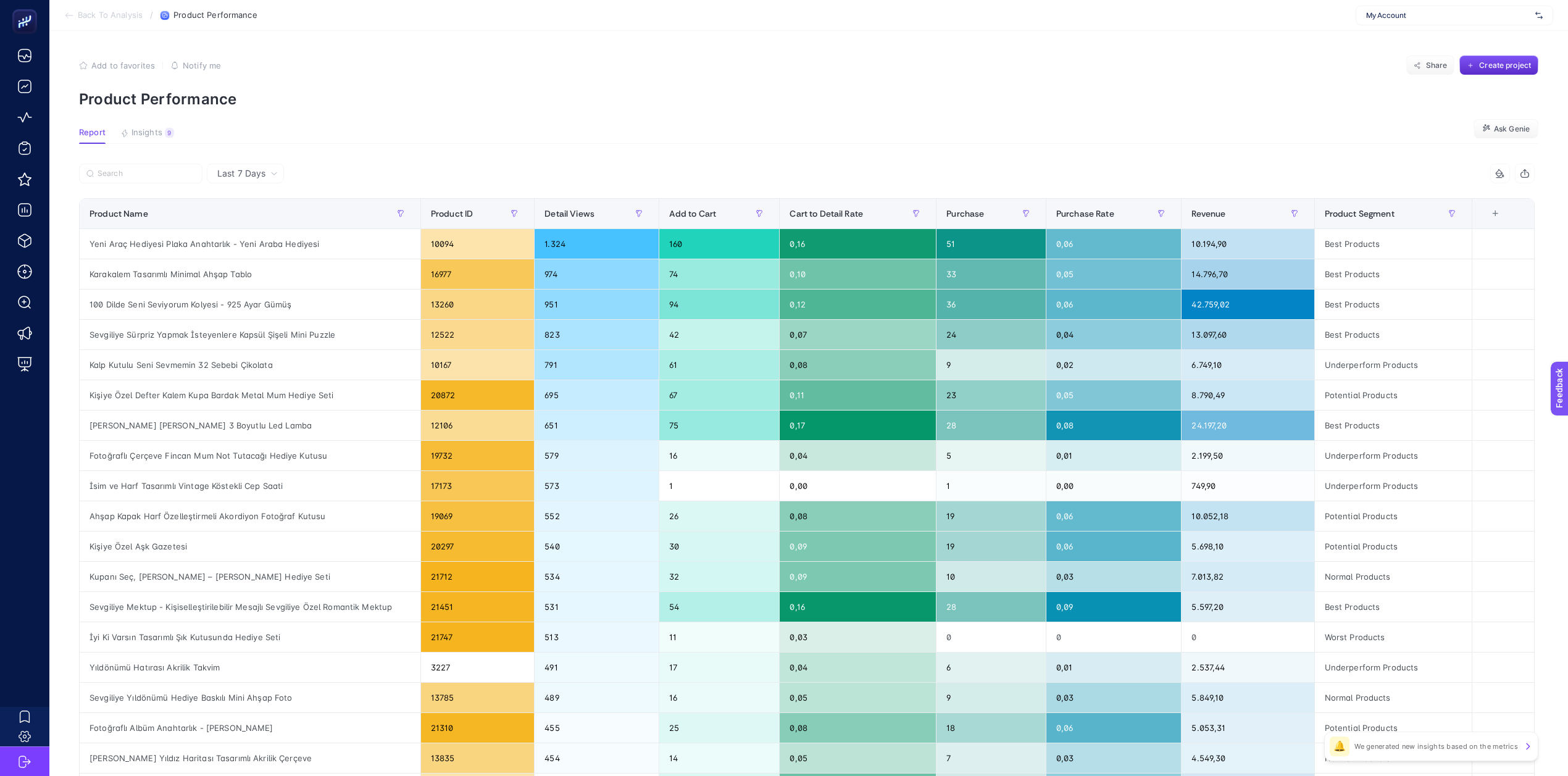
click at [146, 126] on article "Add to favorites false Notify me Share Create project Product Performance Repor…" at bounding box center [809, 513] width 1518 height 965
click at [145, 131] on span "Insights" at bounding box center [146, 132] width 31 height 10
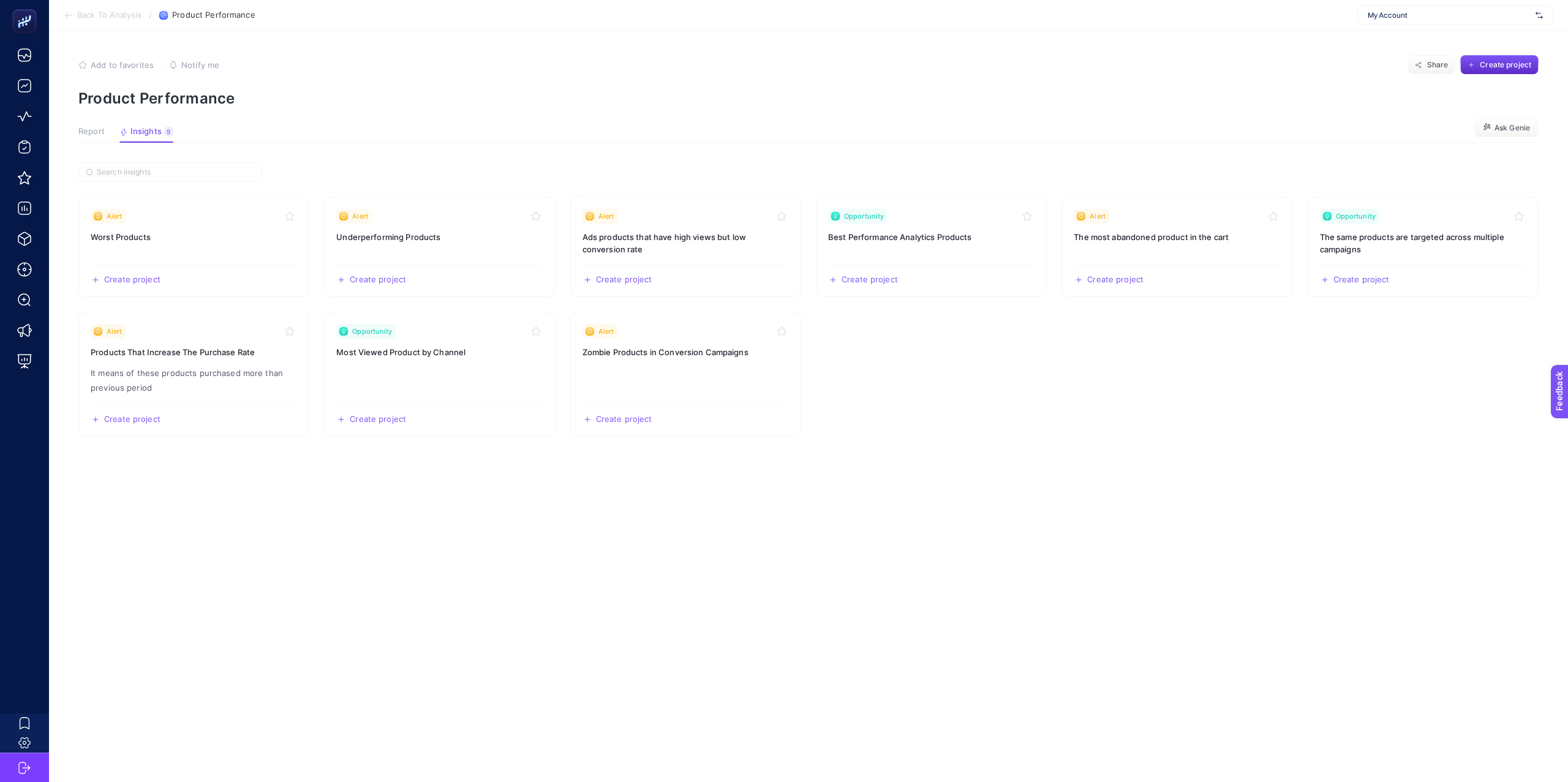
click at [99, 129] on span "Report" at bounding box center [91, 131] width 26 height 10
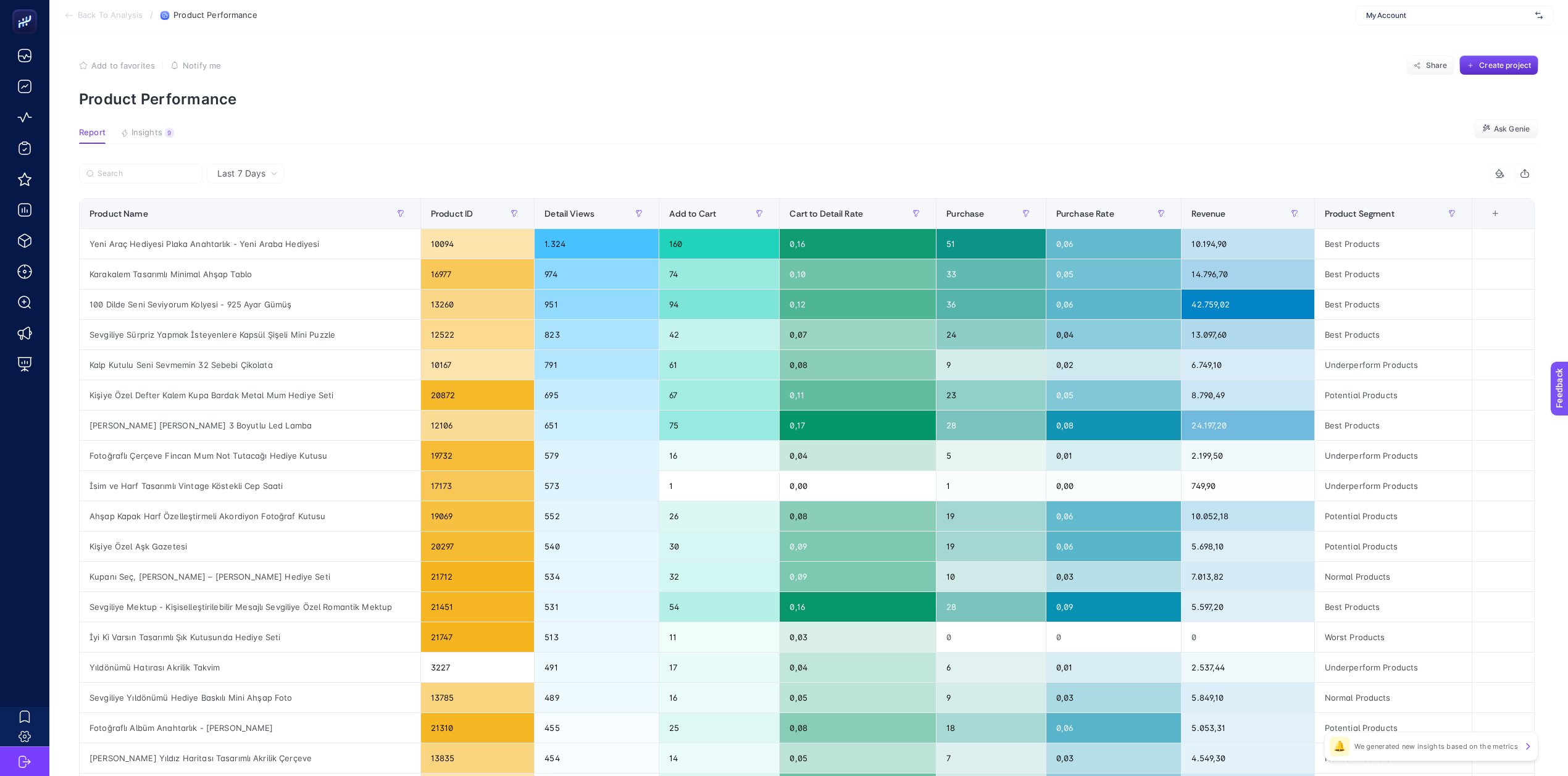
click at [269, 172] on div "Last 7 Days" at bounding box center [247, 174] width 70 height 9
click at [351, 85] on section "Add to favorites false Notify me Share Create project Product Performance" at bounding box center [808, 81] width 1459 height 52
click at [311, 130] on section "Report Insights 9 We generated new insights based on the metrics Ask Genie" at bounding box center [808, 136] width 1459 height 16
click at [276, 172] on icon at bounding box center [274, 174] width 7 height 7
click at [263, 233] on li "Last 30 Days" at bounding box center [245, 244] width 70 height 22
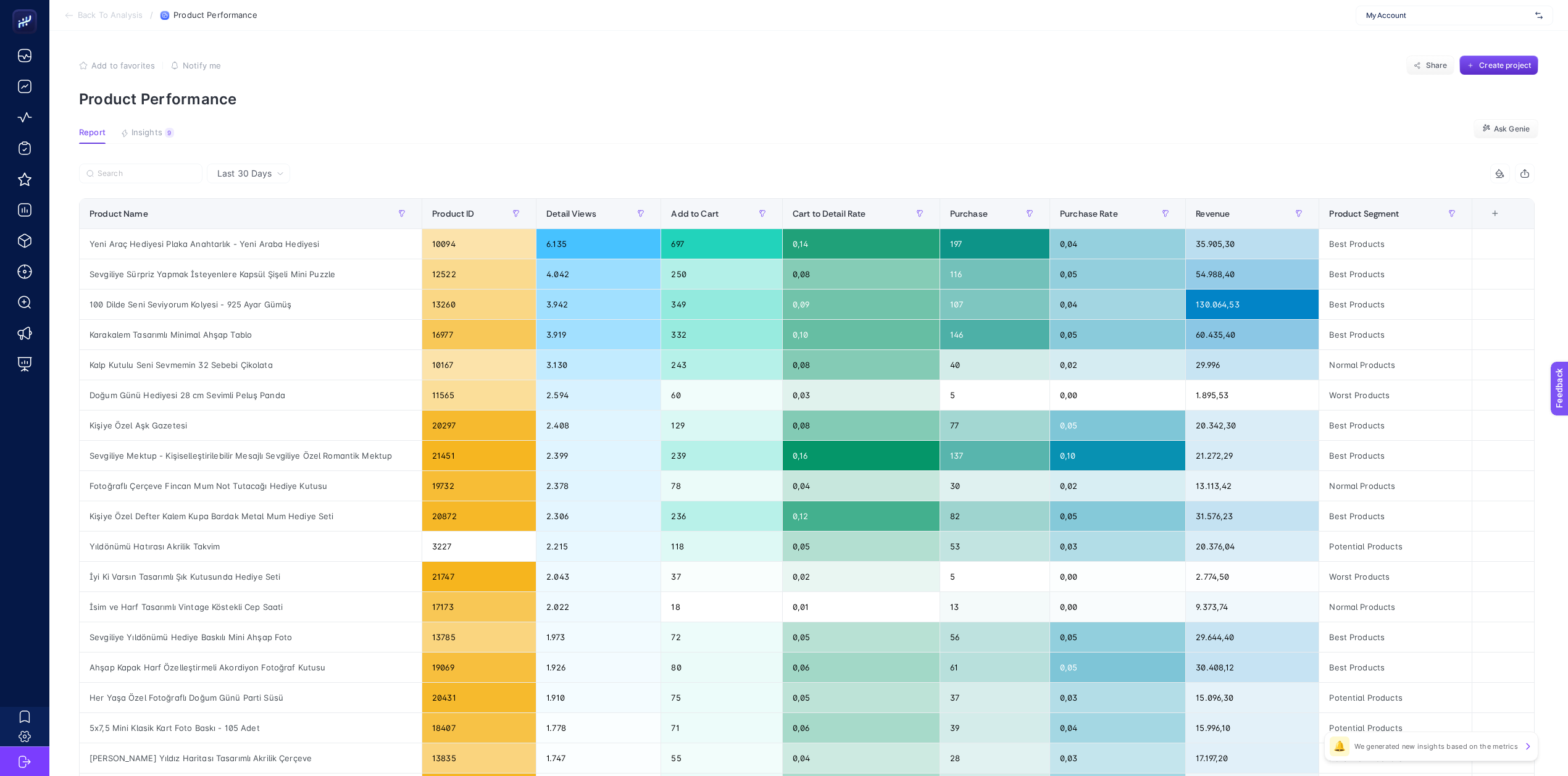
click at [287, 93] on p "Product Performance" at bounding box center [808, 99] width 1459 height 18
click at [1417, 18] on span "My Account" at bounding box center [1448, 15] width 164 height 10
type input "özdilek"
click at [1483, 50] on div "Özdilekteyim" at bounding box center [1455, 60] width 197 height 19
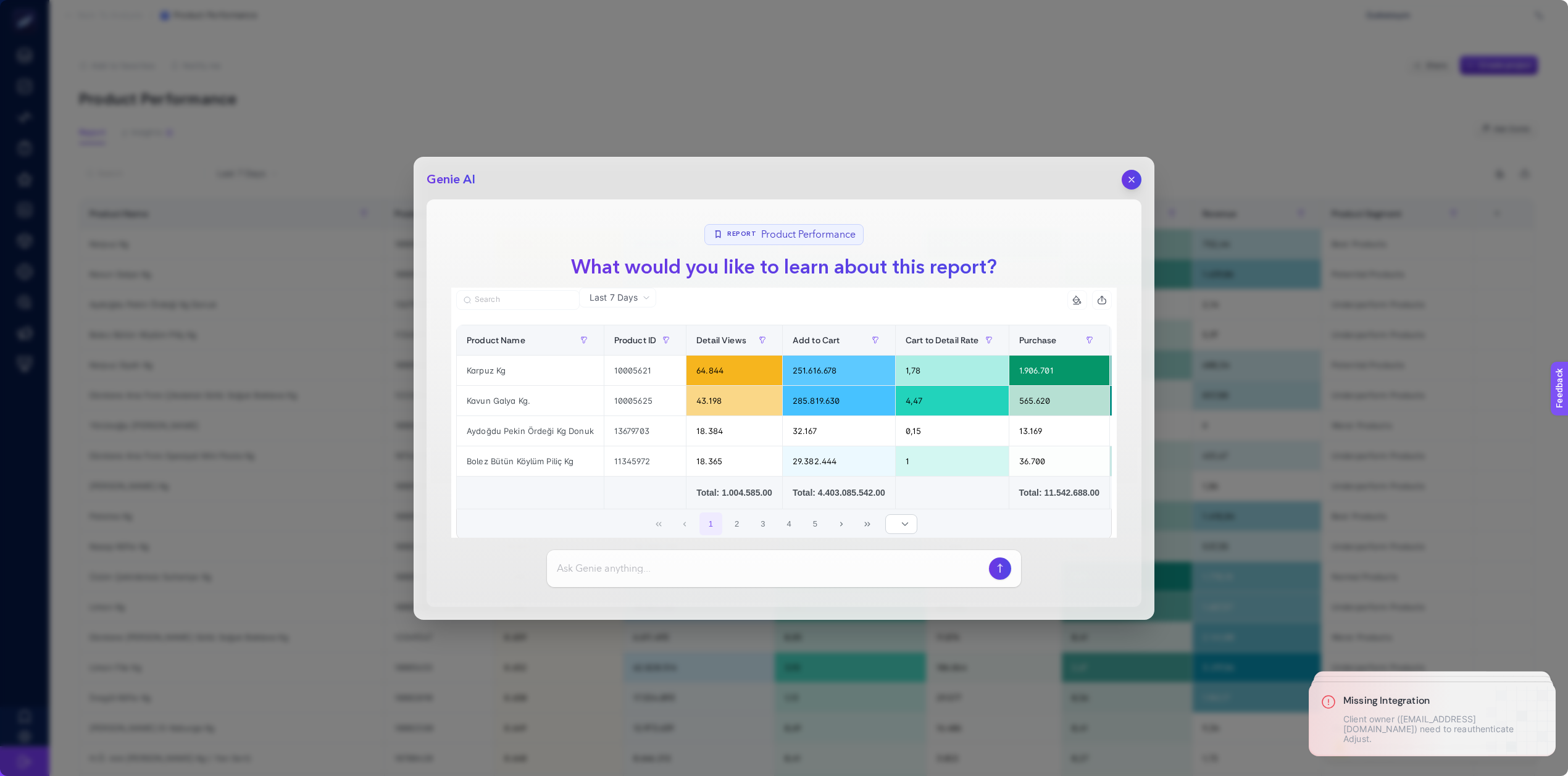
click at [1129, 180] on icon "button" at bounding box center [1131, 179] width 10 height 10
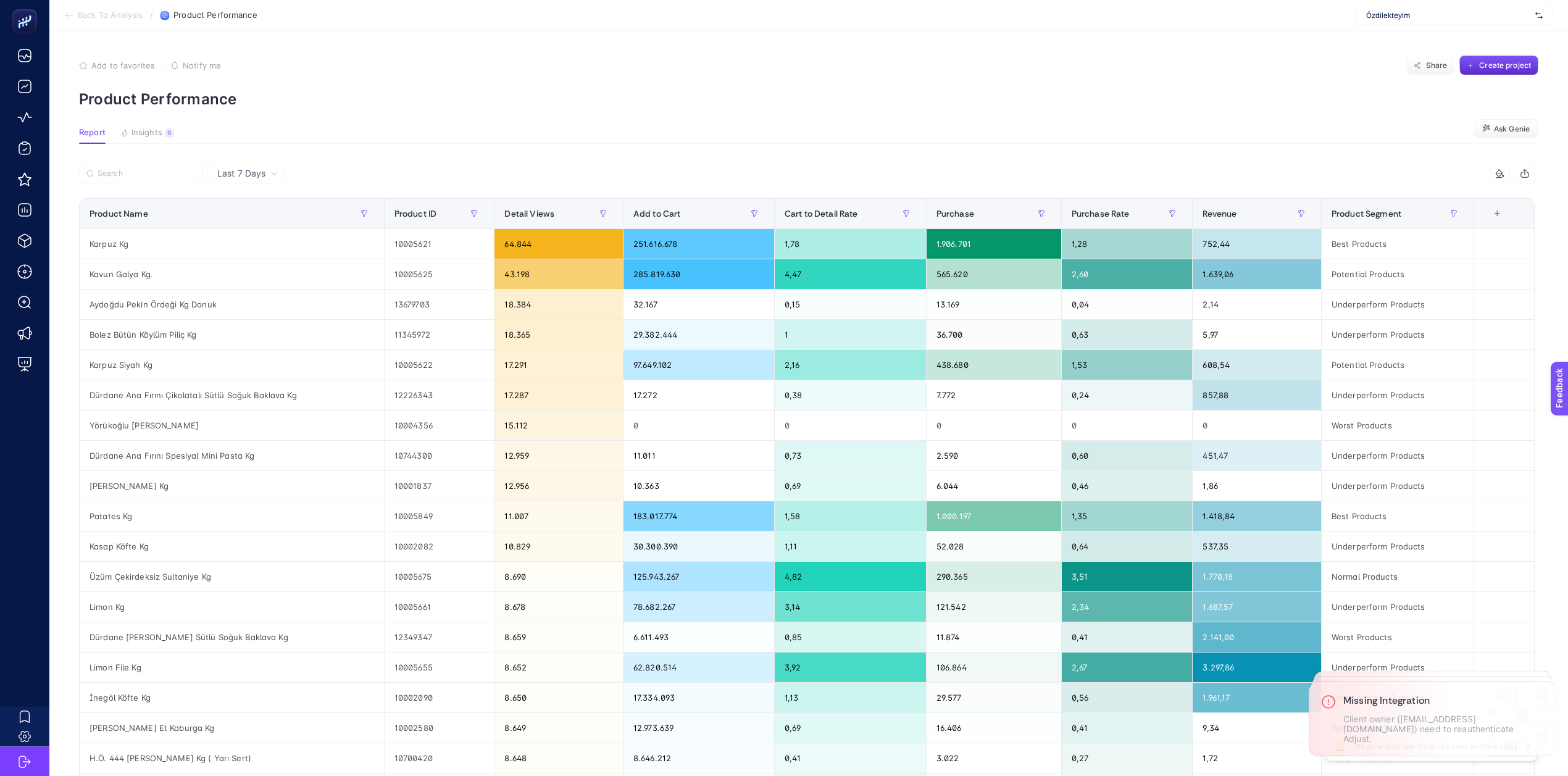
click at [238, 175] on span "Last 7 Days" at bounding box center [241, 174] width 48 height 12
click at [255, 233] on li "Last 30 Days" at bounding box center [245, 244] width 70 height 22
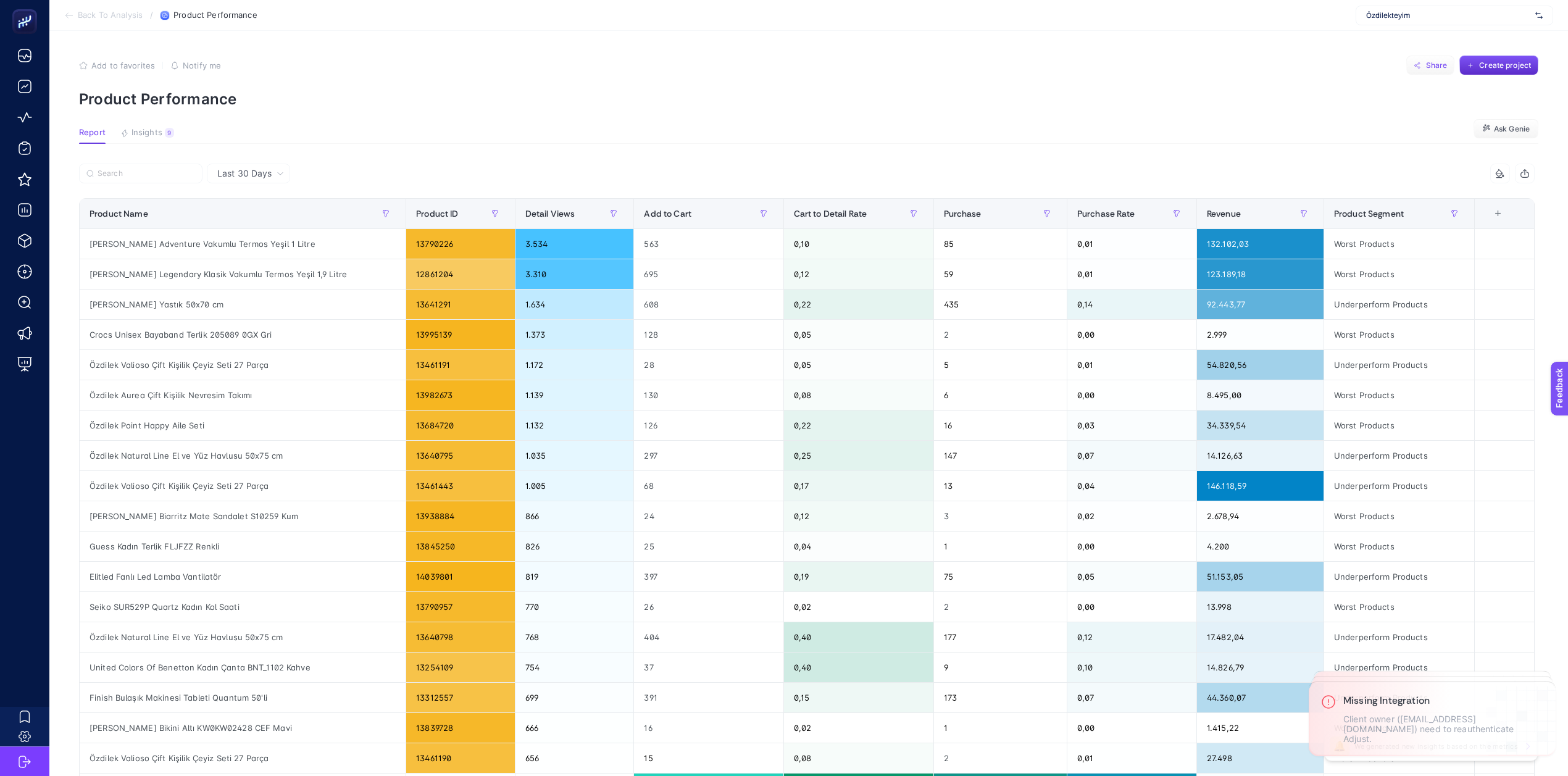
click at [1440, 68] on span "Share" at bounding box center [1437, 65] width 21 height 10
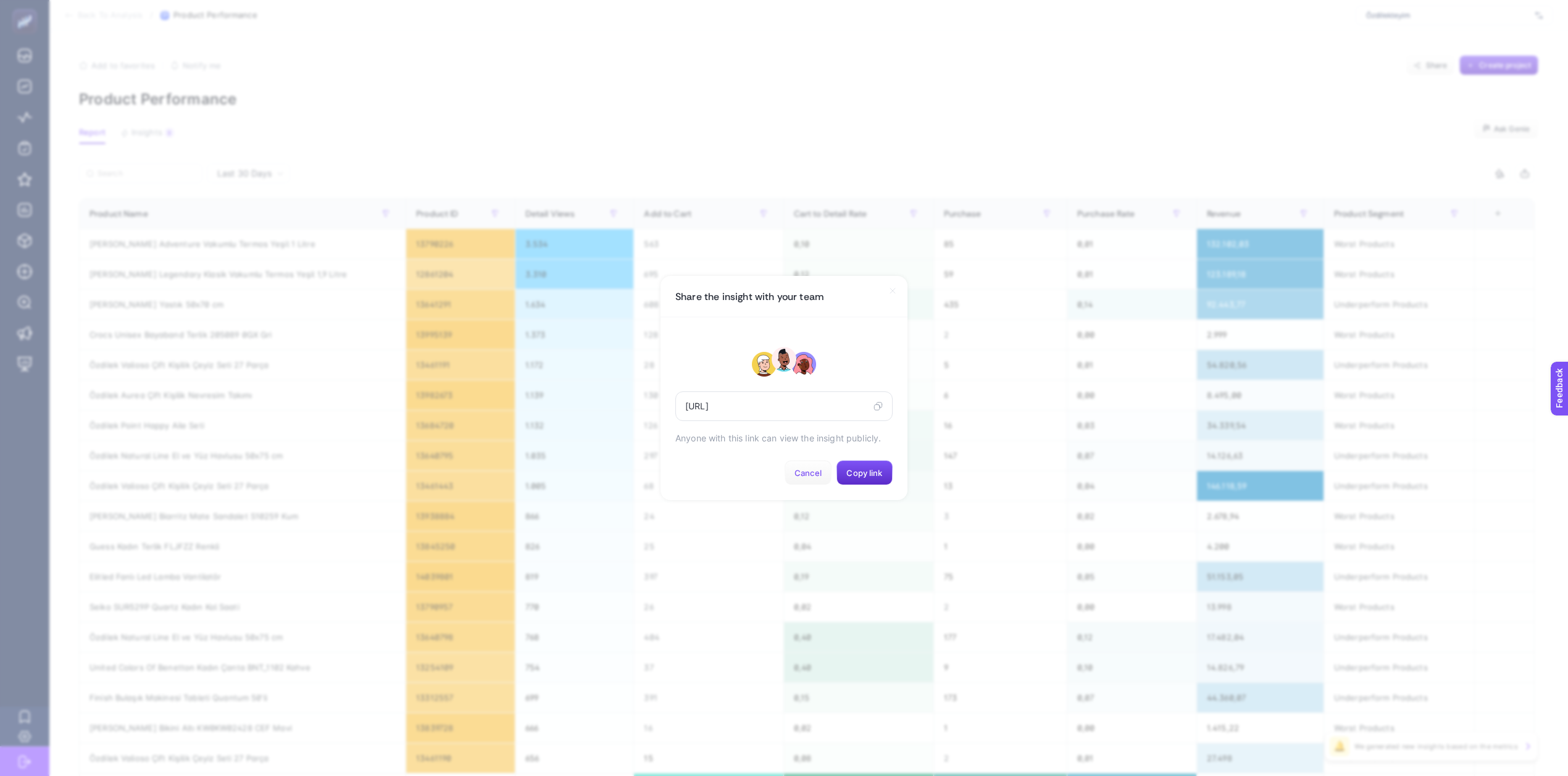
click at [811, 477] on span "Cancel" at bounding box center [808, 472] width 27 height 10
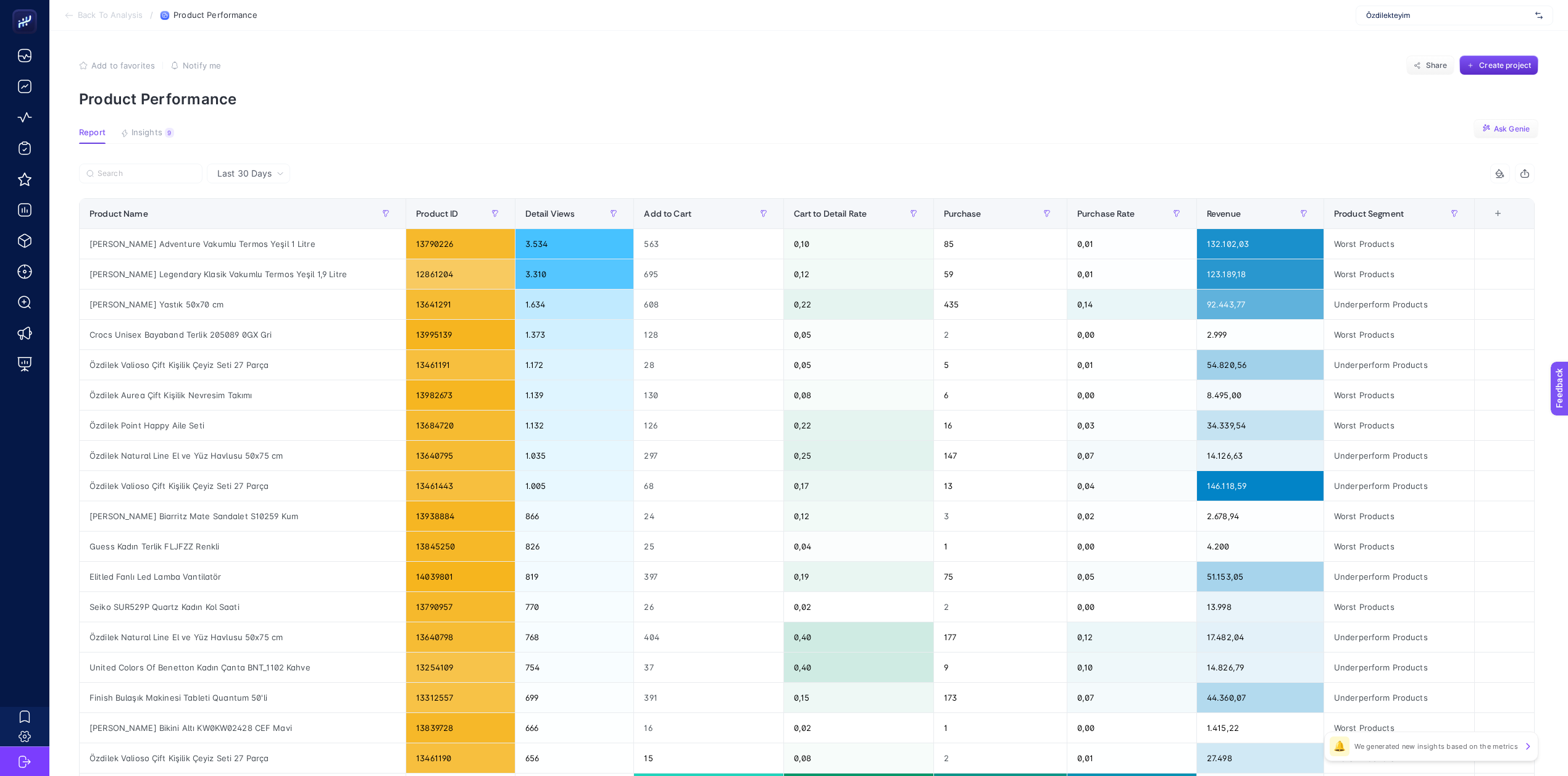
click at [1511, 127] on span "Ask Genie" at bounding box center [1511, 128] width 35 height 10
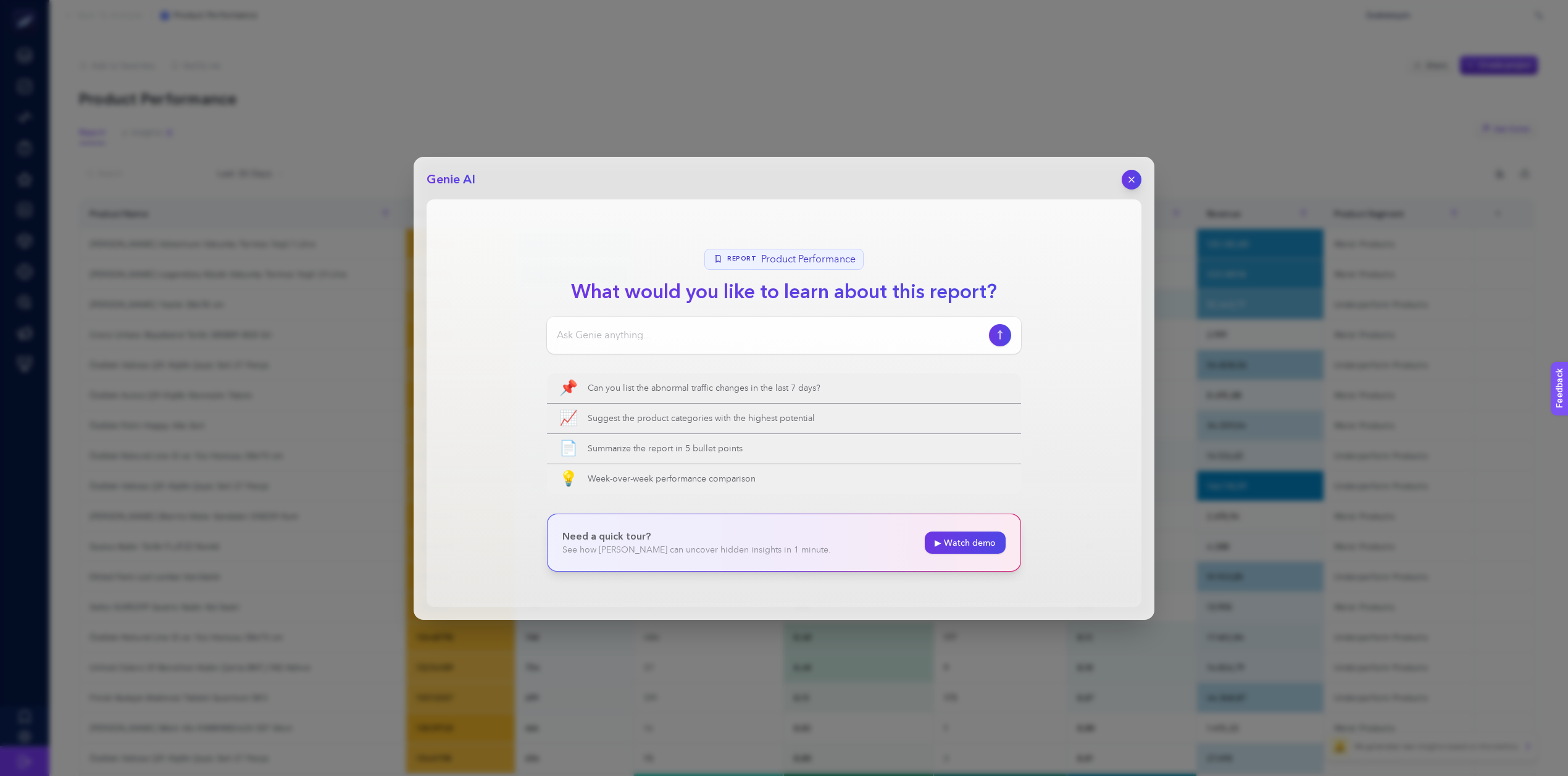
click at [719, 339] on input at bounding box center [771, 335] width 427 height 15
type input "bu raporda crocs satışlarında bir artış yaşanıyor mu?"
click at [1002, 331] on icon "button" at bounding box center [1000, 335] width 13 height 10
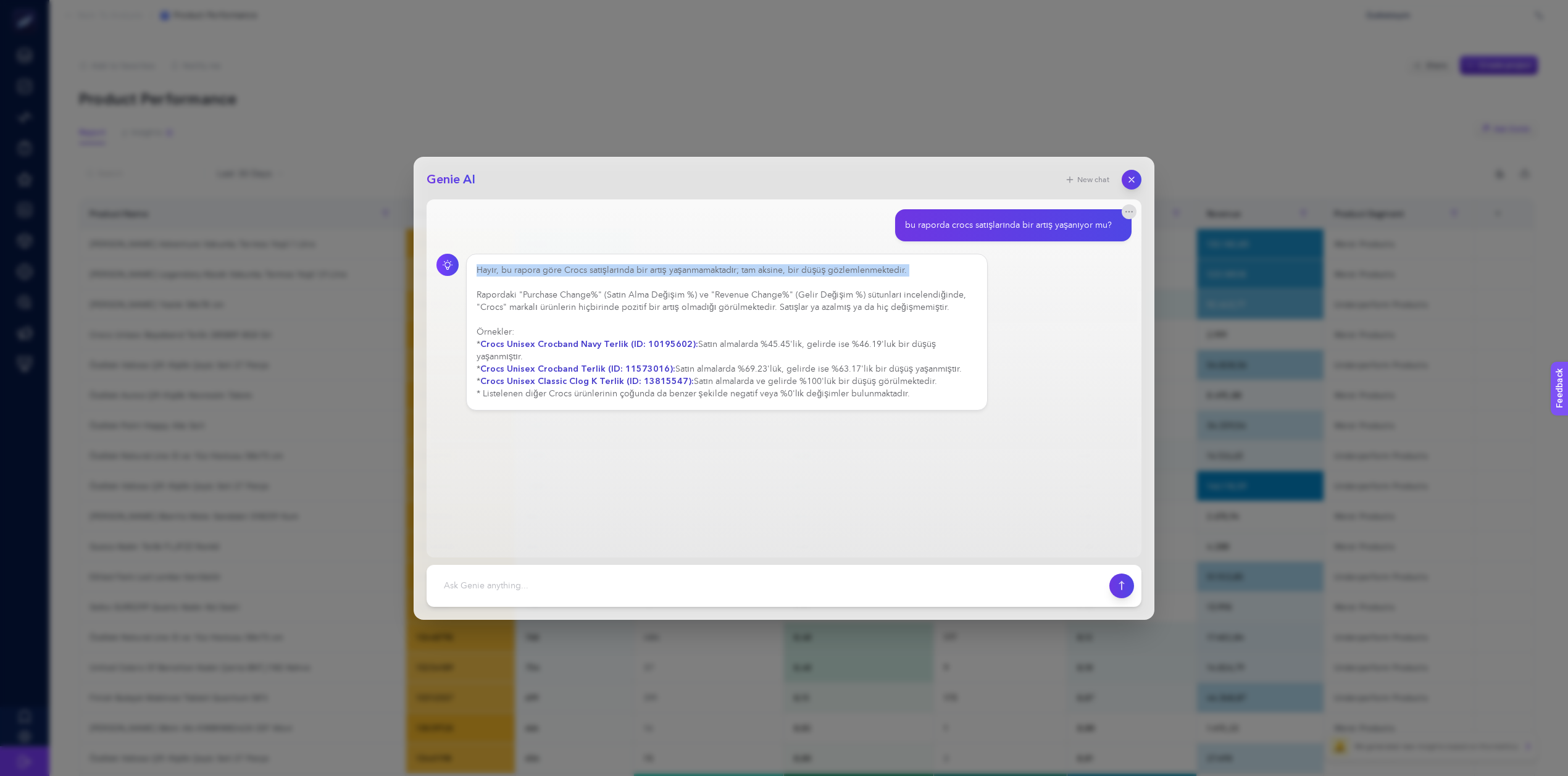
drag, startPoint x: 479, startPoint y: 270, endPoint x: 898, endPoint y: 283, distance: 419.2
click at [898, 283] on div "Hayır, bu rapora göre Crocs satışlarında bir artış yaşanmamaktadır; tam aksine,…" at bounding box center [726, 331] width 501 height 136
drag, startPoint x: 665, startPoint y: 355, endPoint x: 1013, endPoint y: 365, distance: 348.1
click at [1013, 365] on div "Hayır, bu rapora göre Crocs satışlarında bir artış yaşanmamaktadır; tam aksine,…" at bounding box center [784, 331] width 695 height 157
click at [928, 381] on div "Hayır, bu rapora göre Crocs satışlarında bir artış yaşanmamaktadır; tam aksine,…" at bounding box center [726, 331] width 501 height 136
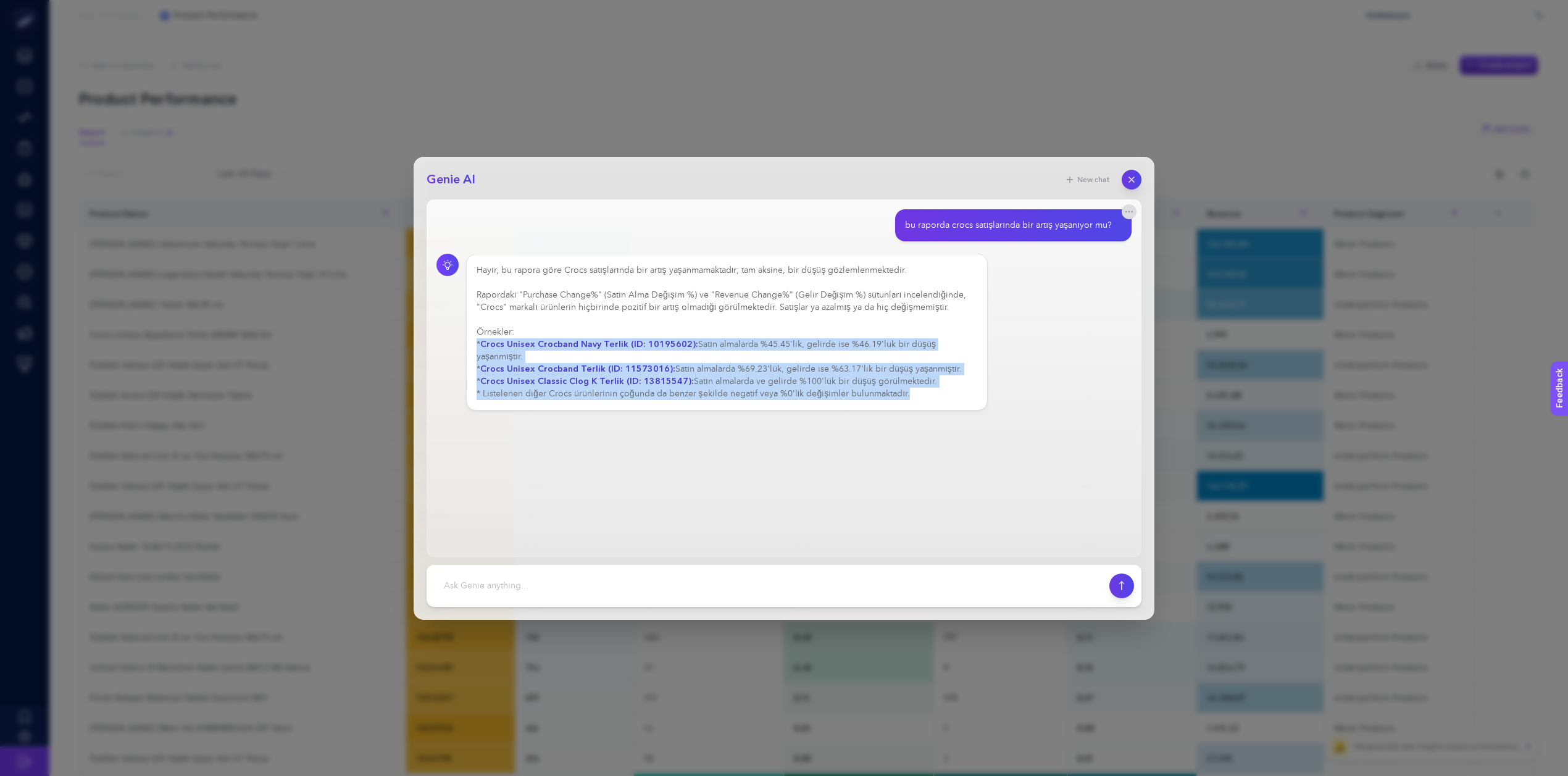
drag, startPoint x: 928, startPoint y: 382, endPoint x: 473, endPoint y: 345, distance: 456.5
click at [473, 345] on div "Hayır, bu rapora göre Crocs satışlarında bir artış yaşanmamaktadır; tam aksine,…" at bounding box center [726, 331] width 522 height 157
click at [920, 387] on div "Hayır, bu rapora göre Crocs satışlarında bir artış yaşanmamaktadır; tam aksine,…" at bounding box center [726, 331] width 501 height 136
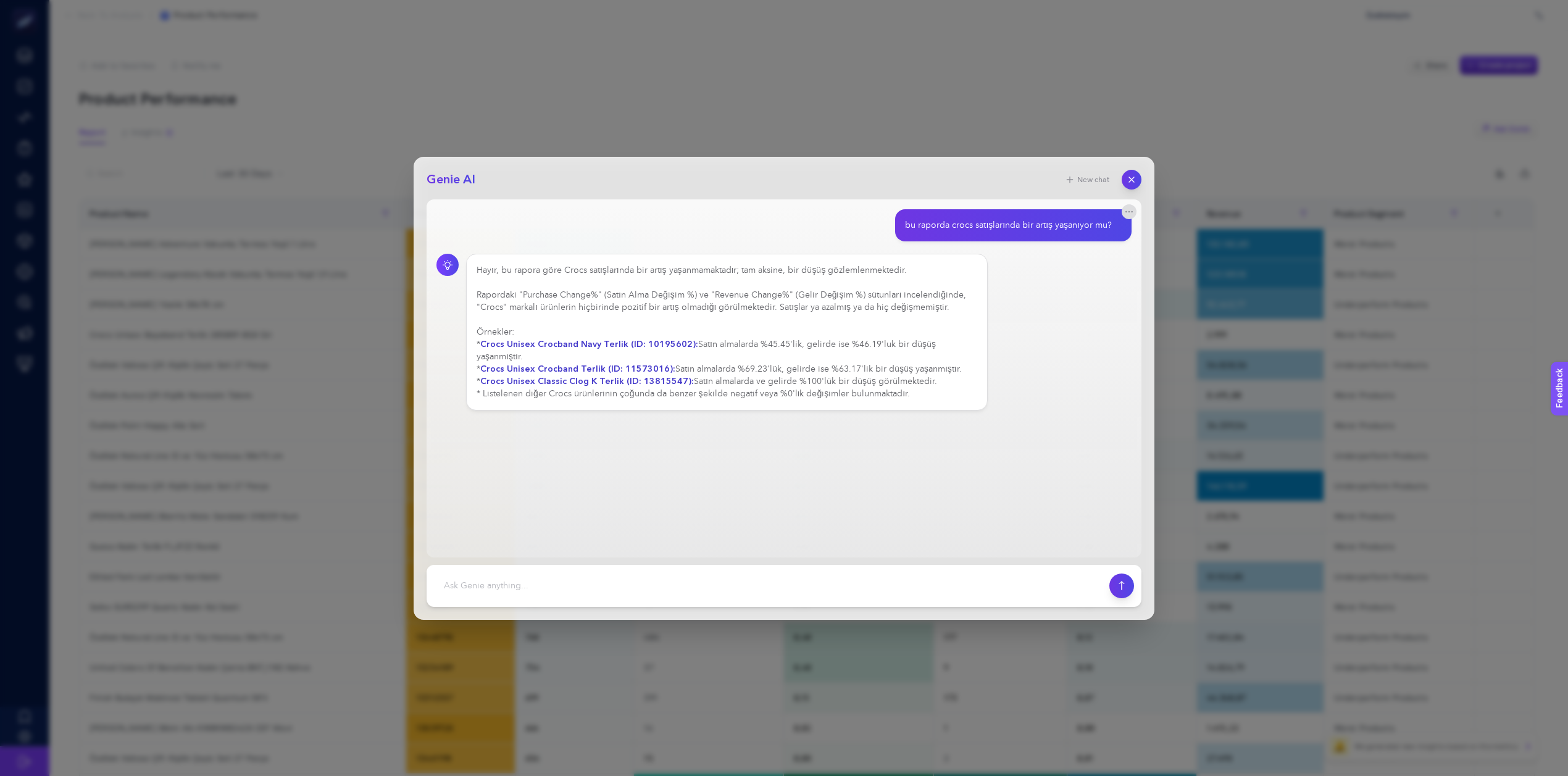
drag, startPoint x: 689, startPoint y: 367, endPoint x: 942, endPoint y: 370, distance: 253.0
click at [942, 370] on div "Hayır, bu rapora göre Crocs satışlarında bir artış yaşanmamaktadır; tam aksine,…" at bounding box center [726, 331] width 501 height 136
click at [571, 592] on textarea at bounding box center [768, 586] width 668 height 27
type textarea "hangi kategoriye yatırım yapmalıyım? hangilerinde artış var?"
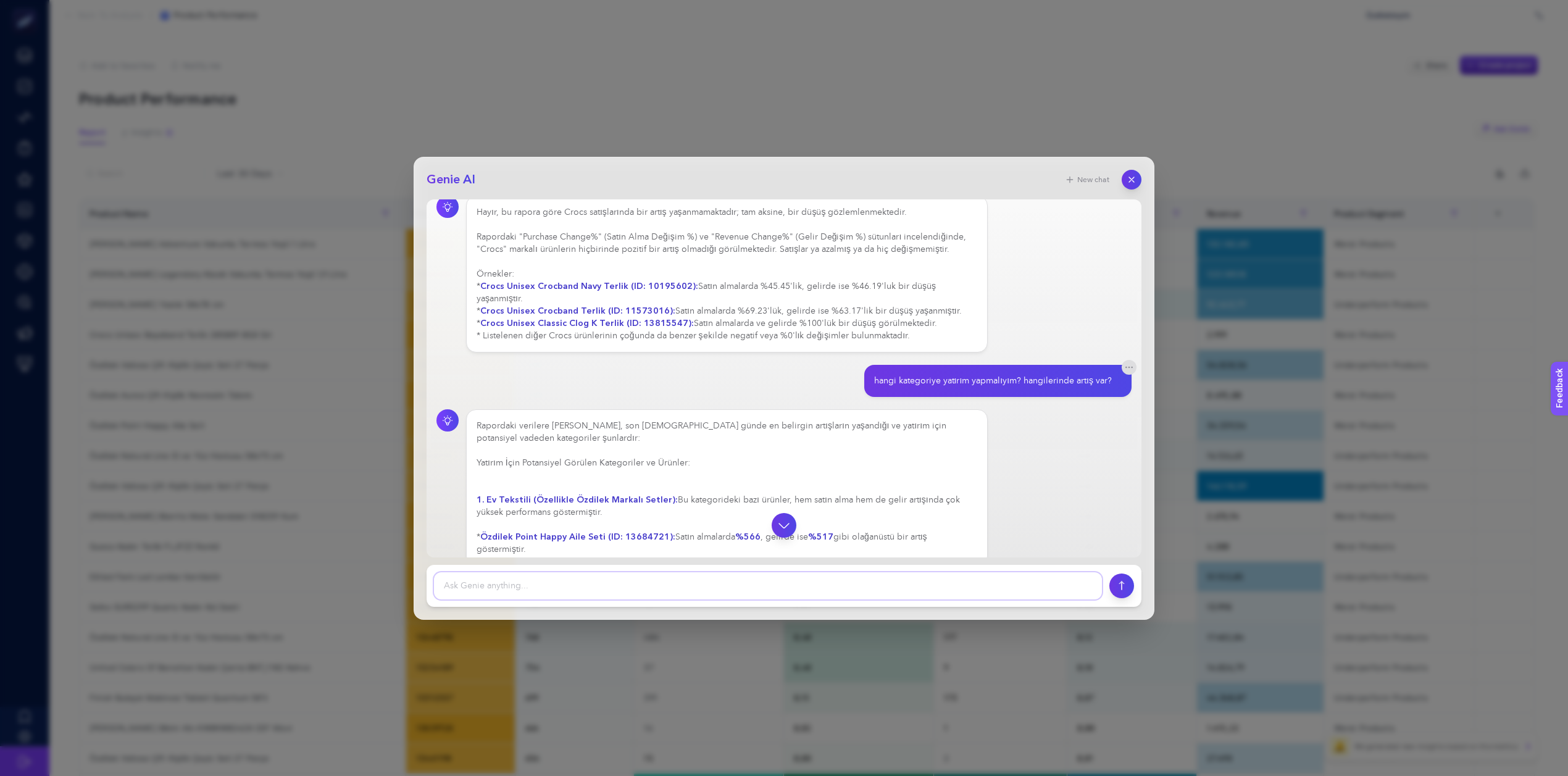
scroll to position [81, 0]
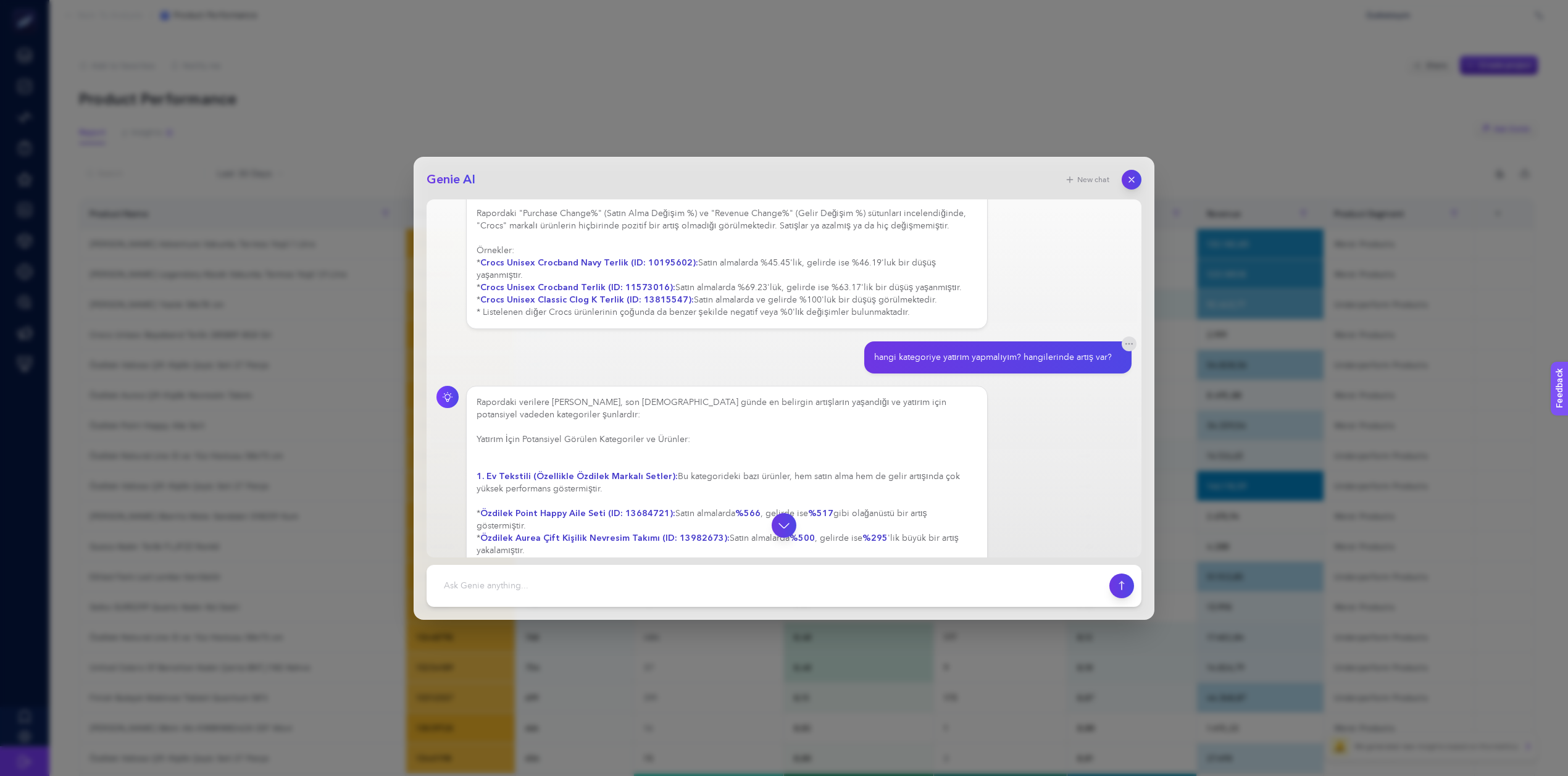
drag, startPoint x: 631, startPoint y: 491, endPoint x: 547, endPoint y: 490, distance: 84.0
click at [547, 490] on div "Rapordaki verilere göre, son 30 günde en belirgin artışların yaşandığı ve yatır…" at bounding box center [726, 519] width 501 height 247
click at [600, 493] on div "Rapordaki verilere göre, son 30 günde en belirgin artışların yaşandığı ve yatır…" at bounding box center [726, 525] width 501 height 260
drag, startPoint x: 606, startPoint y: 493, endPoint x: 497, endPoint y: 485, distance: 109.3
click at [497, 485] on div "Rapordaki verilere göre, son 30 günde en belirgin artışların yaşandığı ve yatır…" at bounding box center [726, 544] width 501 height 296
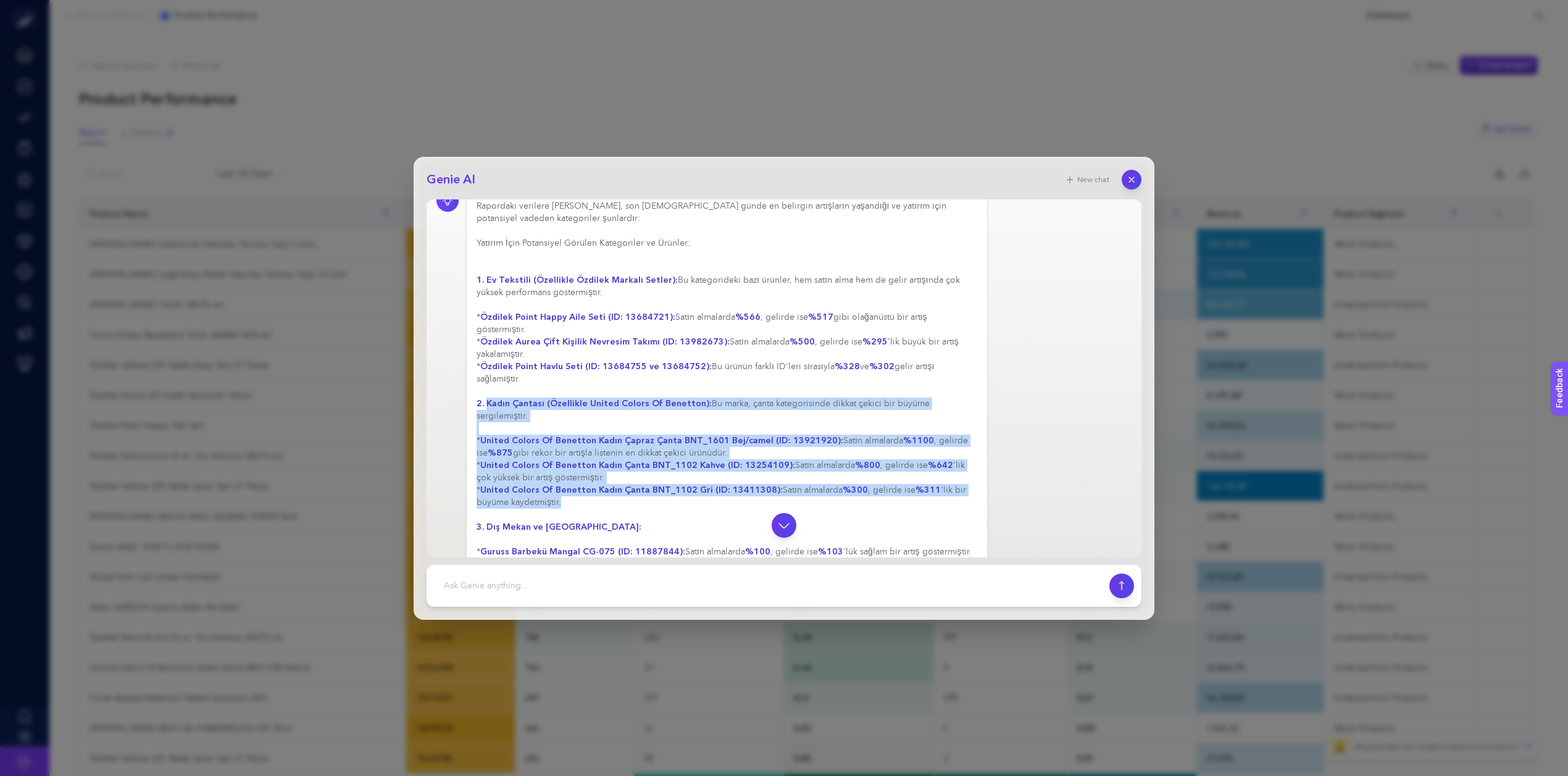
scroll to position [280, 0]
drag, startPoint x: 487, startPoint y: 415, endPoint x: 714, endPoint y: 492, distance: 239.7
click at [714, 492] on div "Rapordaki verilere göre, son 30 günde en belirgin artışların yaşandığı ve yatır…" at bounding box center [726, 427] width 501 height 457
click at [704, 490] on div "Rapordaki verilere göre, son 30 günde en belirgin artışların yaşandığı ve yatır…" at bounding box center [726, 427] width 501 height 457
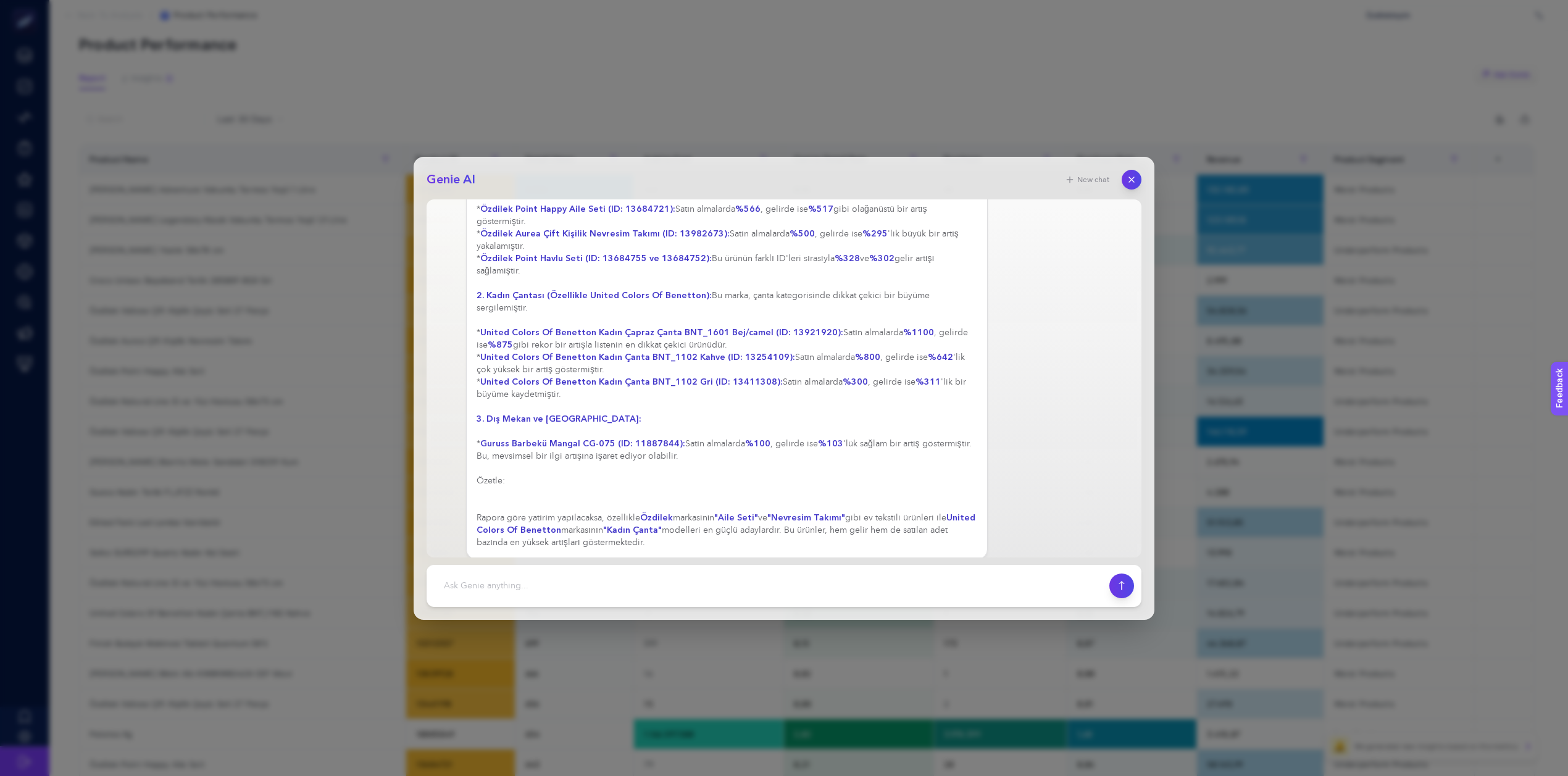
scroll to position [70, 0]
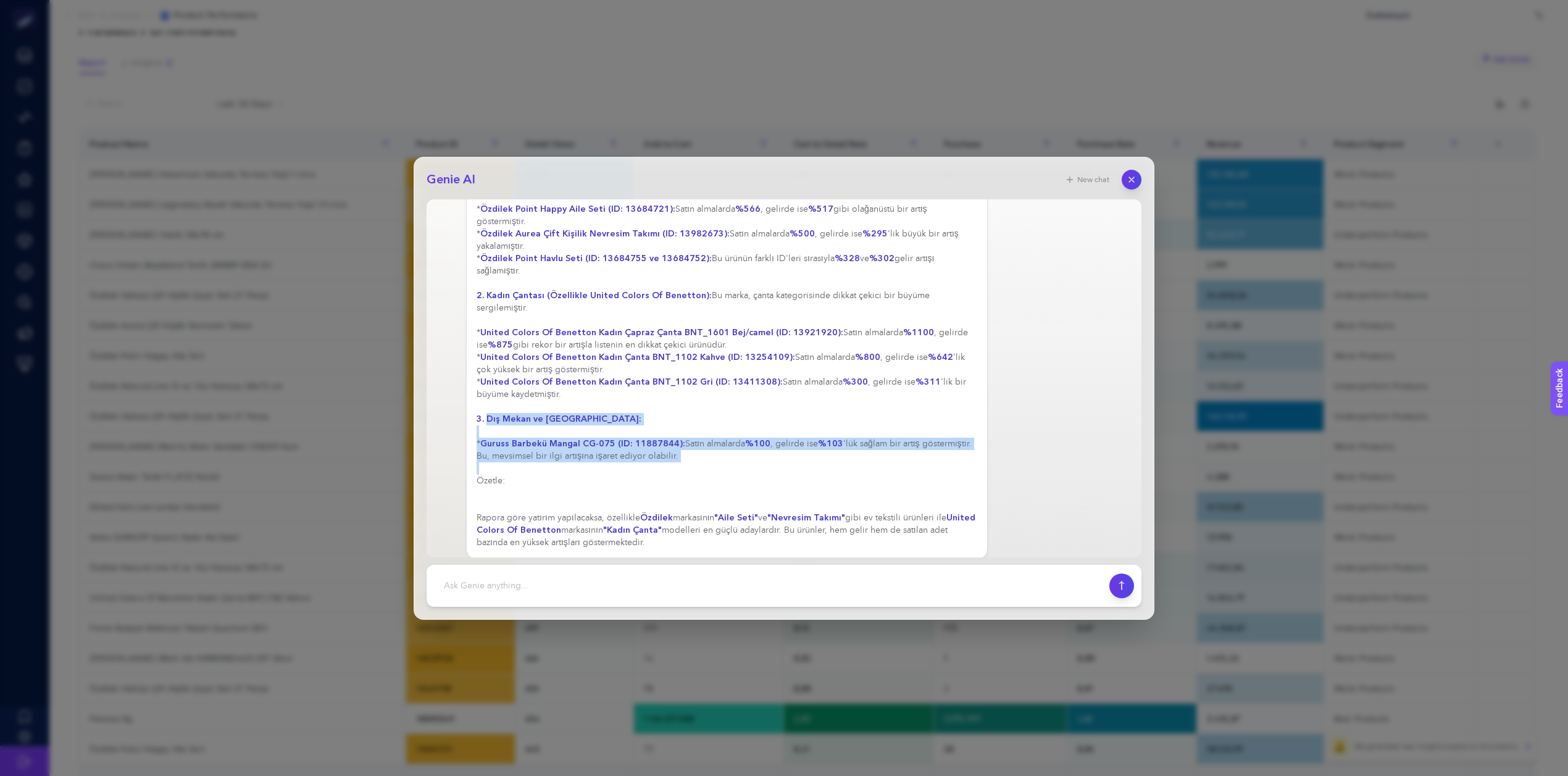
drag, startPoint x: 488, startPoint y: 407, endPoint x: 540, endPoint y: 463, distance: 76.4
click at [540, 463] on div "Rapordaki verilere göre, son 30 günde en belirgin artışların yaşandığı ve yatır…" at bounding box center [726, 321] width 501 height 457
click at [603, 499] on div "Rapordaki verilere göre, son 30 günde en belirgin artışların yaşandığı ve yatır…" at bounding box center [726, 321] width 501 height 457
click at [1005, 355] on div "Rapordaki verilere göre, son 30 günde en belirgin artışların yaşandığı ve yatır…" at bounding box center [784, 320] width 695 height 477
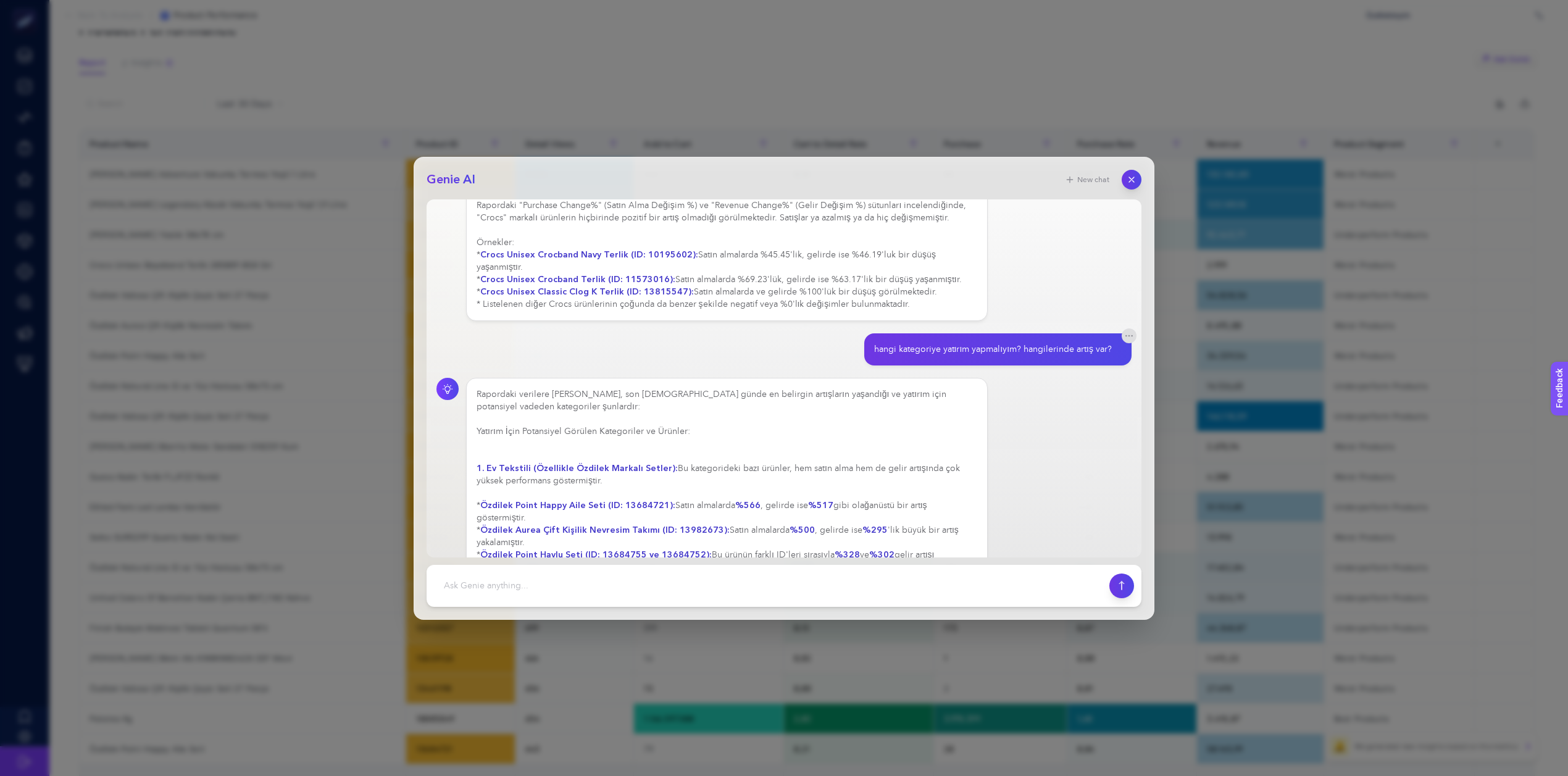
scroll to position [0, 0]
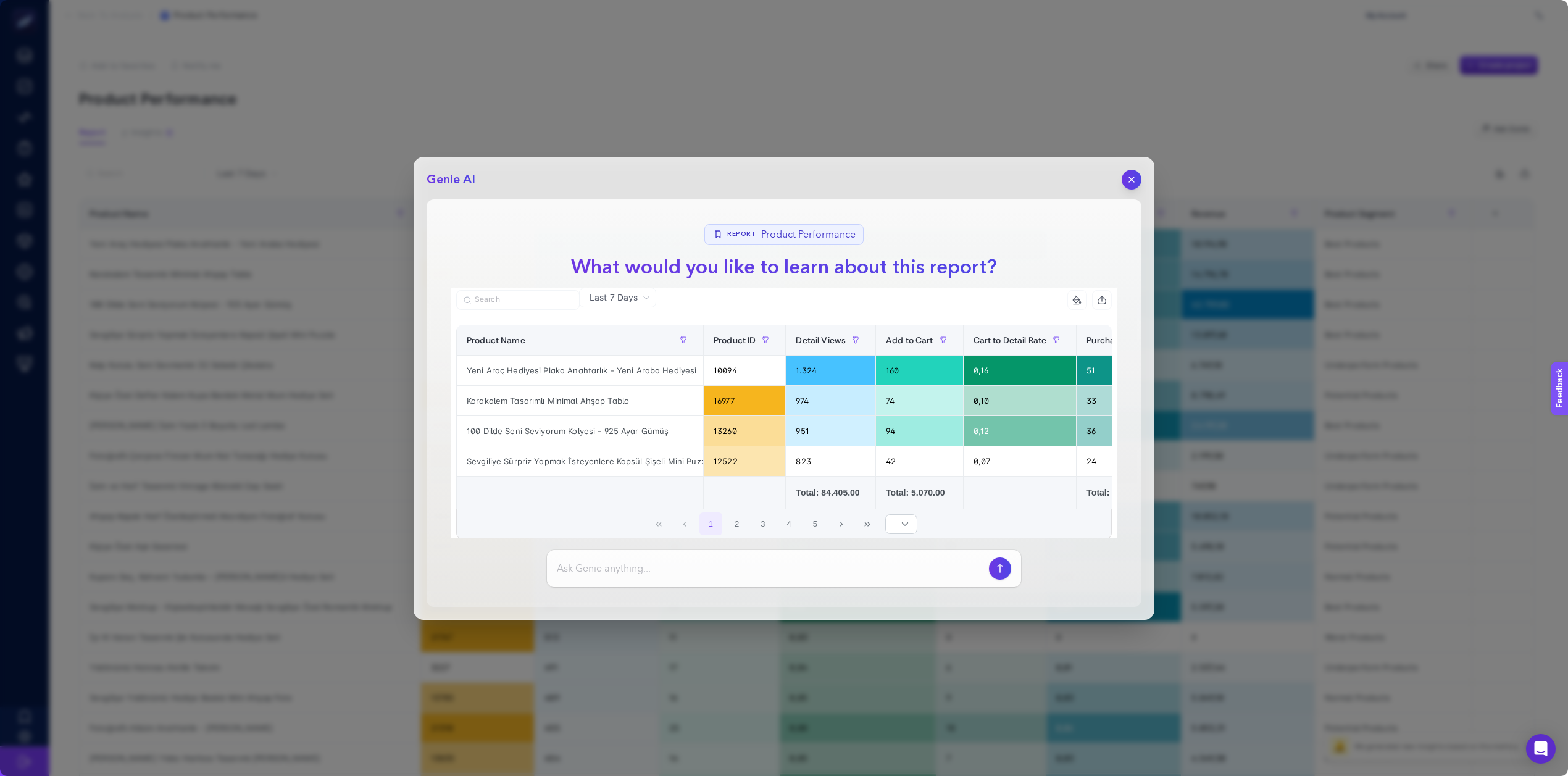
click at [1137, 173] on button "button" at bounding box center [1131, 180] width 19 height 19
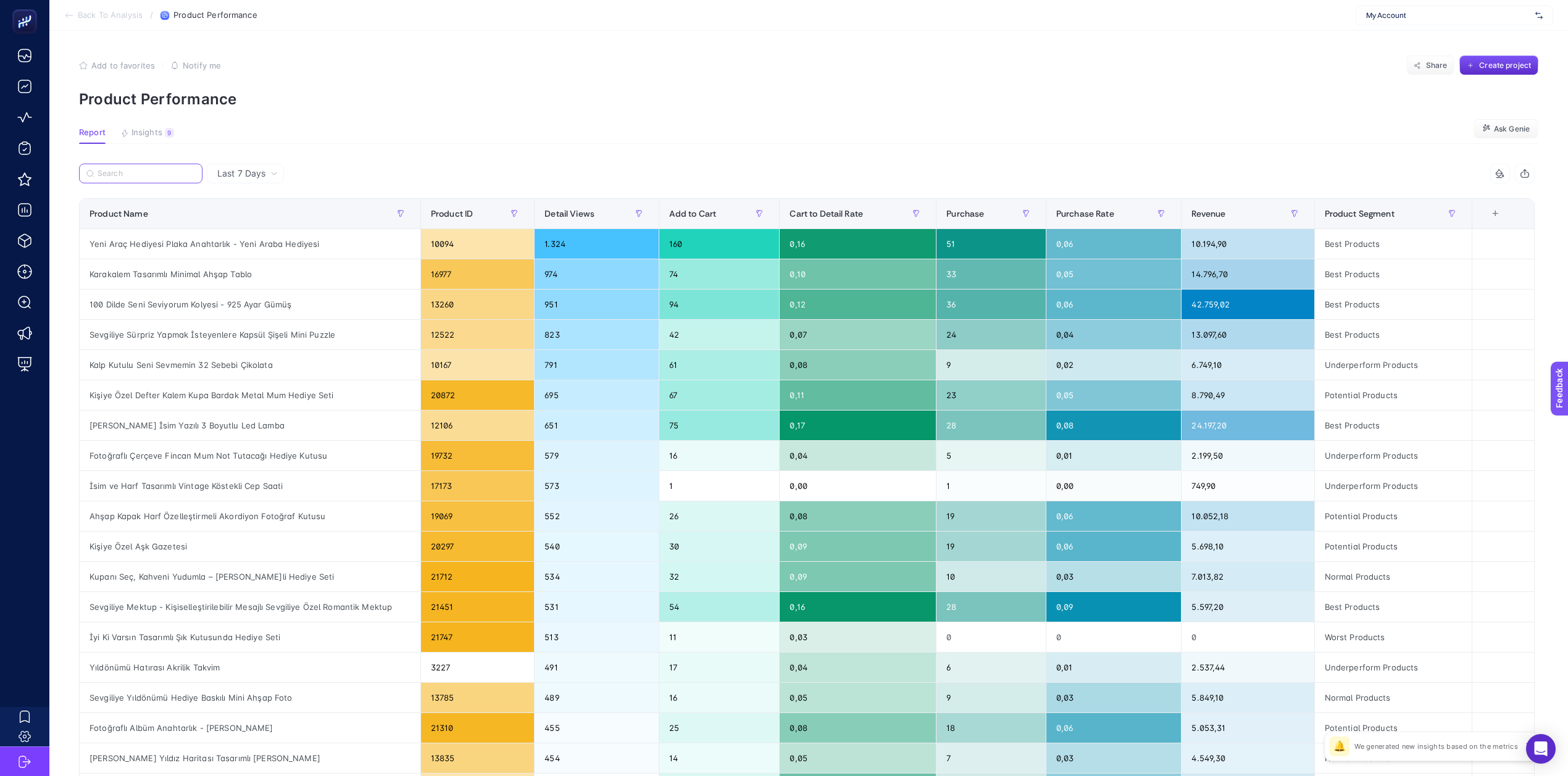
click at [167, 169] on input "Search" at bounding box center [146, 174] width 97 height 9
paste input "Arma İsimli Deri Araba Anahtarlığı"
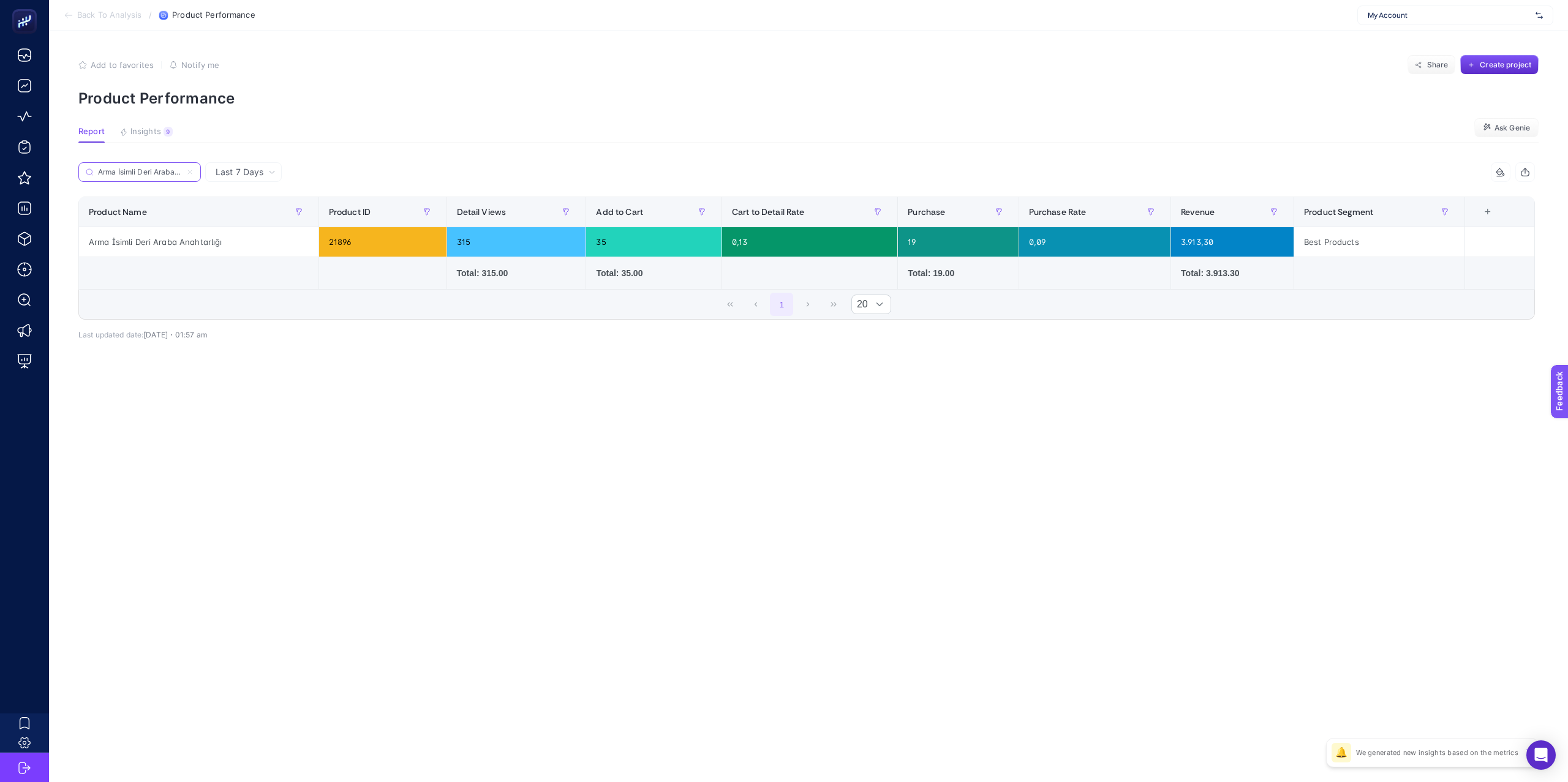
scroll to position [0, 35]
type input "Arma İsimli Deri Araba Anahtarlığı"
click at [1492, 211] on div "+" at bounding box center [1487, 212] width 23 height 10
click at [1444, 330] on li "Detail Viewed Change%" at bounding box center [1419, 324] width 125 height 22
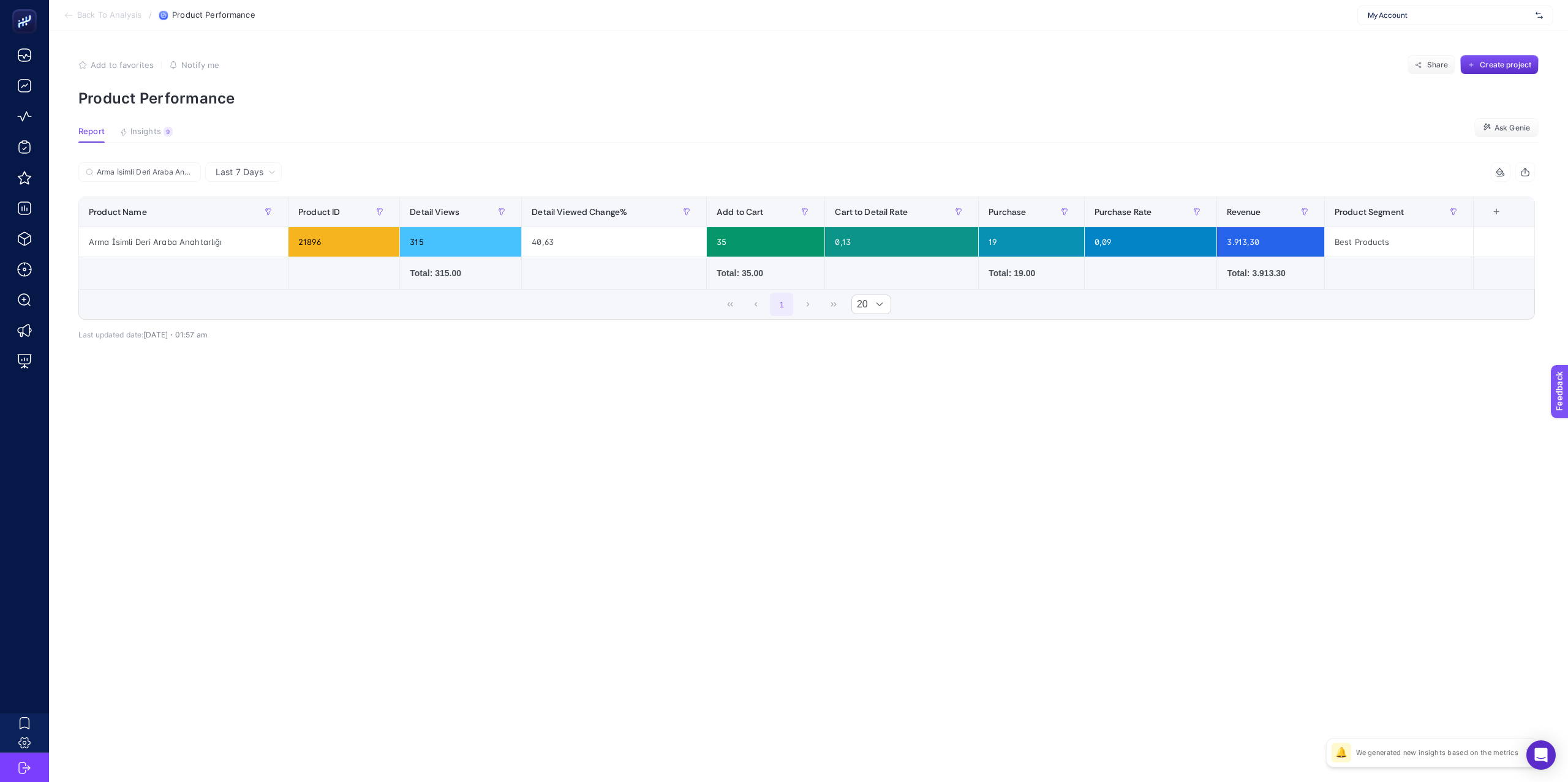
click at [1497, 214] on div "+" at bounding box center [1496, 212] width 23 height 10
click at [1453, 359] on div "Purchase Change%" at bounding box center [1423, 360] width 60 height 11
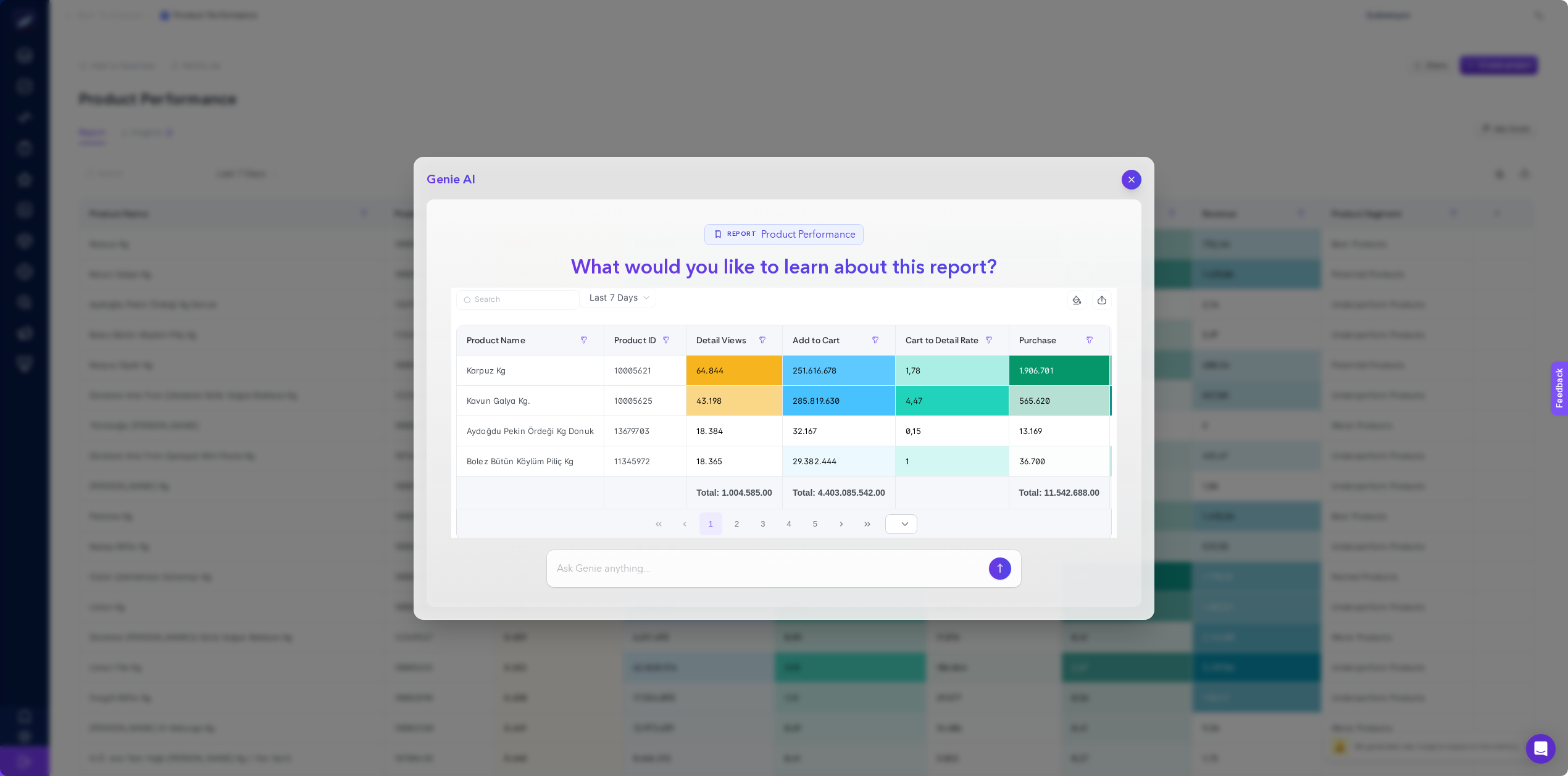
click at [1122, 178] on button "button" at bounding box center [1131, 180] width 19 height 19
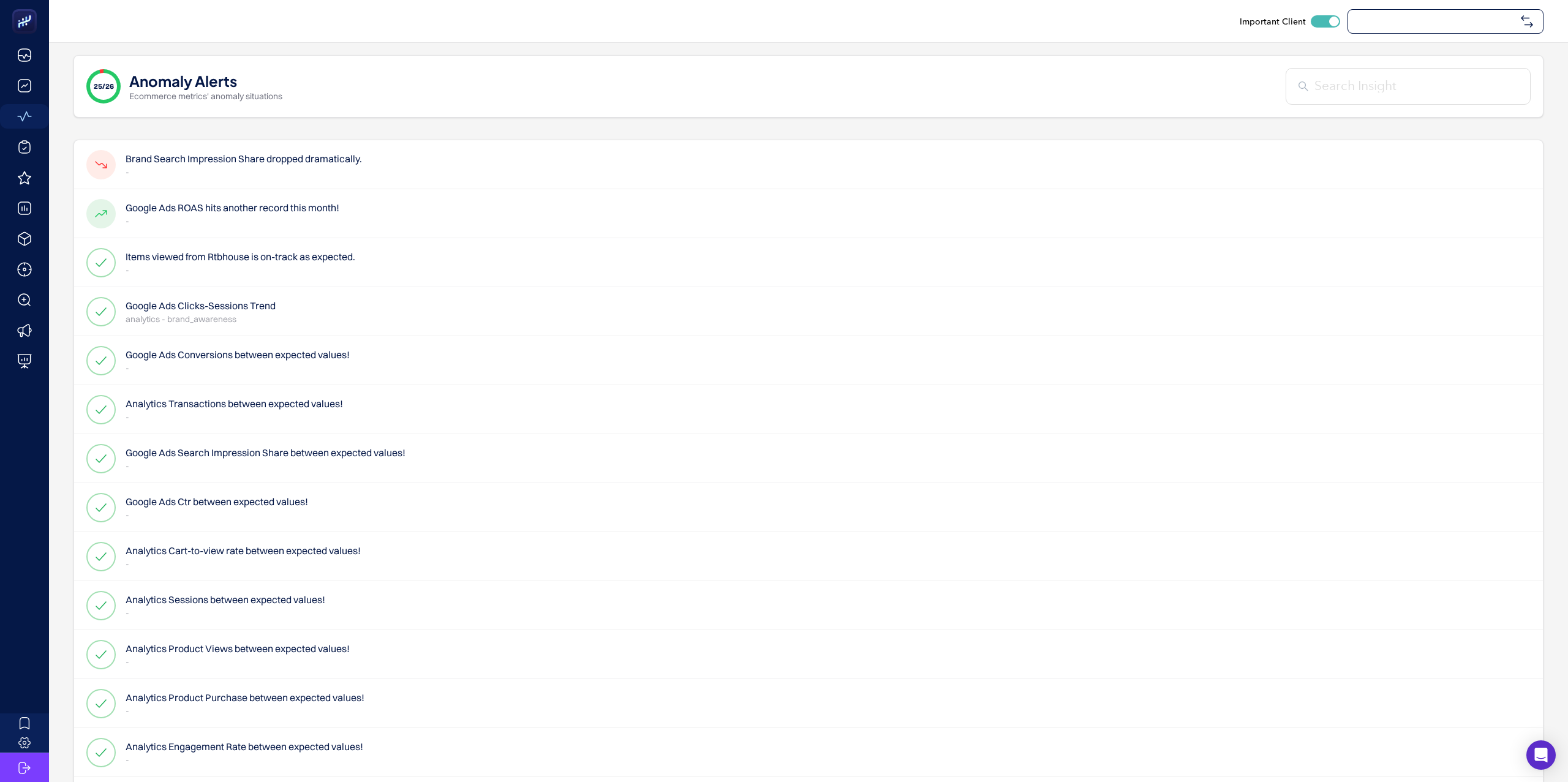
checkbox input "true"
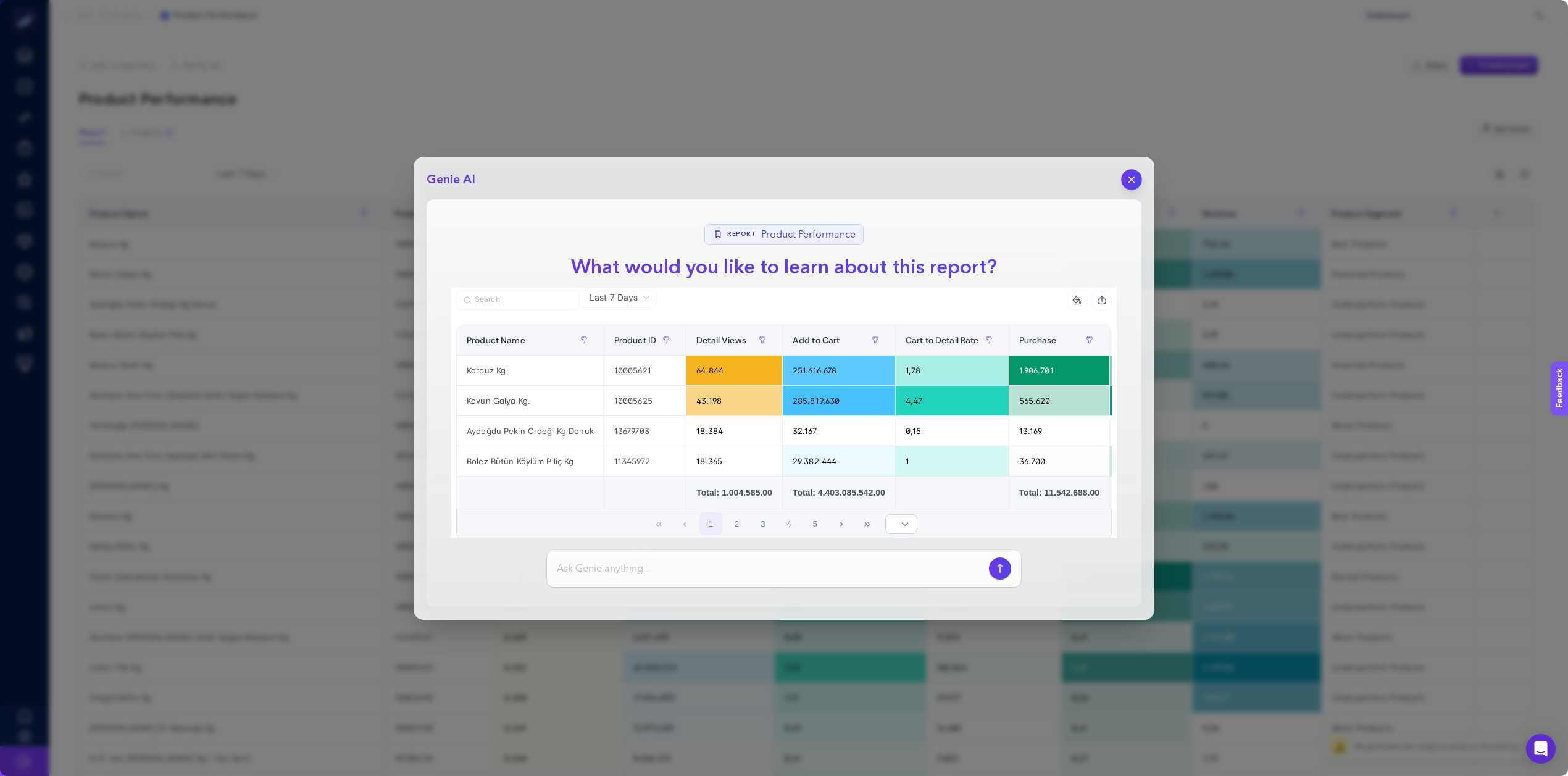
click at [1131, 181] on icon "button" at bounding box center [1132, 180] width 11 height 11
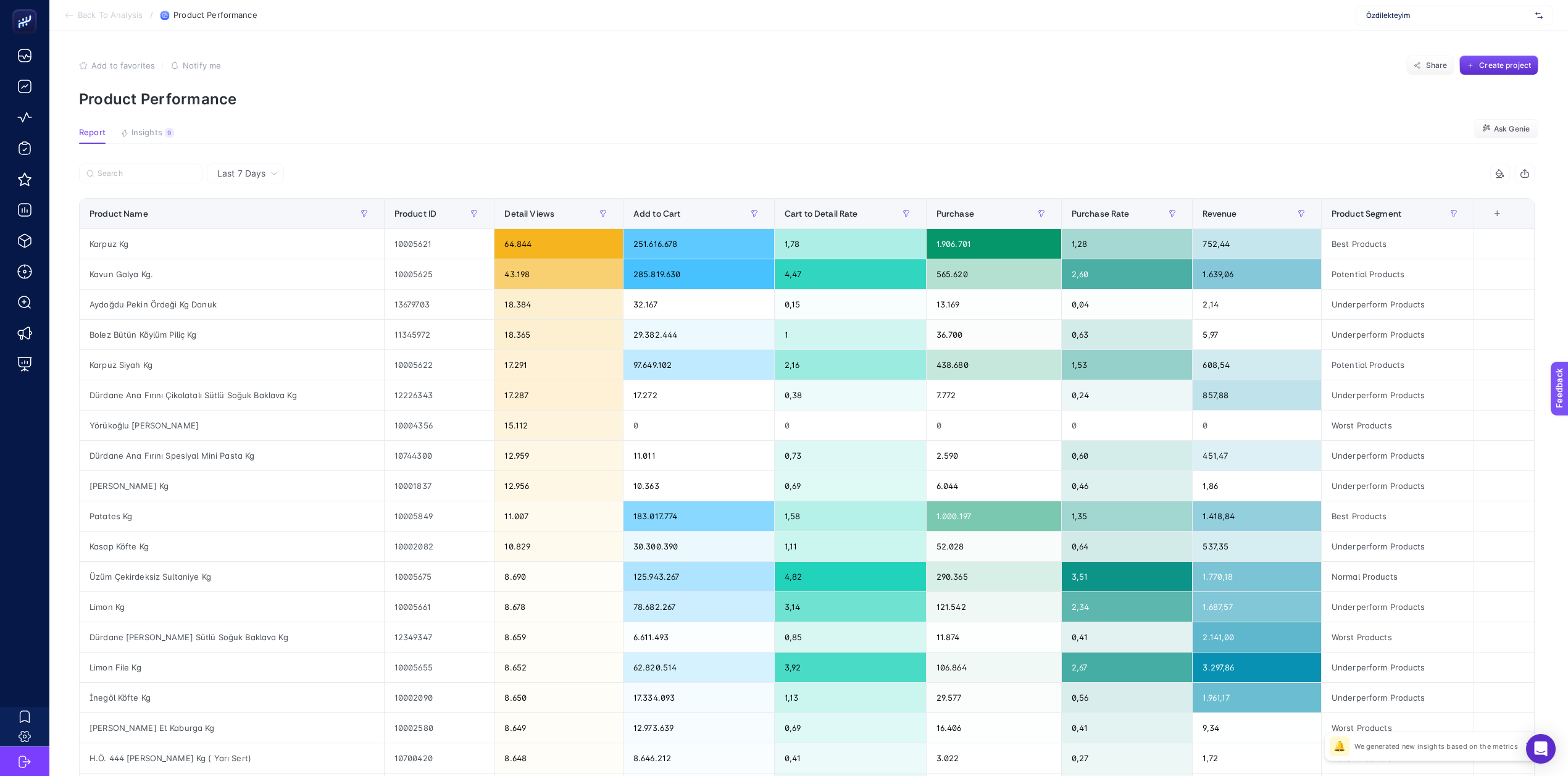
drag, startPoint x: 230, startPoint y: 181, endPoint x: 284, endPoint y: 176, distance: 54.2
click at [231, 181] on div "Last 7 Days" at bounding box center [245, 174] width 77 height 19
click at [254, 174] on span "Last 7 Days" at bounding box center [241, 174] width 48 height 12
click at [278, 175] on div "Last 7 Days" at bounding box center [247, 174] width 70 height 9
click at [250, 233] on li "Last 30 Days" at bounding box center [245, 244] width 70 height 22
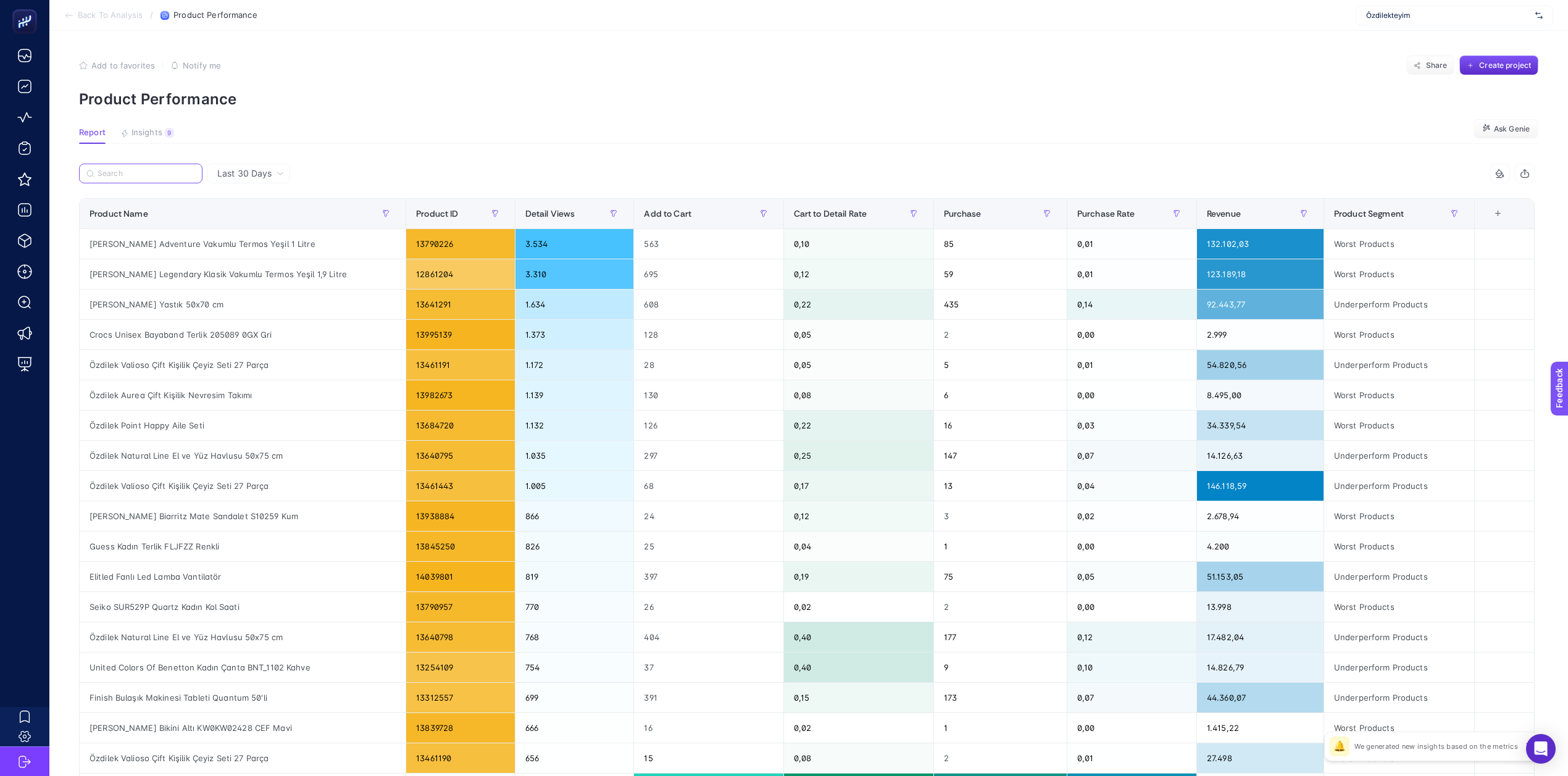
click at [140, 172] on input "Search" at bounding box center [146, 174] width 97 height 9
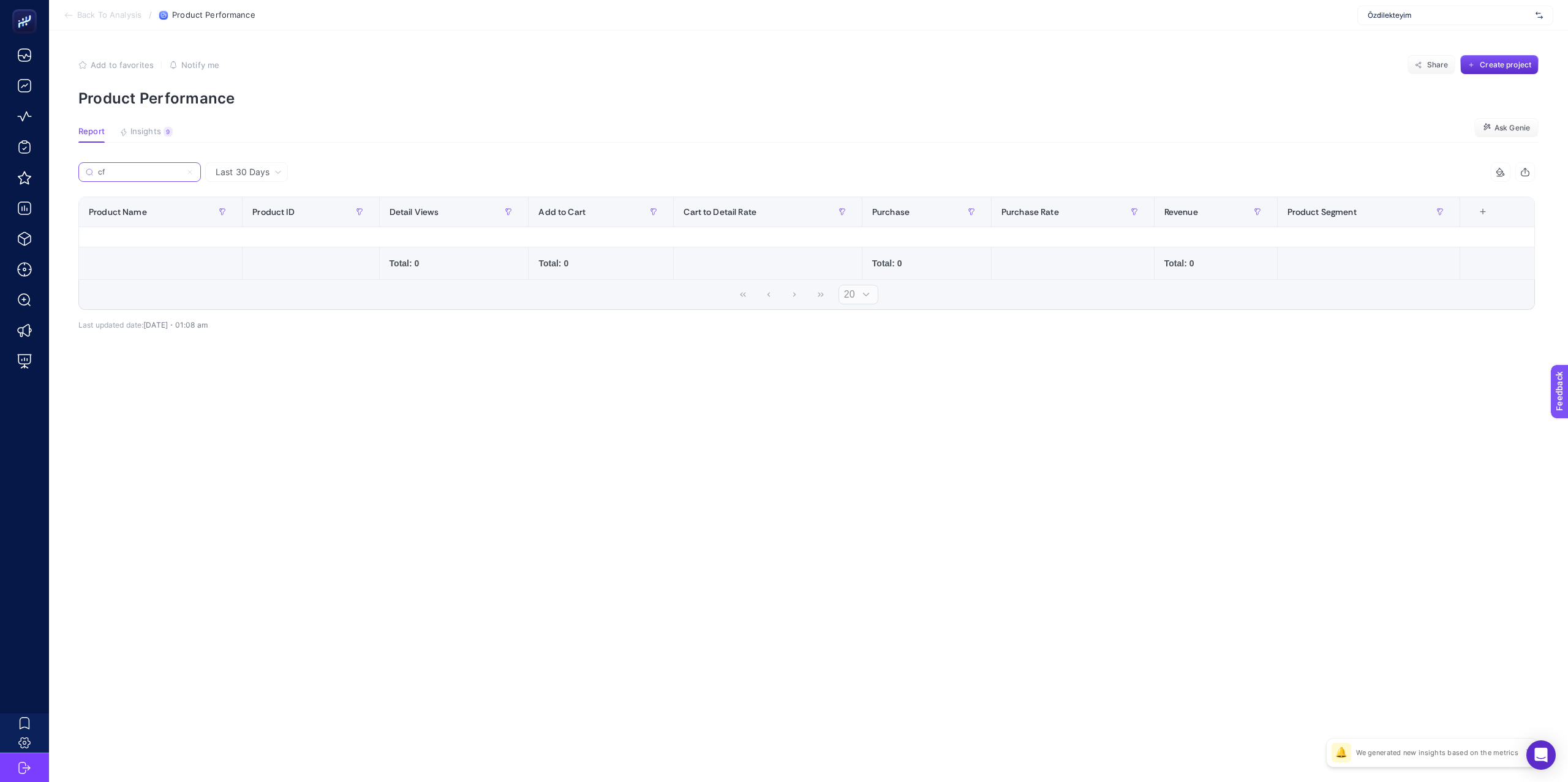
type input "c"
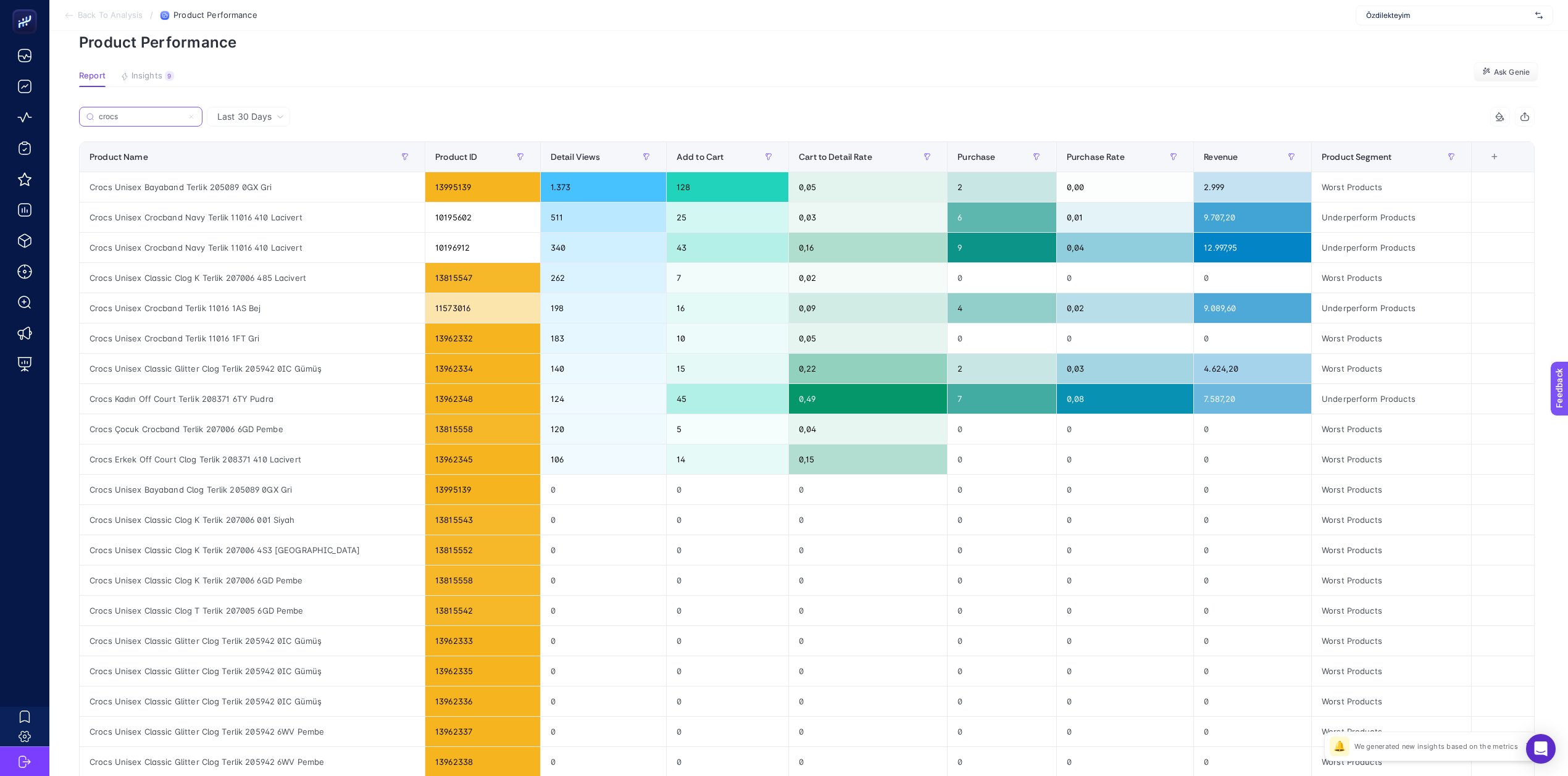
scroll to position [58, 0]
type input "crocs"
